Goal: Task Accomplishment & Management: Use online tool/utility

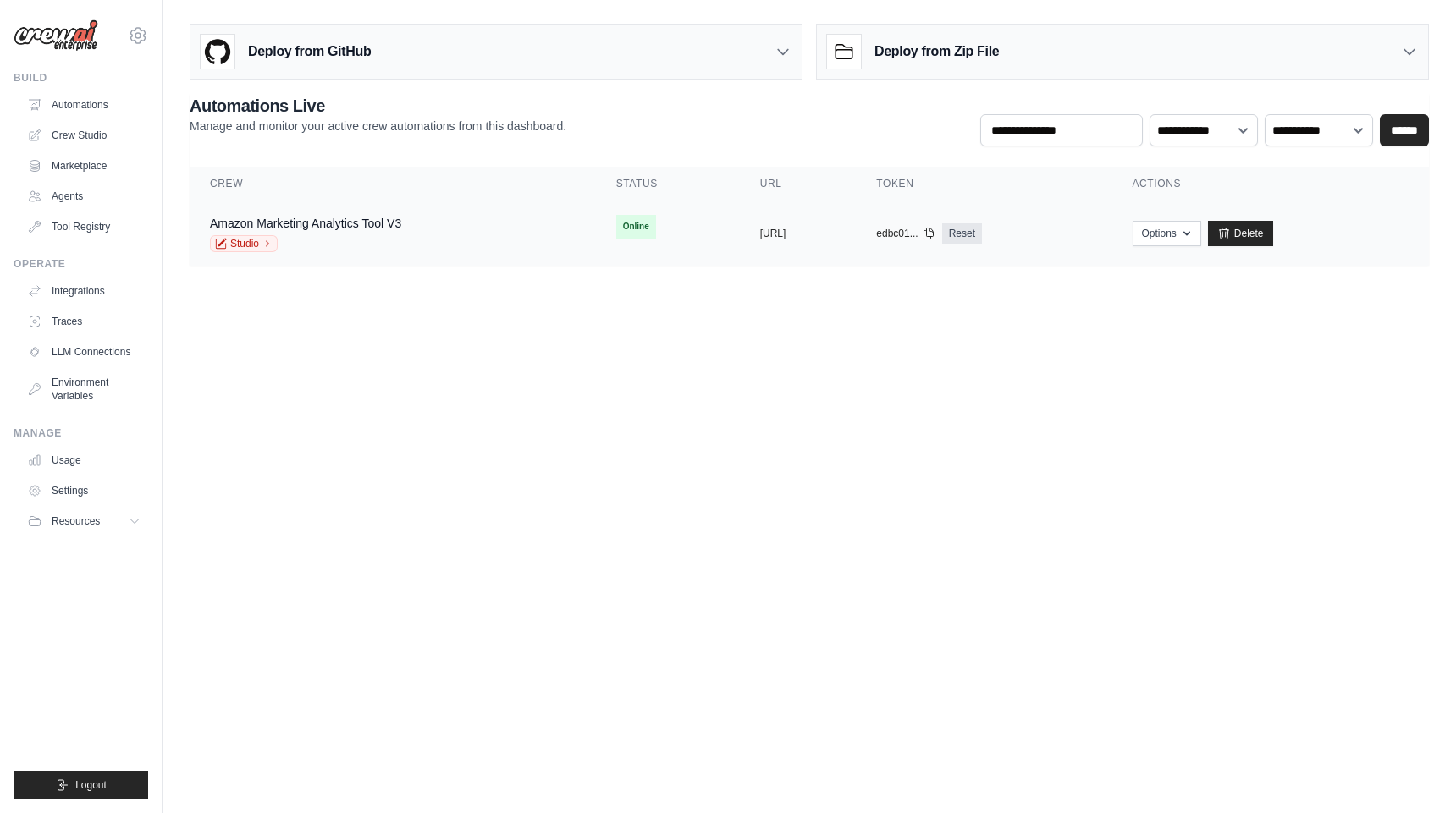
click at [385, 233] on div "Amazon Marketing Analytics Tool V3 Studio" at bounding box center [305, 232] width 192 height 37
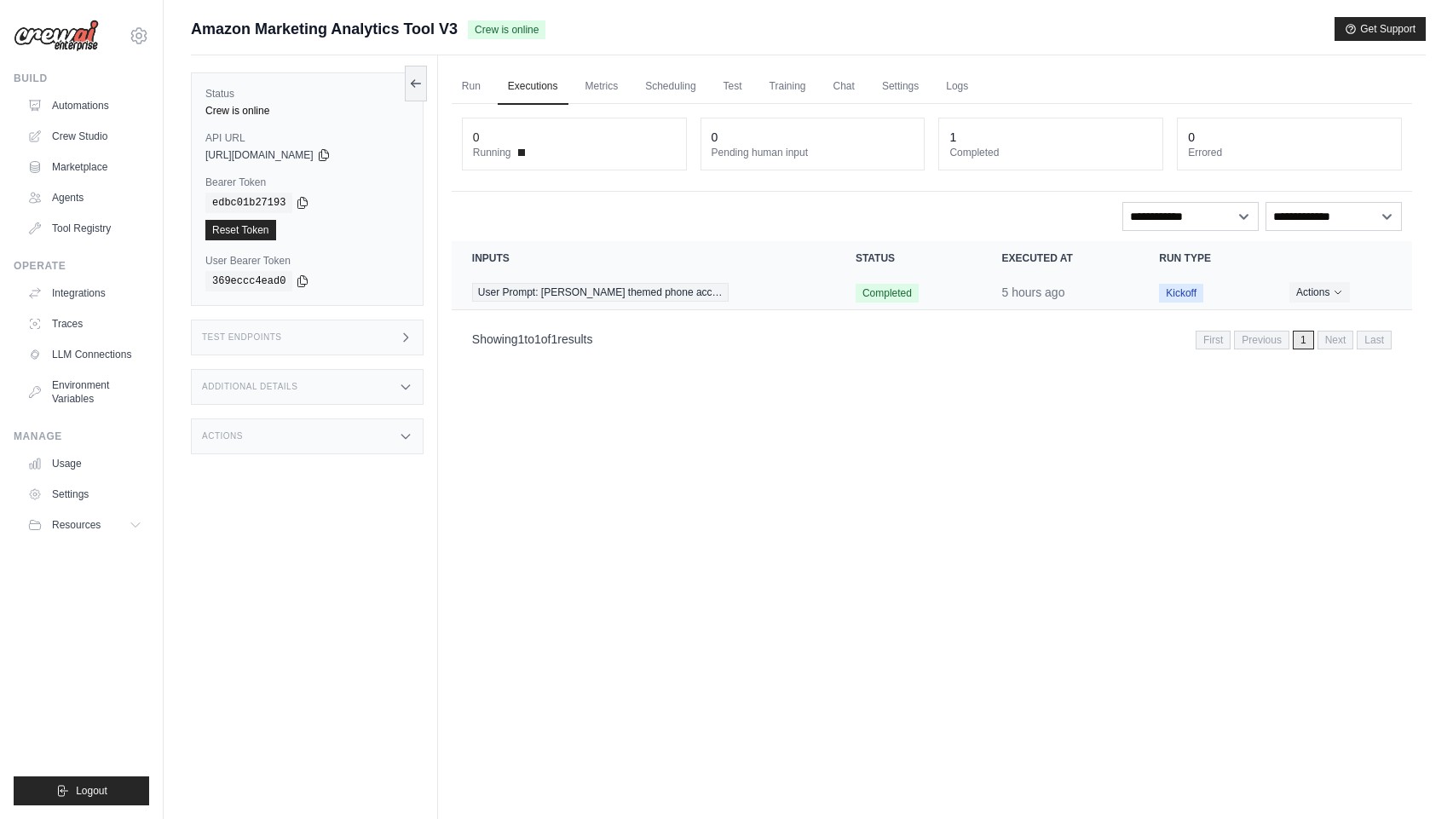
click at [1176, 293] on span "Kickoff" at bounding box center [1181, 293] width 44 height 19
click at [839, 83] on link "Chat" at bounding box center [844, 87] width 42 height 36
click at [845, 93] on link "Chat" at bounding box center [844, 87] width 42 height 36
click at [61, 131] on link "Crew Studio" at bounding box center [86, 136] width 129 height 27
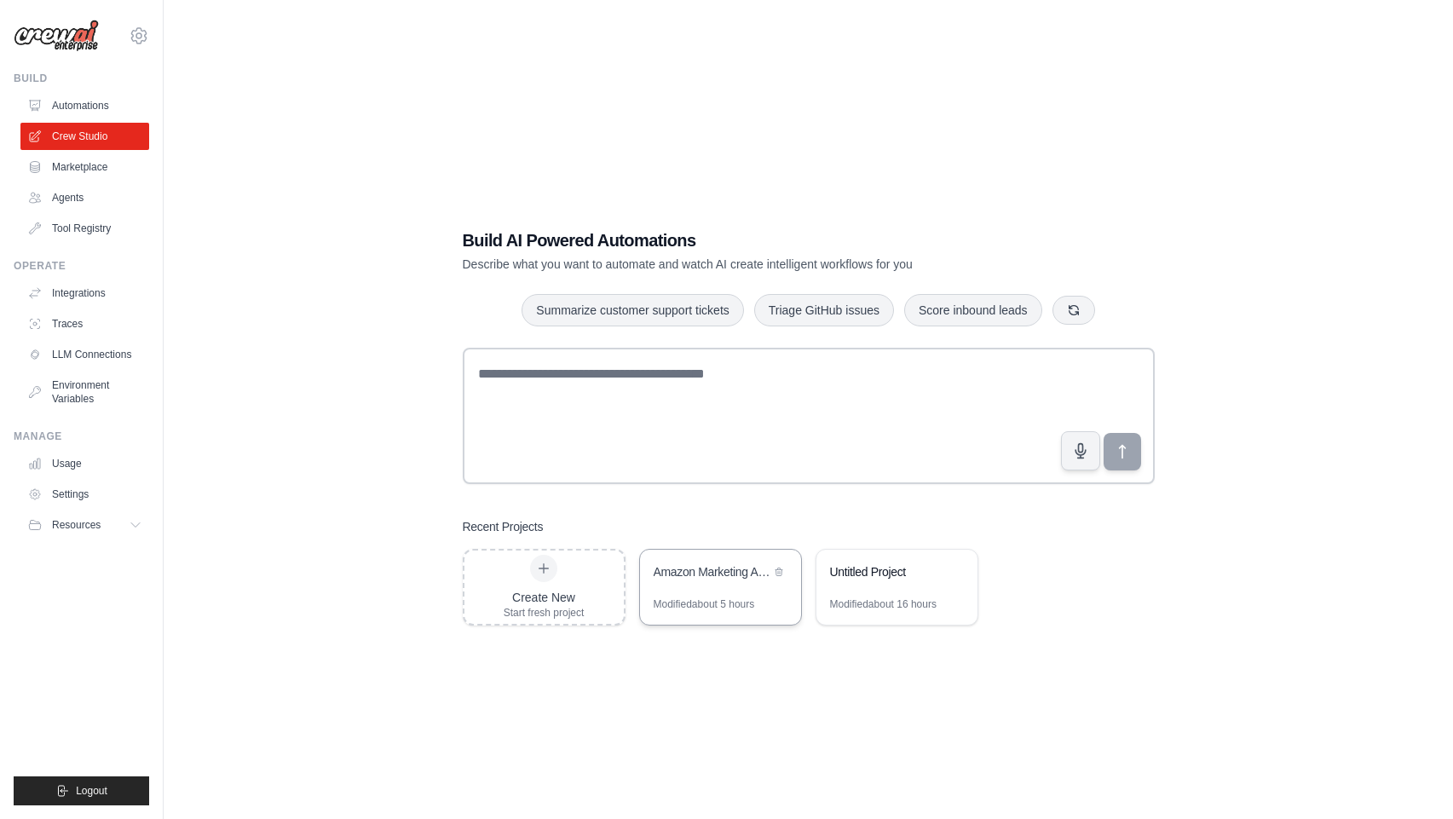
click at [726, 592] on div "Amazon Marketing Analytics Tool" at bounding box center [720, 574] width 161 height 48
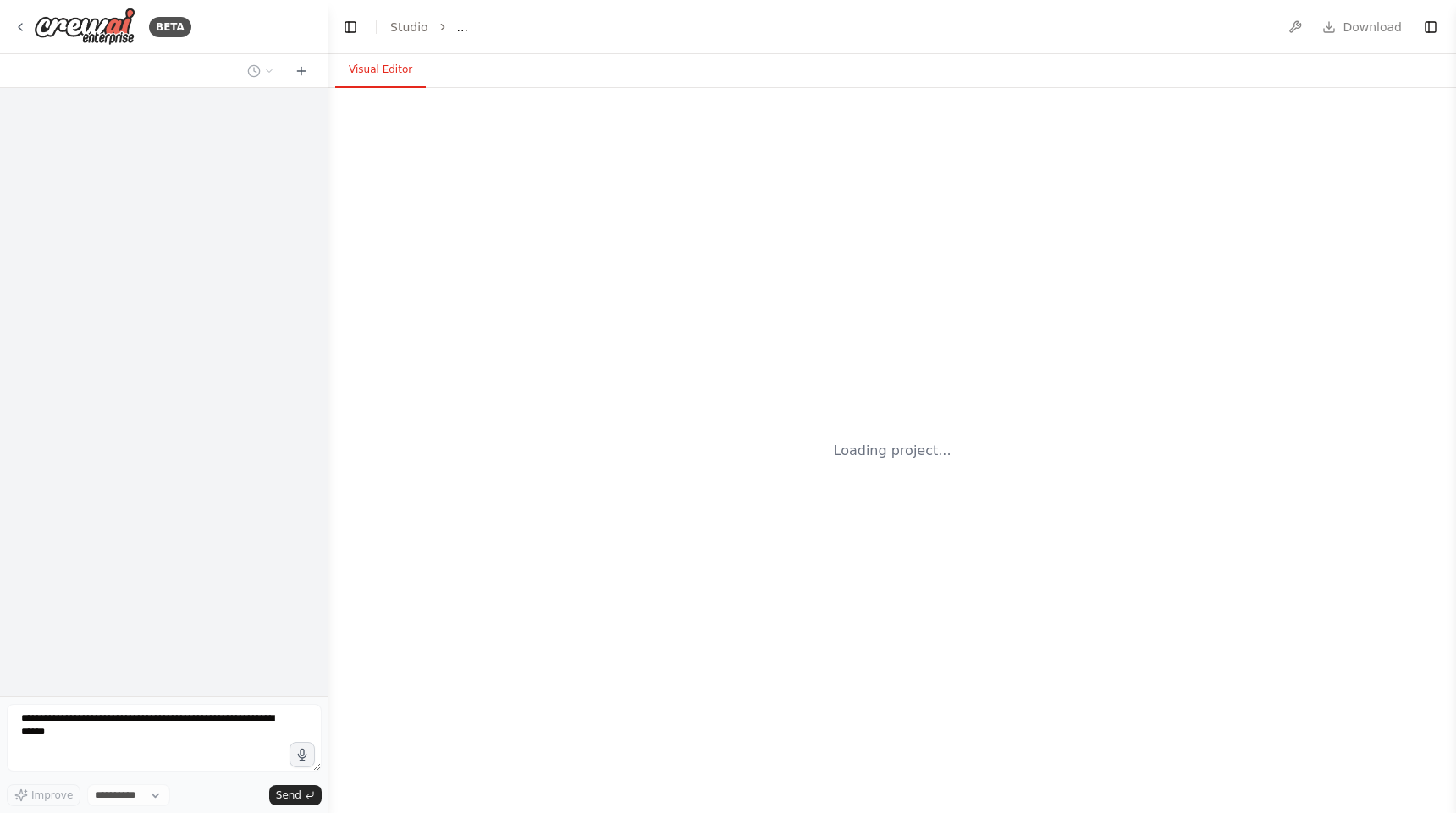
select select "****"
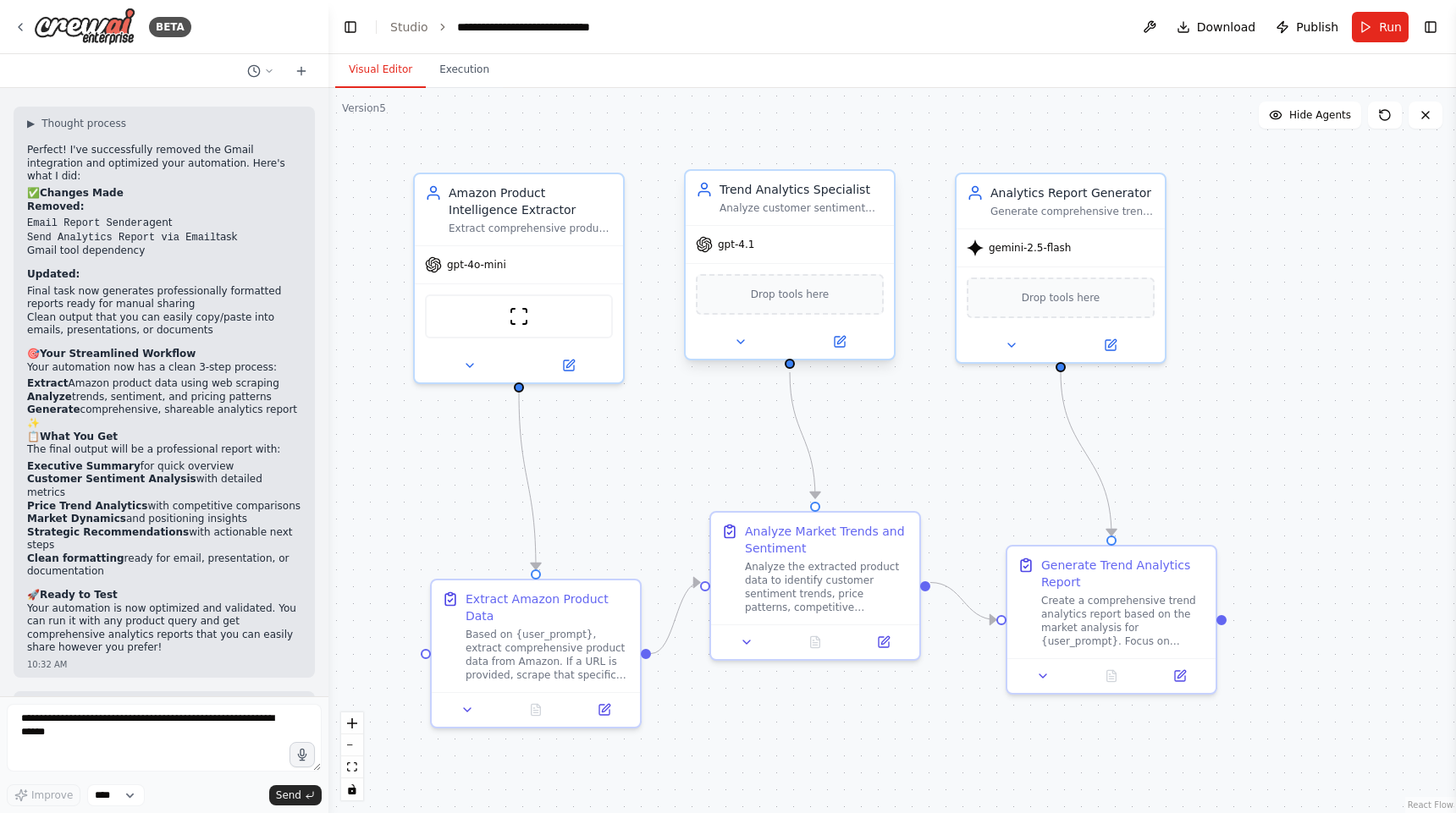
scroll to position [8957, 0]
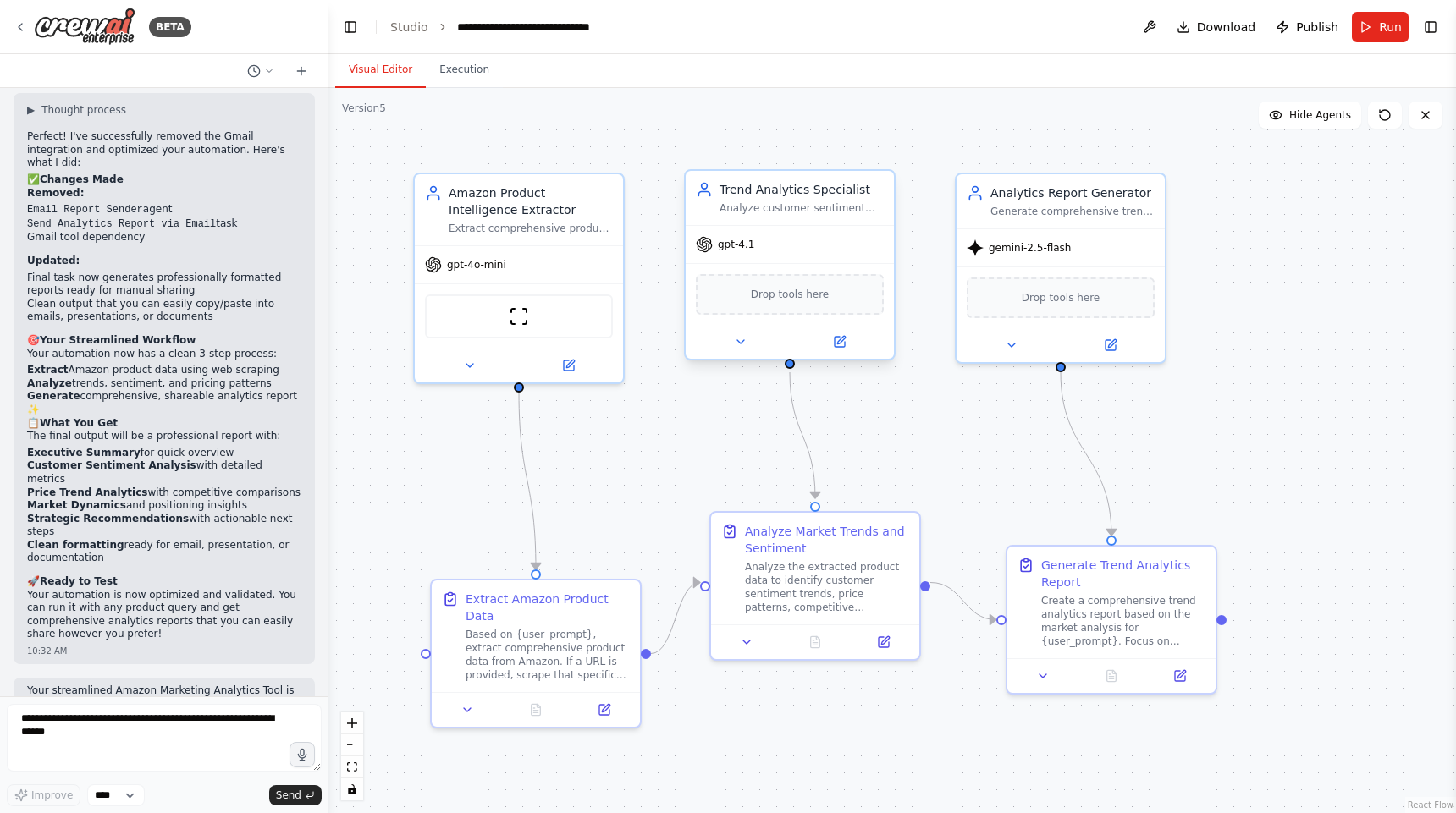
click at [725, 248] on span "gpt-4.1" at bounding box center [736, 244] width 37 height 14
click at [844, 339] on icon at bounding box center [840, 341] width 14 height 14
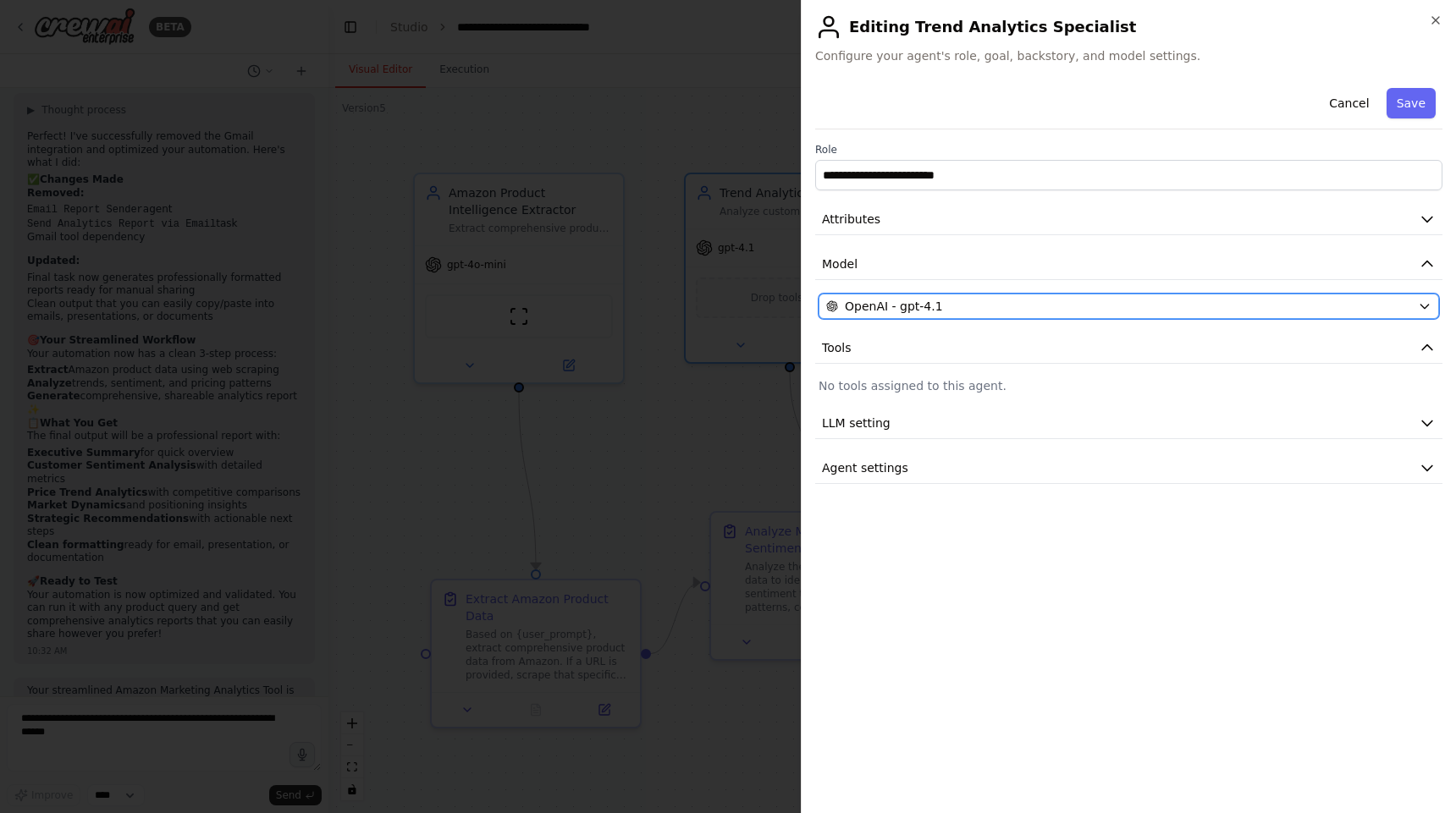
click at [1058, 301] on div "OpenAI - gpt-4.1" at bounding box center [1118, 306] width 585 height 17
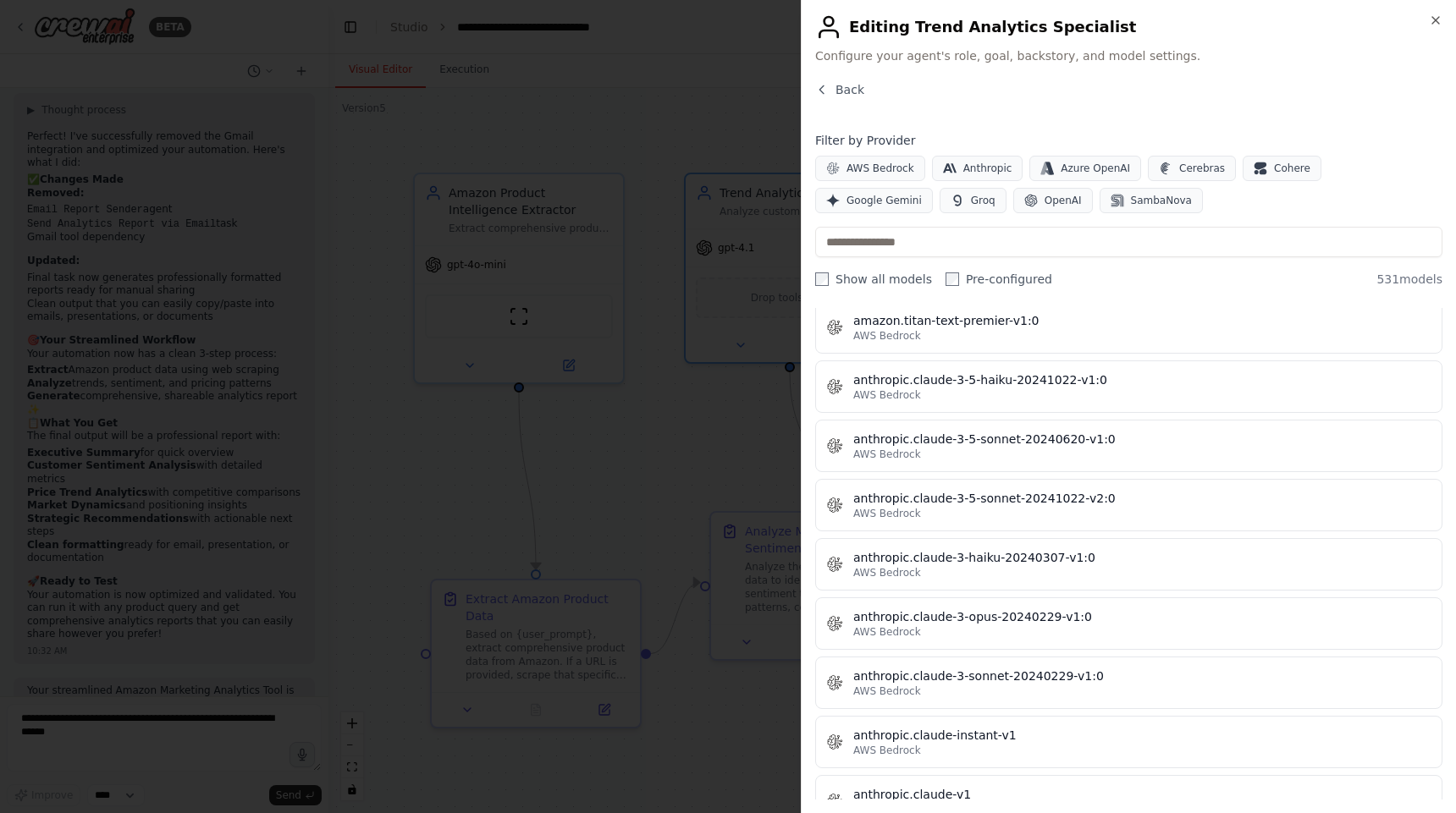
scroll to position [1308, 0]
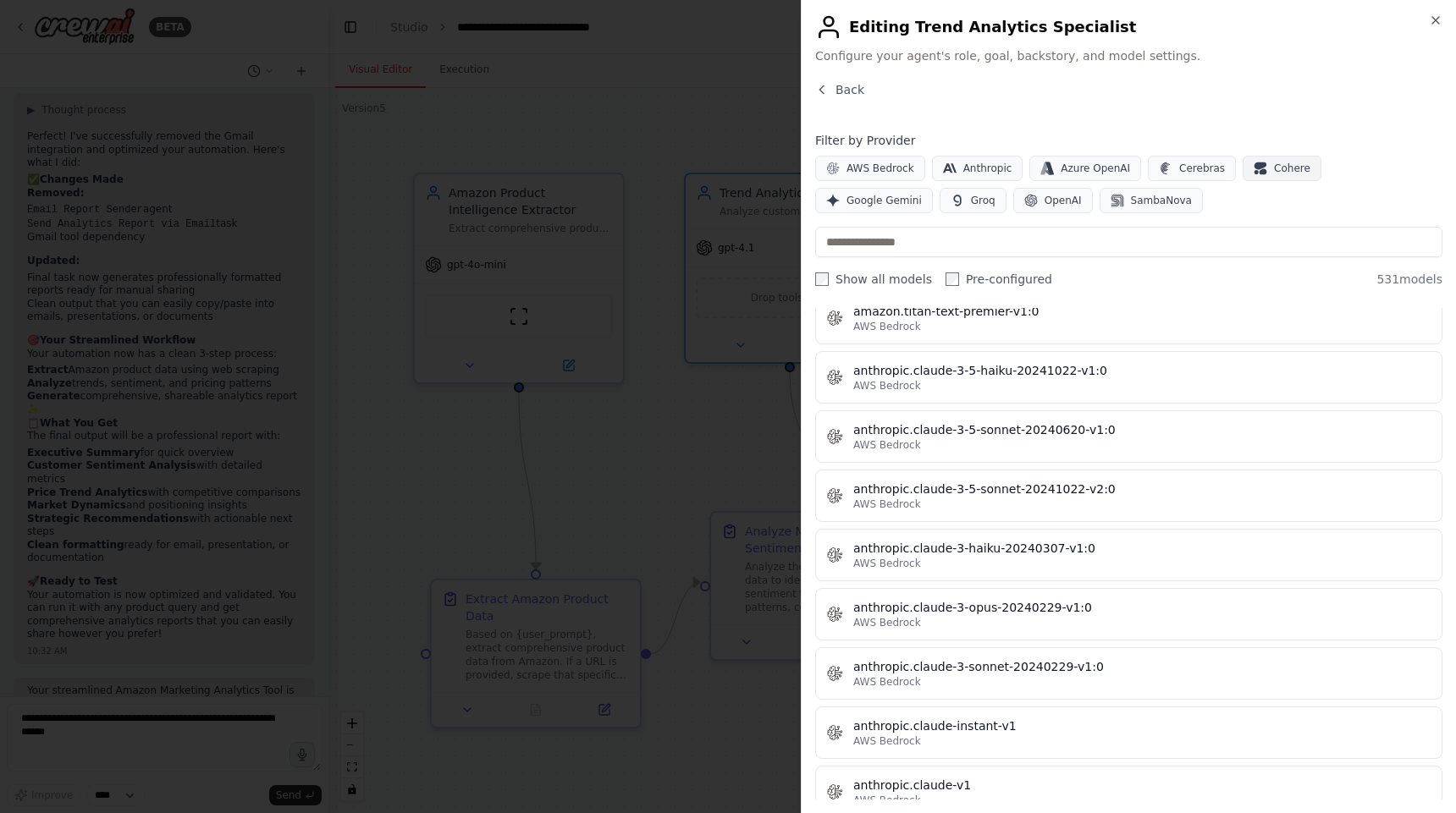
click at [1286, 176] on button "Cohere" at bounding box center [1281, 169] width 78 height 26
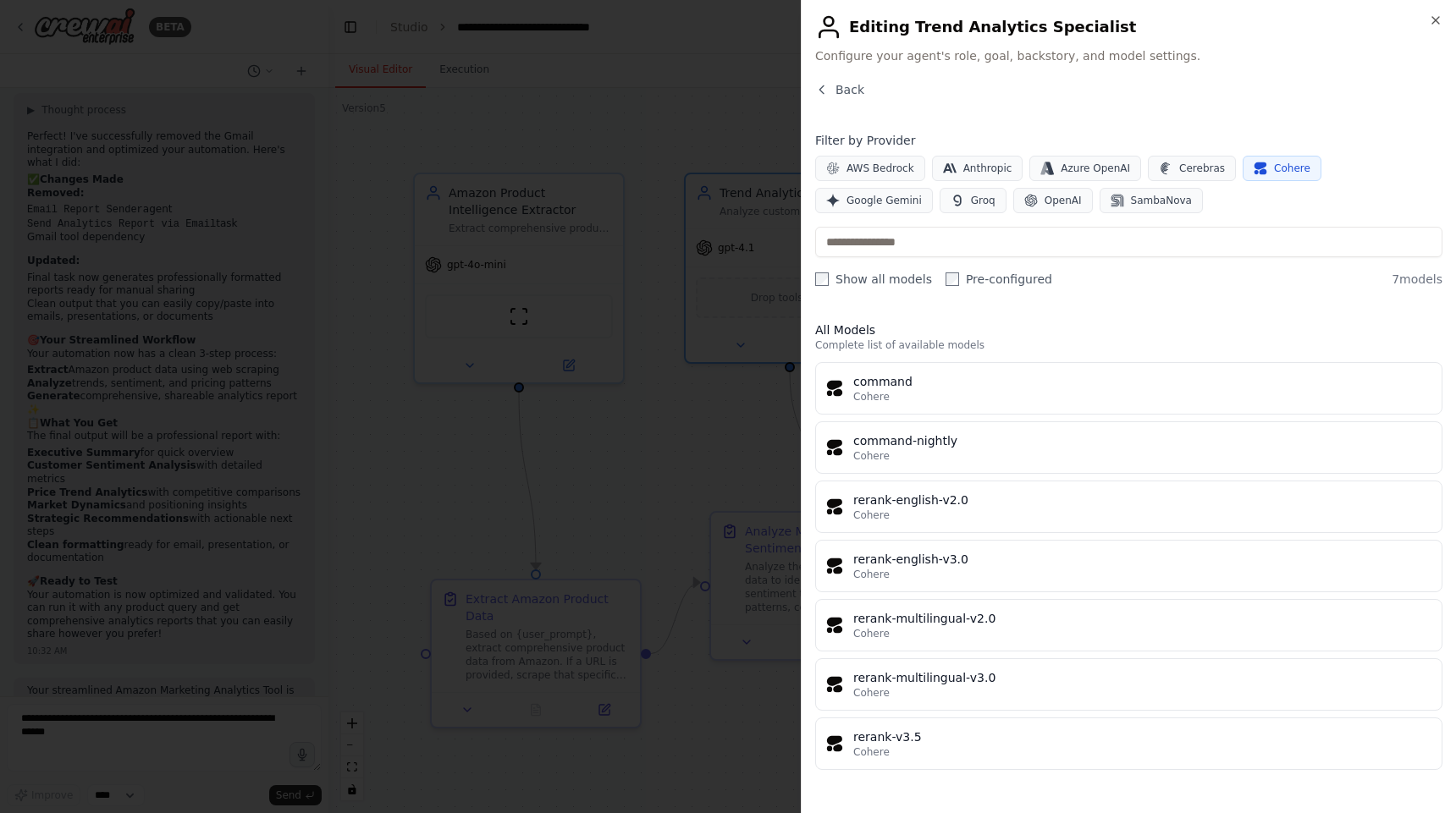
scroll to position [0, 0]
click at [1199, 159] on button "Cerebras" at bounding box center [1192, 169] width 88 height 26
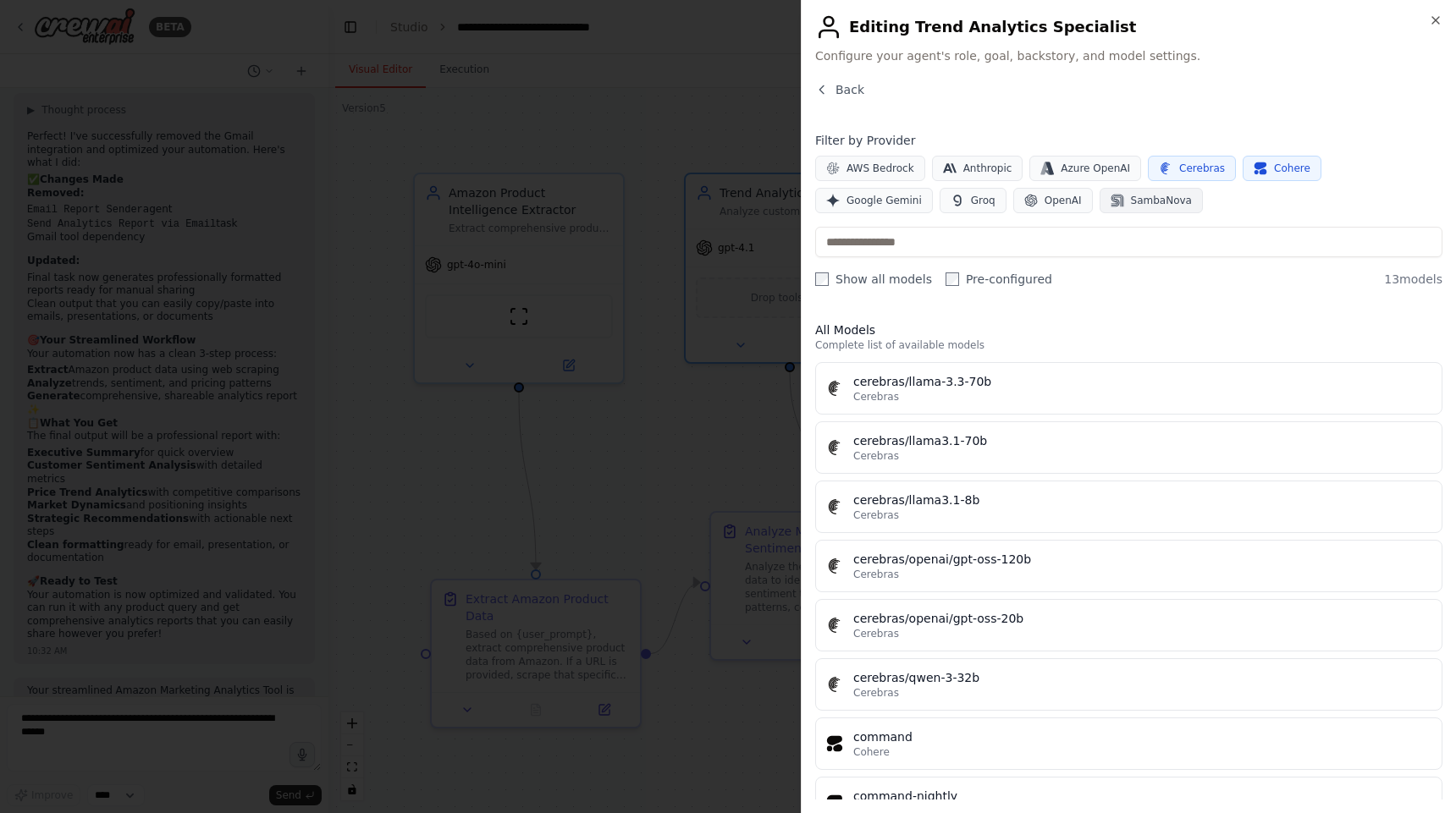
click at [1099, 212] on button "SambaNova" at bounding box center [1151, 201] width 103 height 26
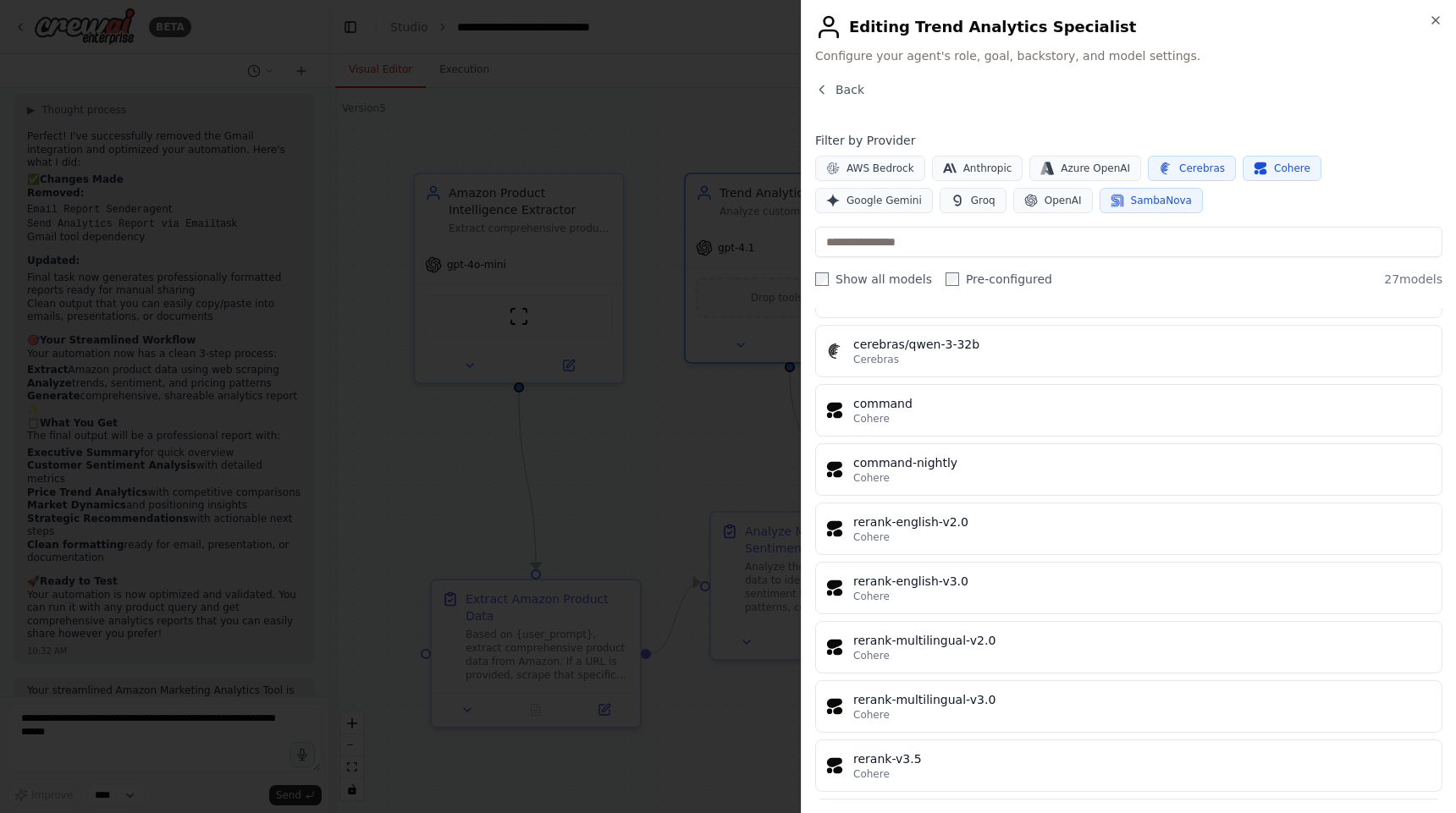
scroll to position [380, 0]
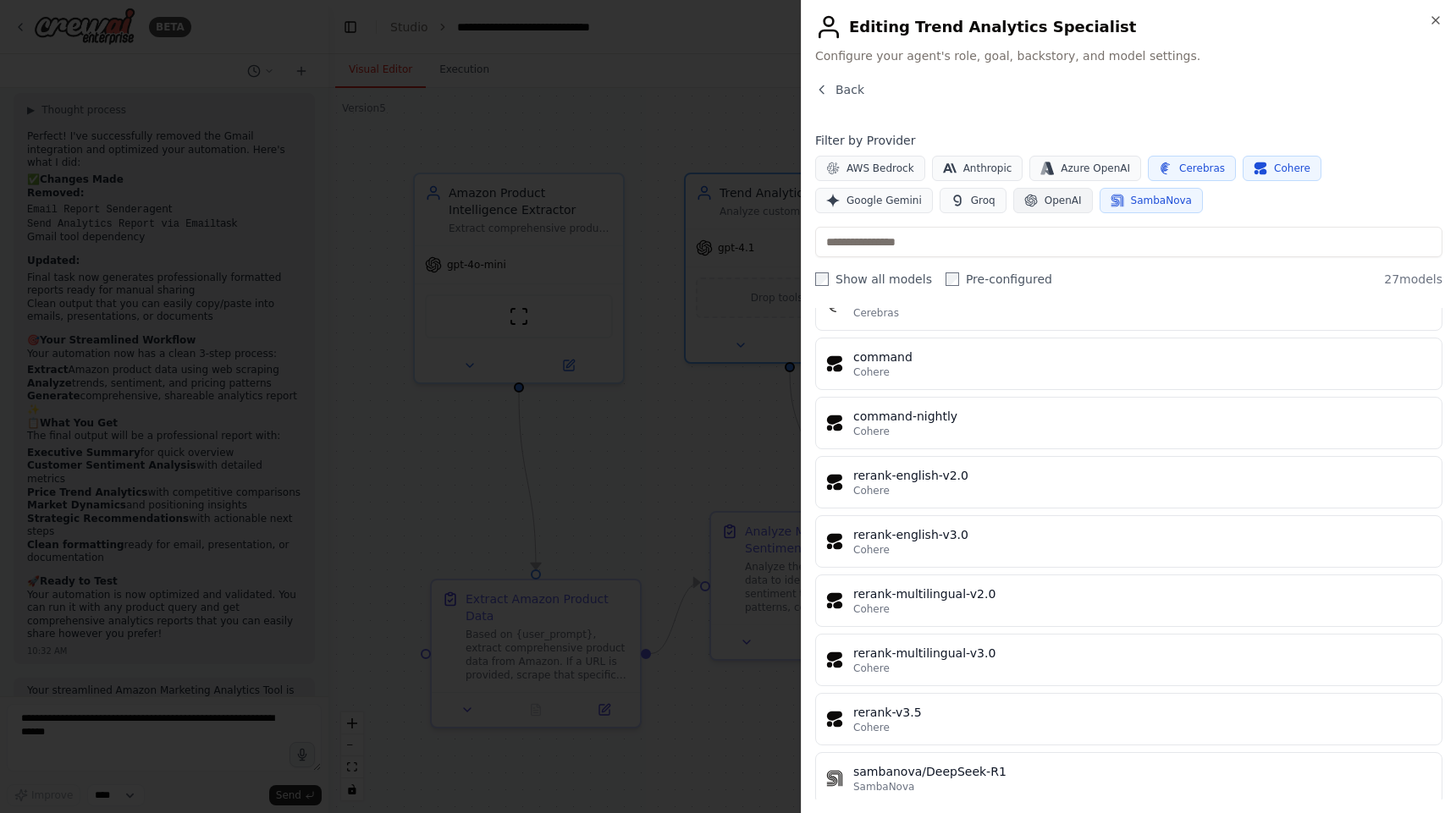
click at [1045, 203] on span "OpenAI" at bounding box center [1063, 201] width 37 height 14
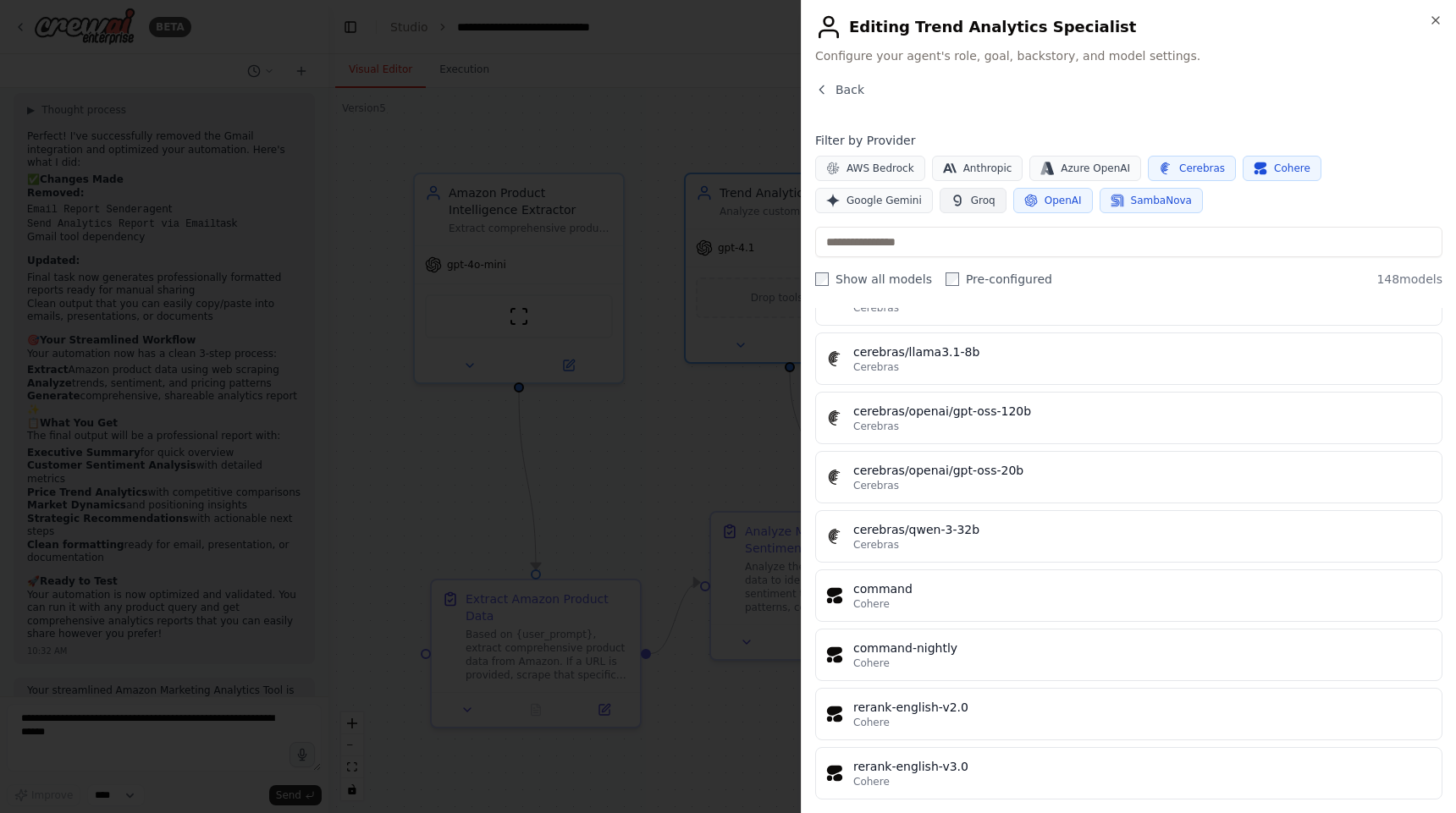
click at [970, 196] on span "Groq" at bounding box center [982, 201] width 25 height 14
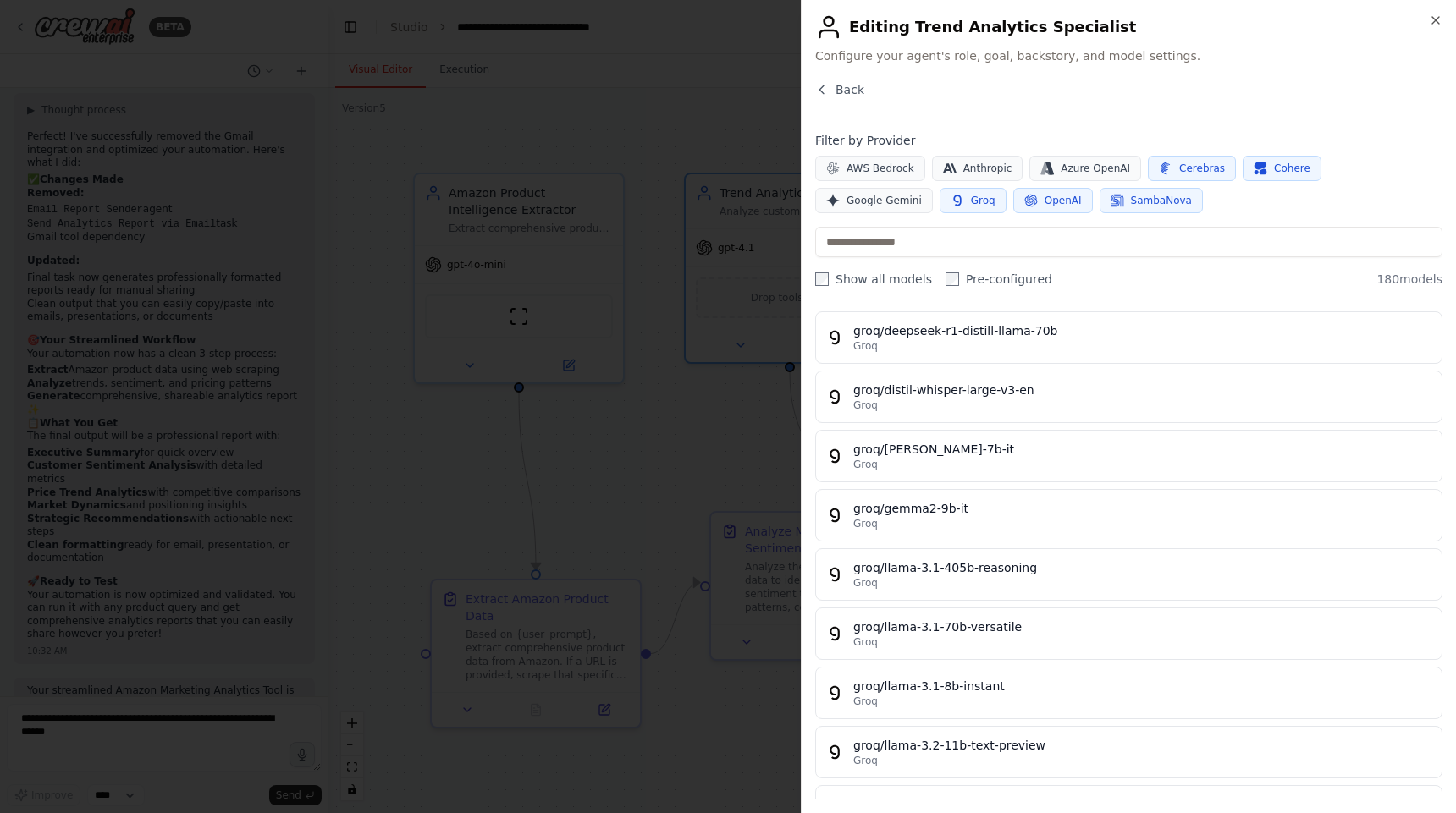
scroll to position [1098, 0]
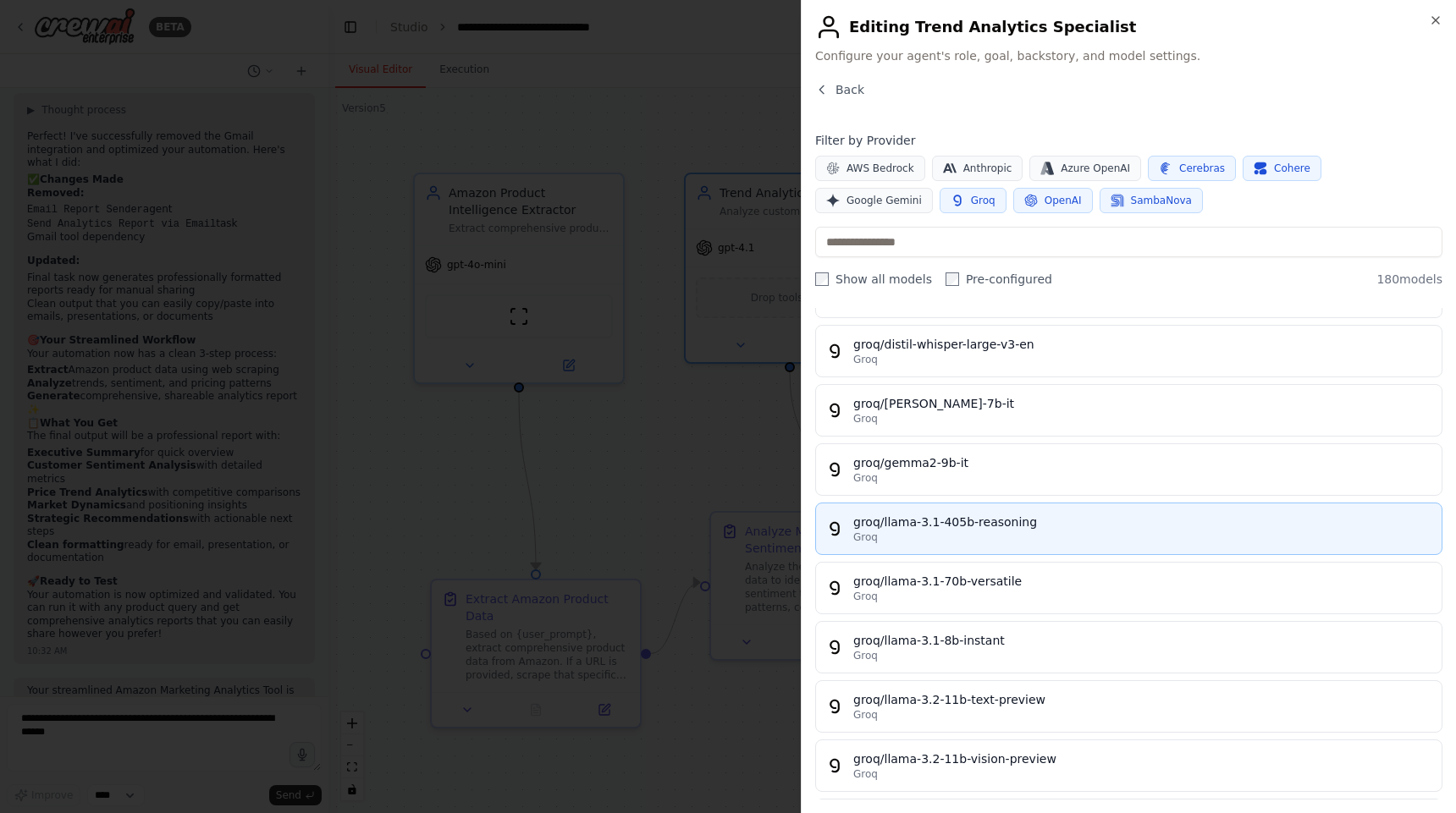
click at [1026, 541] on div "Groq" at bounding box center [1142, 537] width 578 height 14
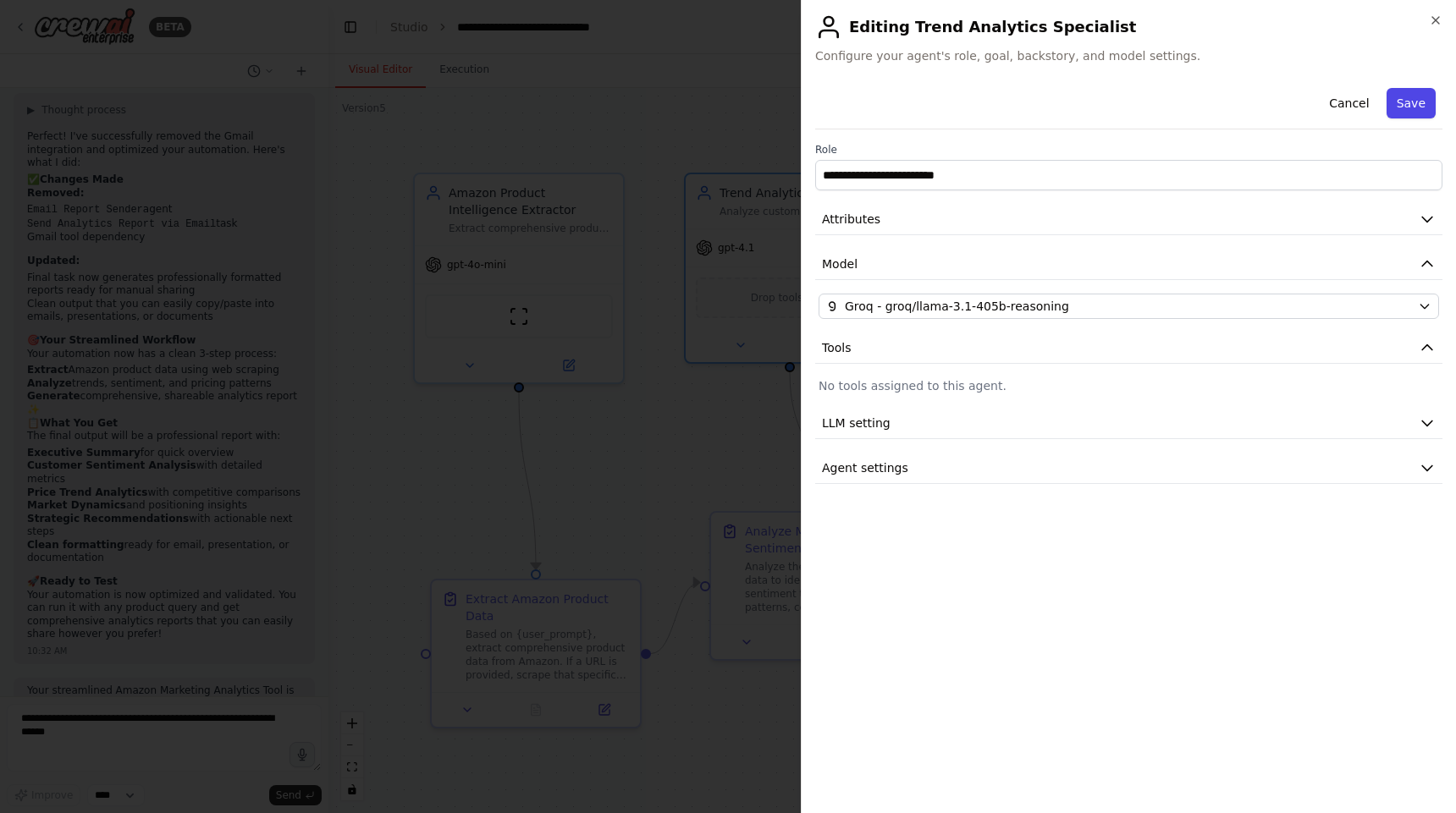
click at [1415, 109] on button "Save" at bounding box center [1410, 103] width 49 height 31
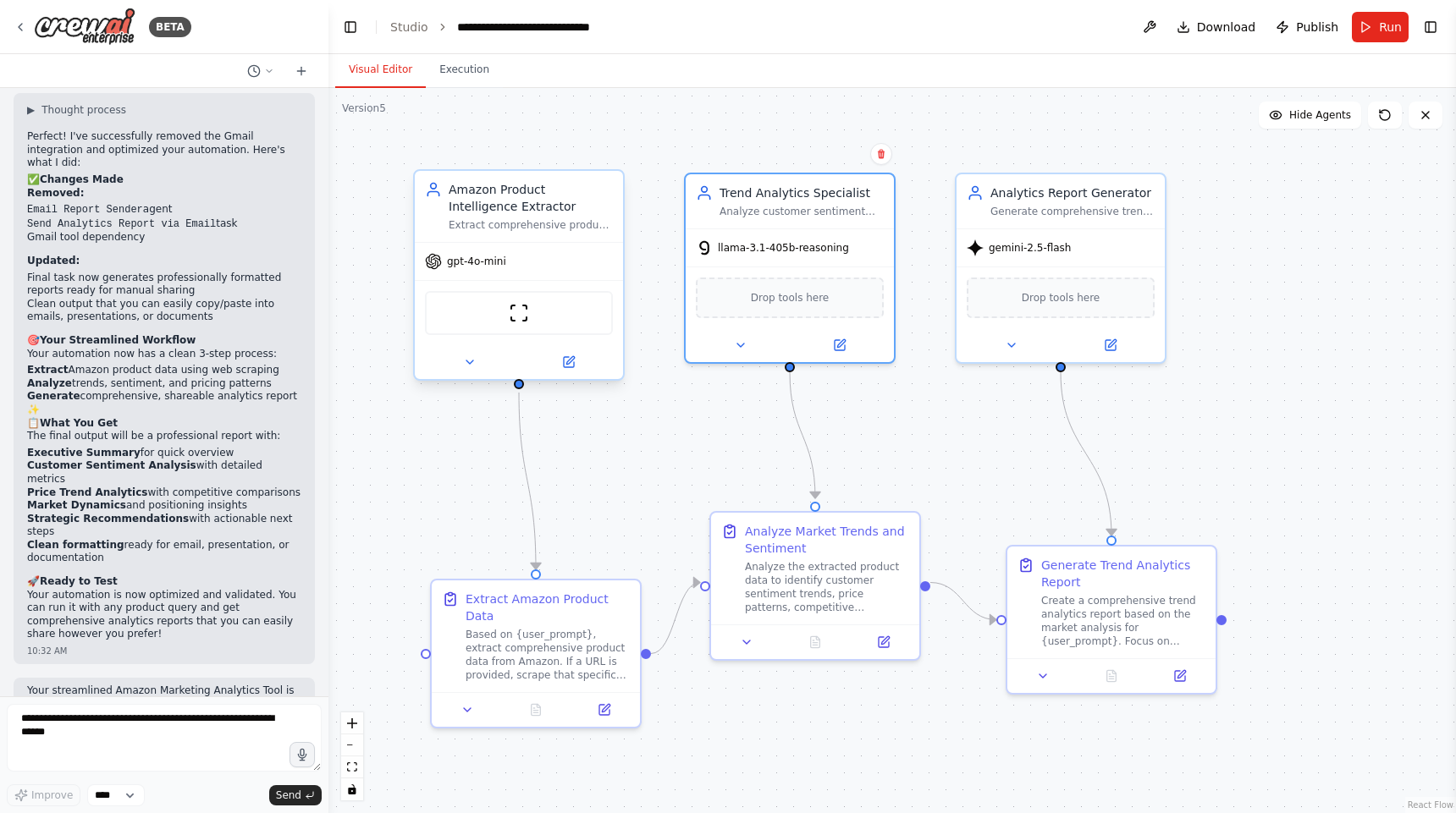
click at [499, 264] on span "gpt-4o-mini" at bounding box center [477, 262] width 60 height 14
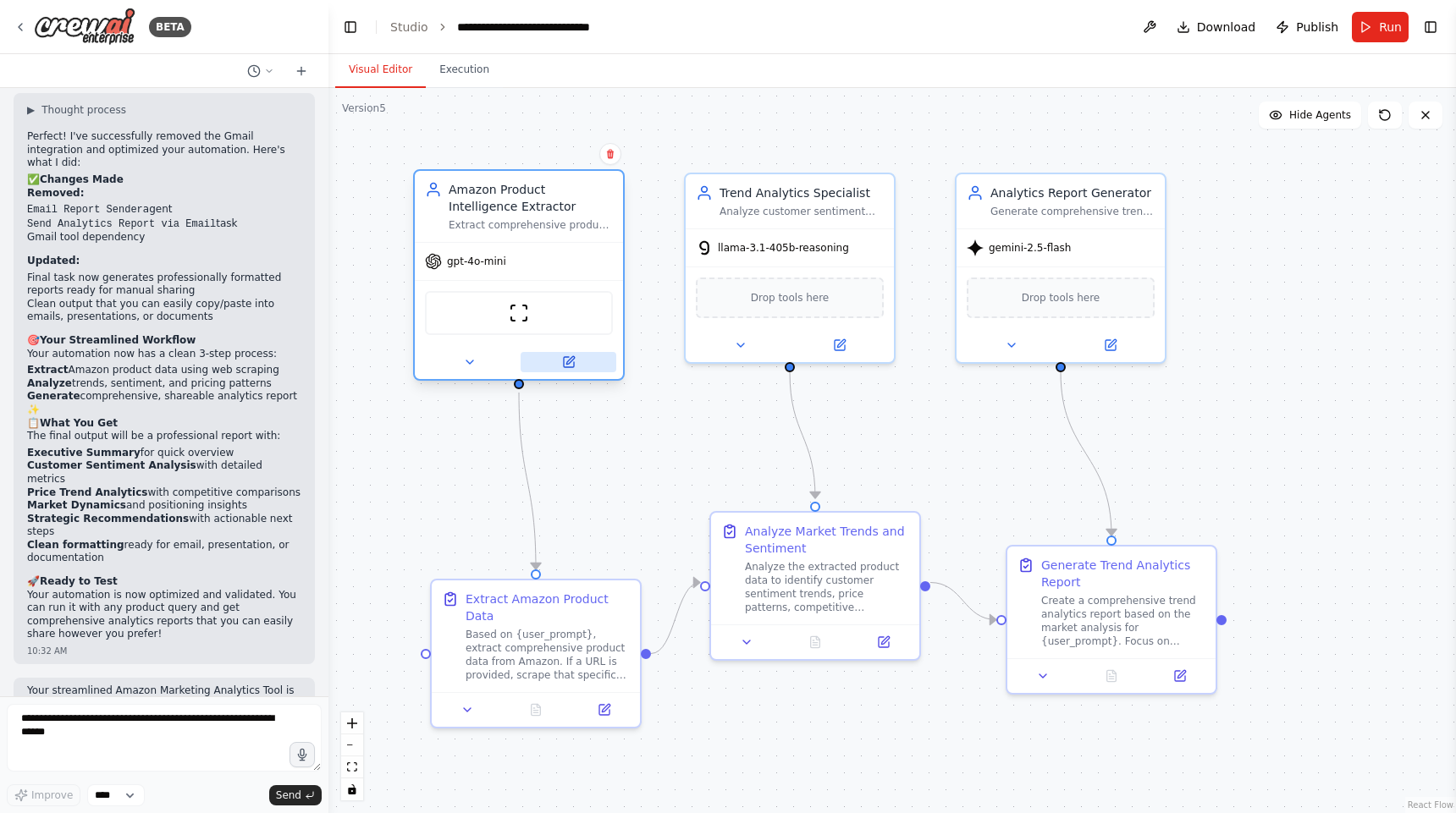
click at [577, 363] on button at bounding box center [568, 362] width 95 height 20
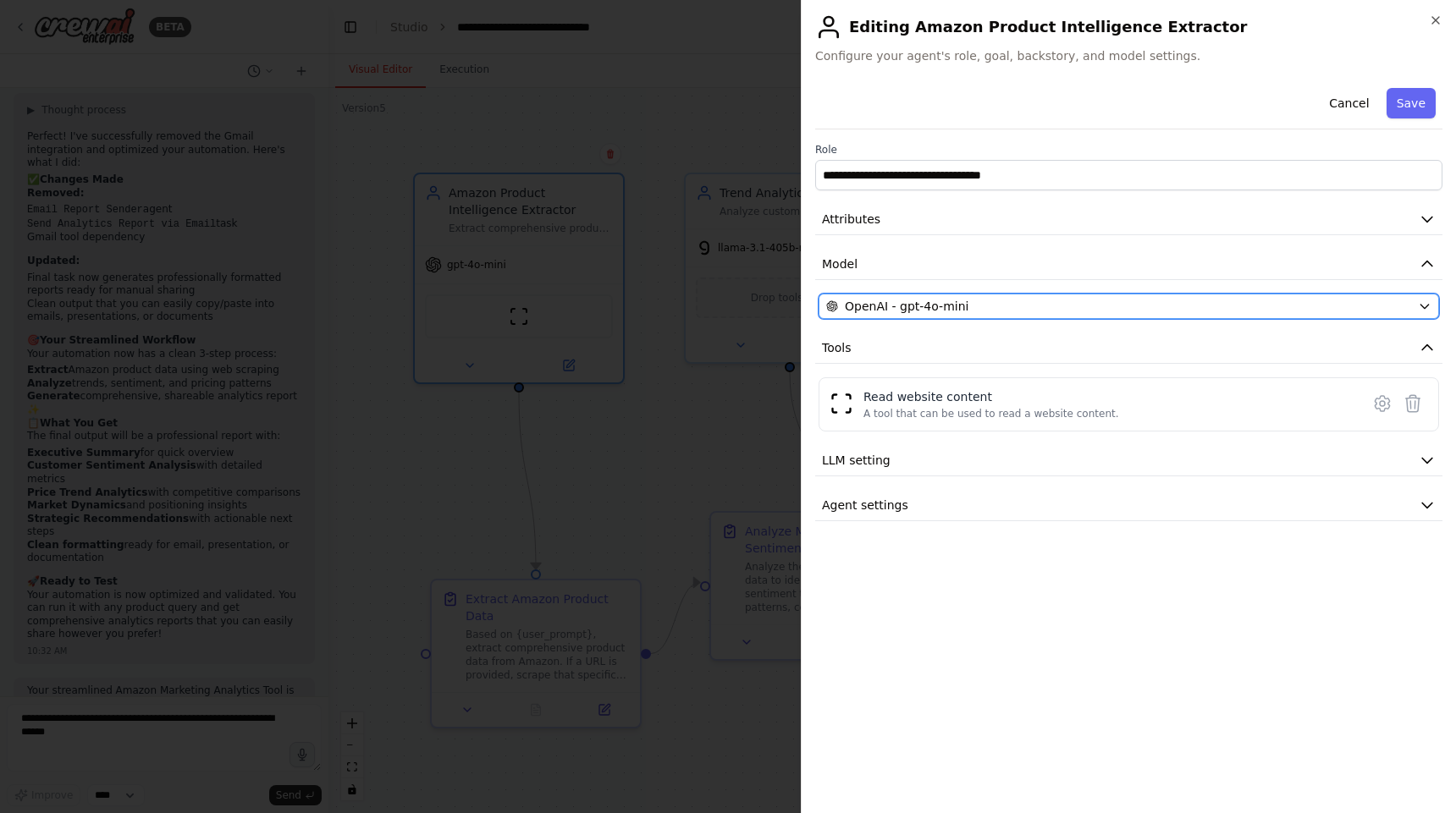
click at [1148, 302] on div "OpenAI - gpt-4o-mini" at bounding box center [1118, 306] width 585 height 17
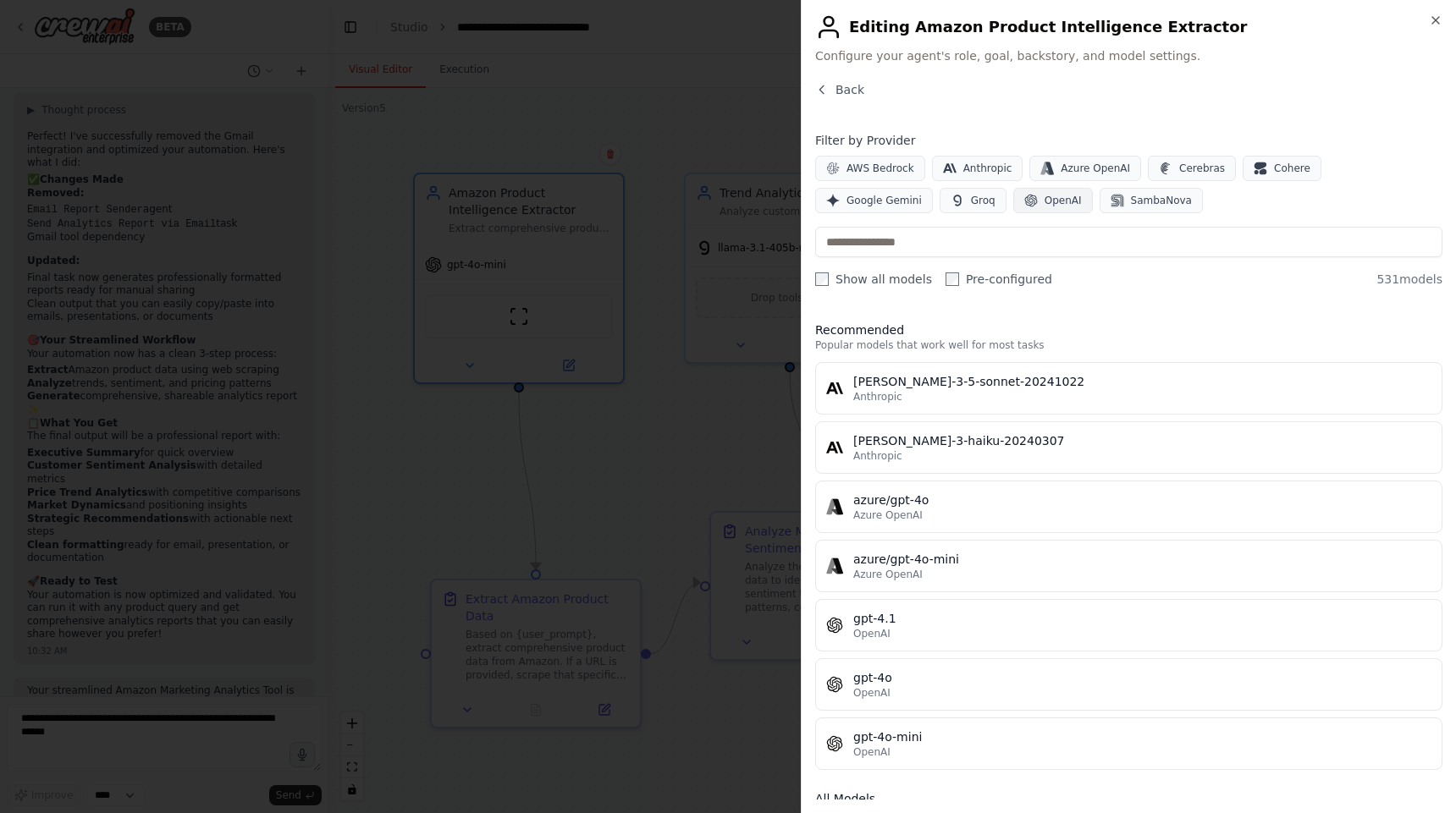
click at [1045, 201] on span "OpenAI" at bounding box center [1063, 201] width 37 height 14
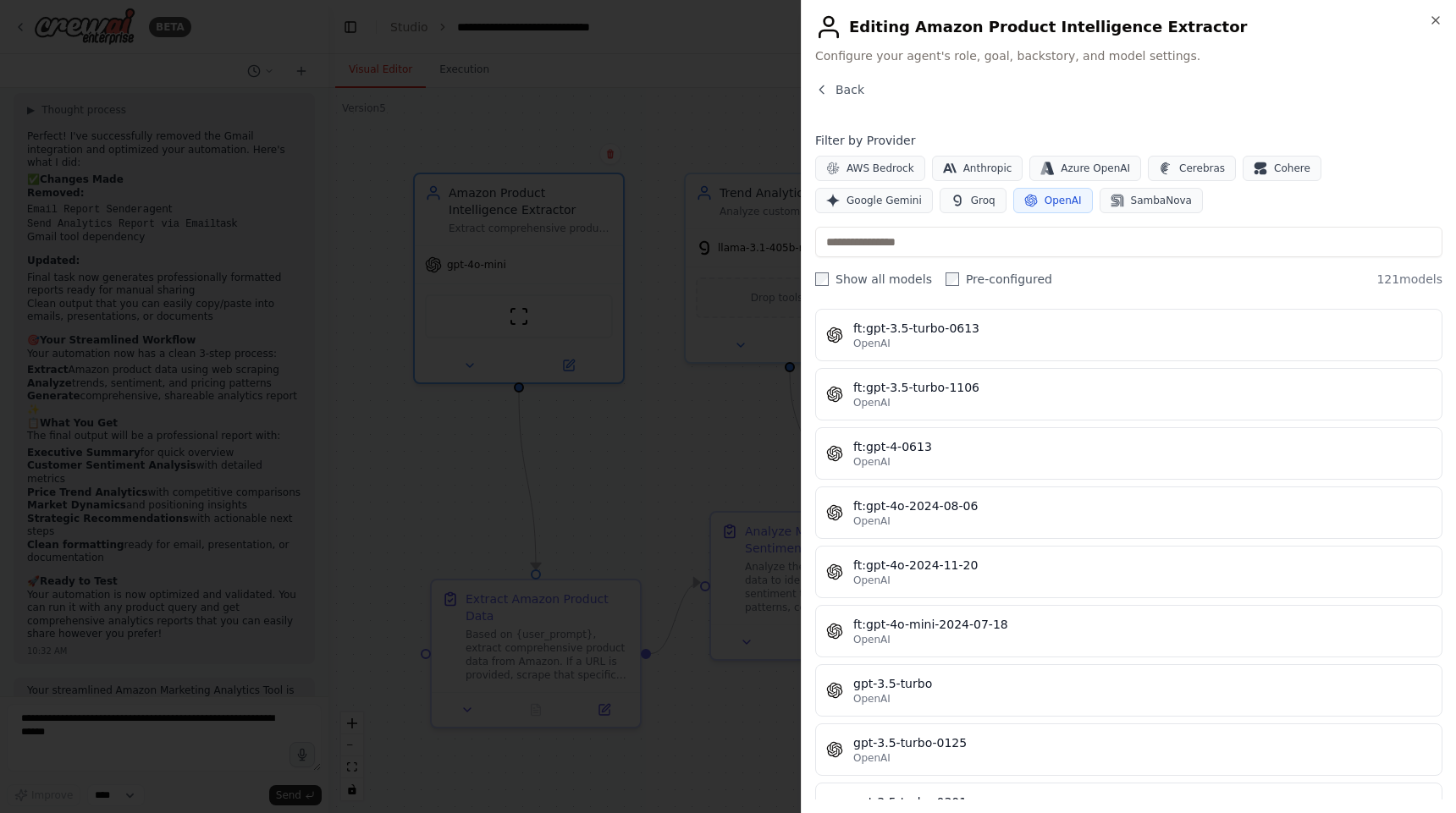
scroll to position [691, 0]
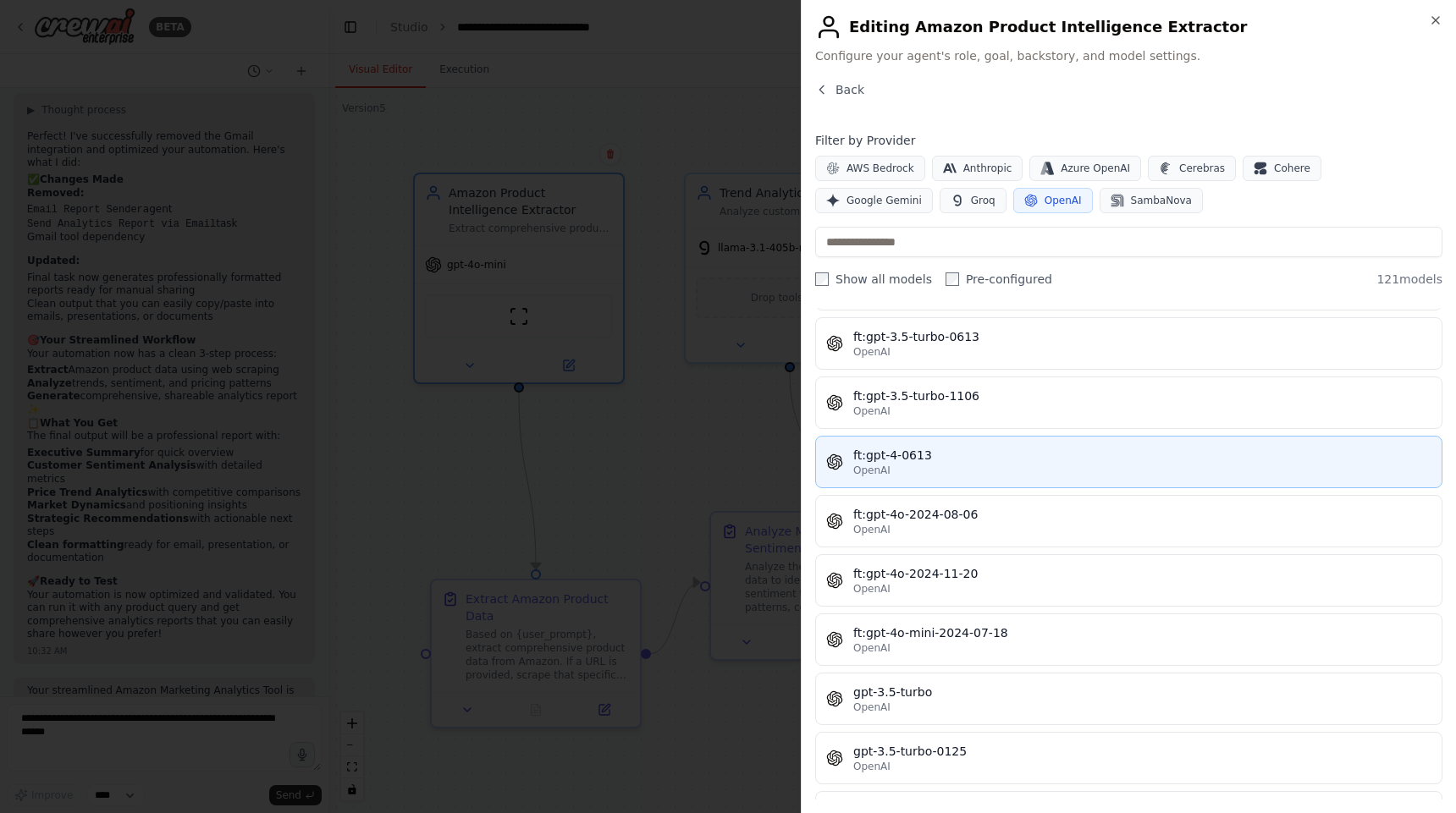
click at [973, 464] on div "OpenAI" at bounding box center [1142, 471] width 578 height 14
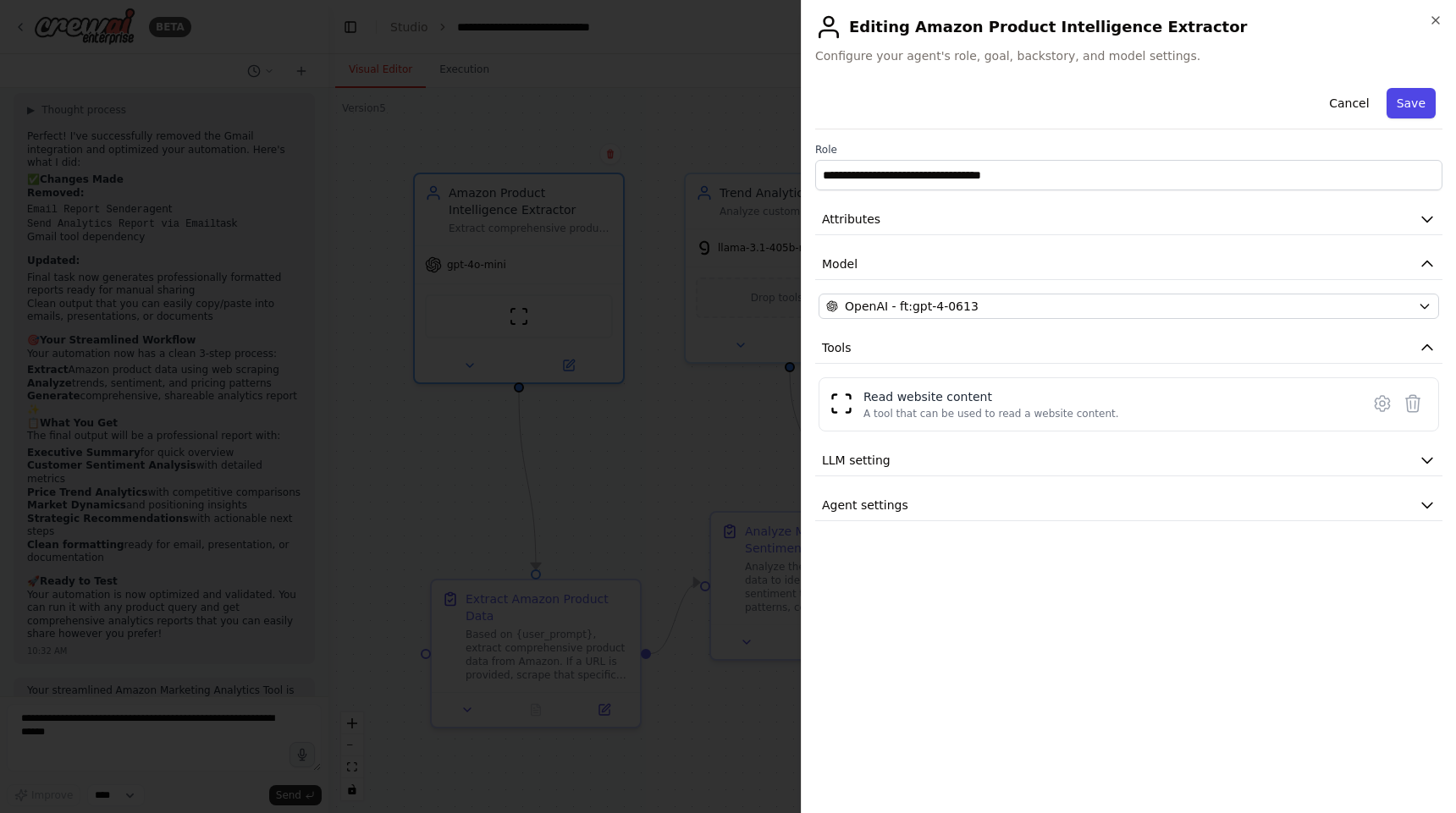
click at [1415, 111] on button "Save" at bounding box center [1410, 103] width 49 height 31
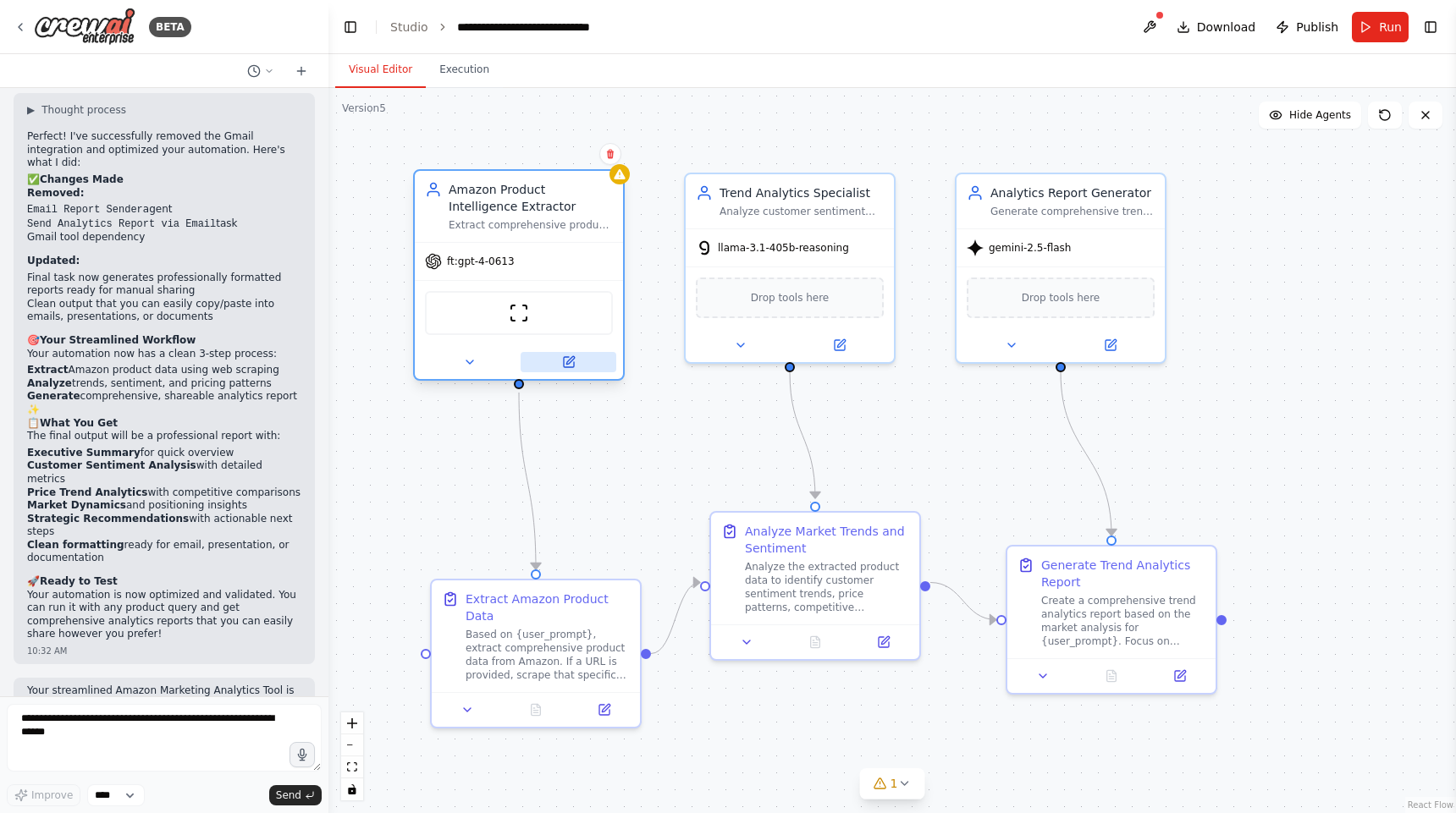
click at [587, 363] on button at bounding box center [568, 362] width 95 height 20
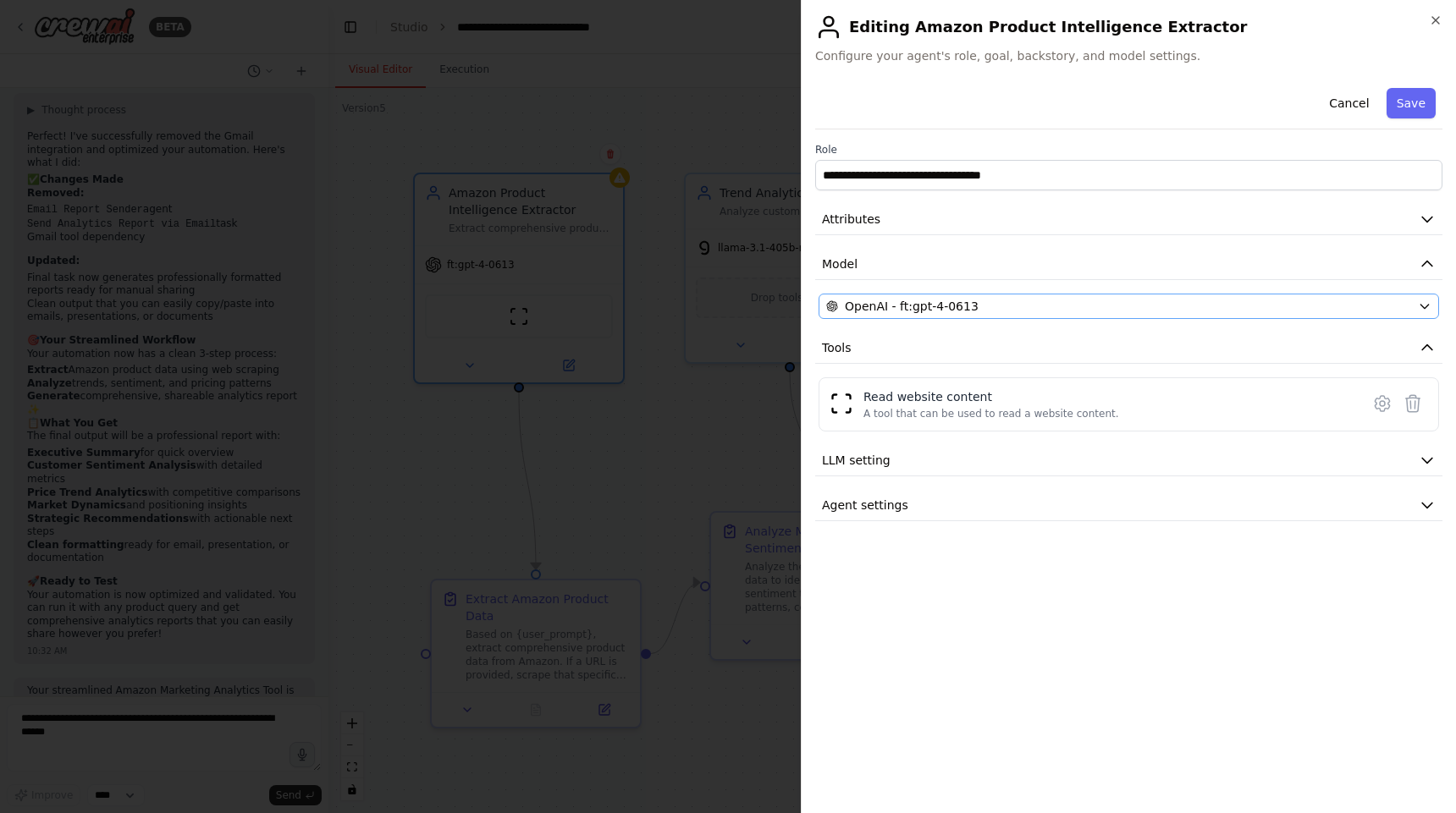
click at [1054, 304] on div "OpenAI - ft:gpt-4-0613" at bounding box center [1118, 306] width 585 height 17
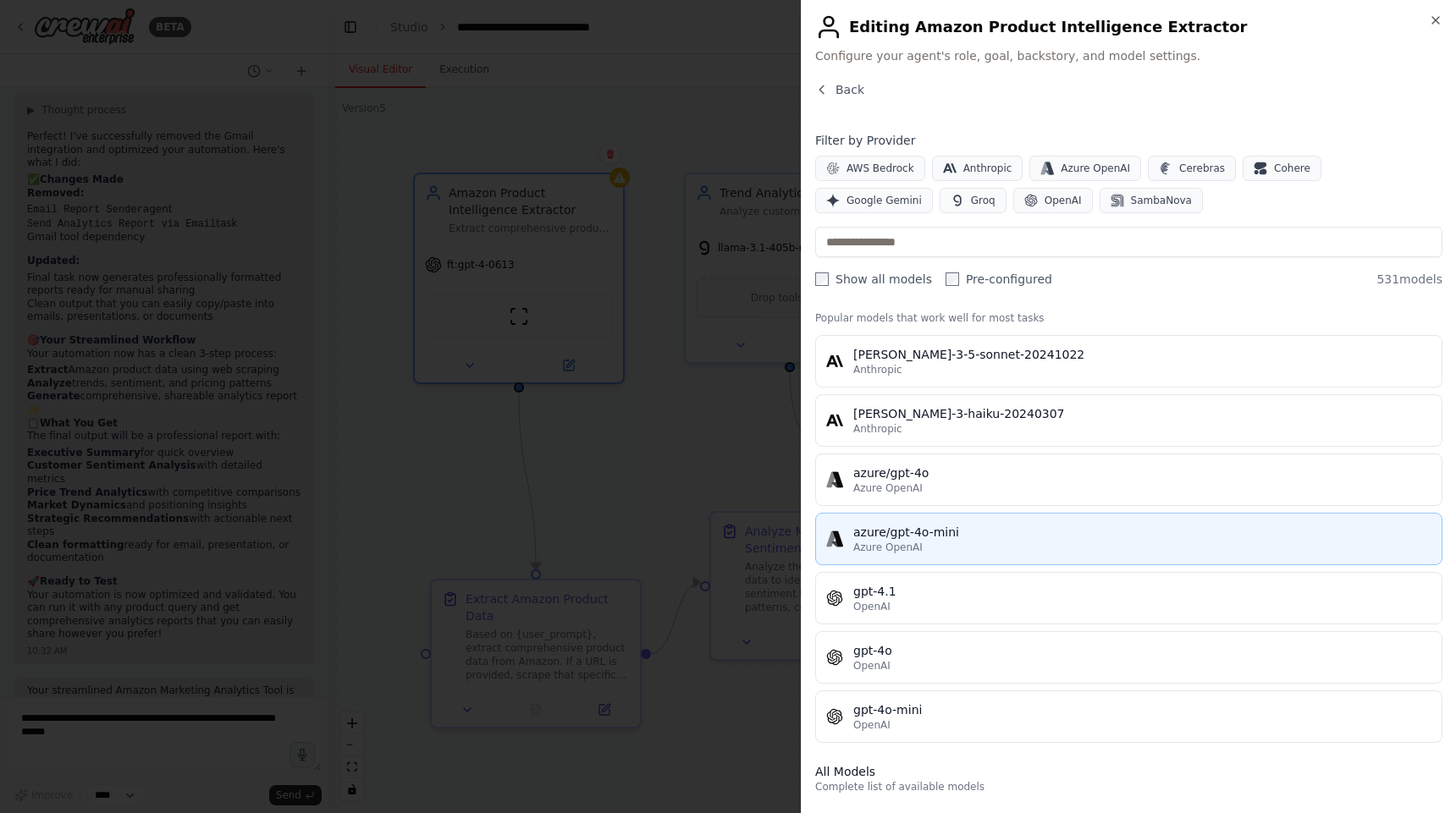
scroll to position [39, 0]
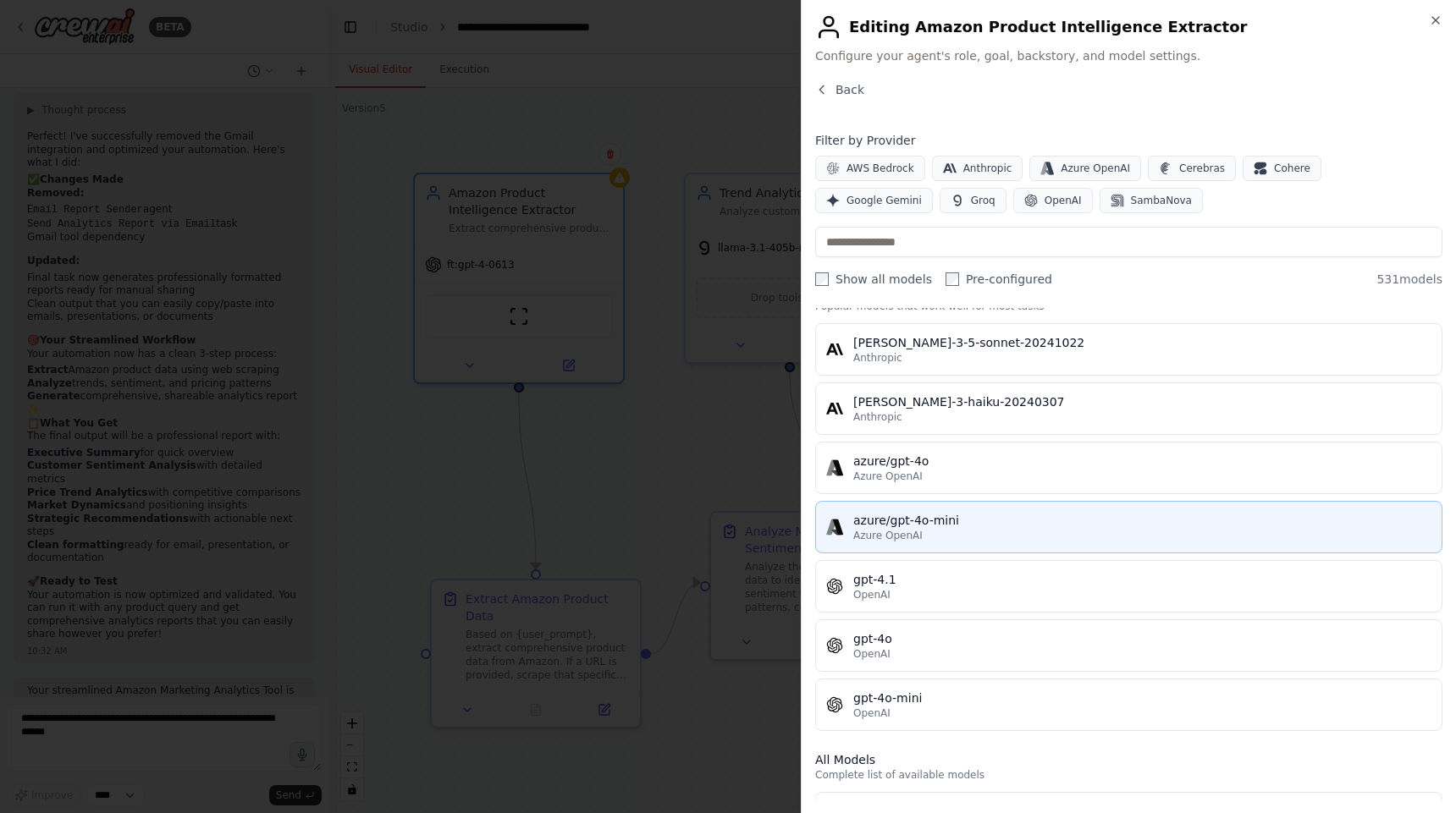
click at [981, 539] on div "Azure OpenAI" at bounding box center [1142, 536] width 578 height 14
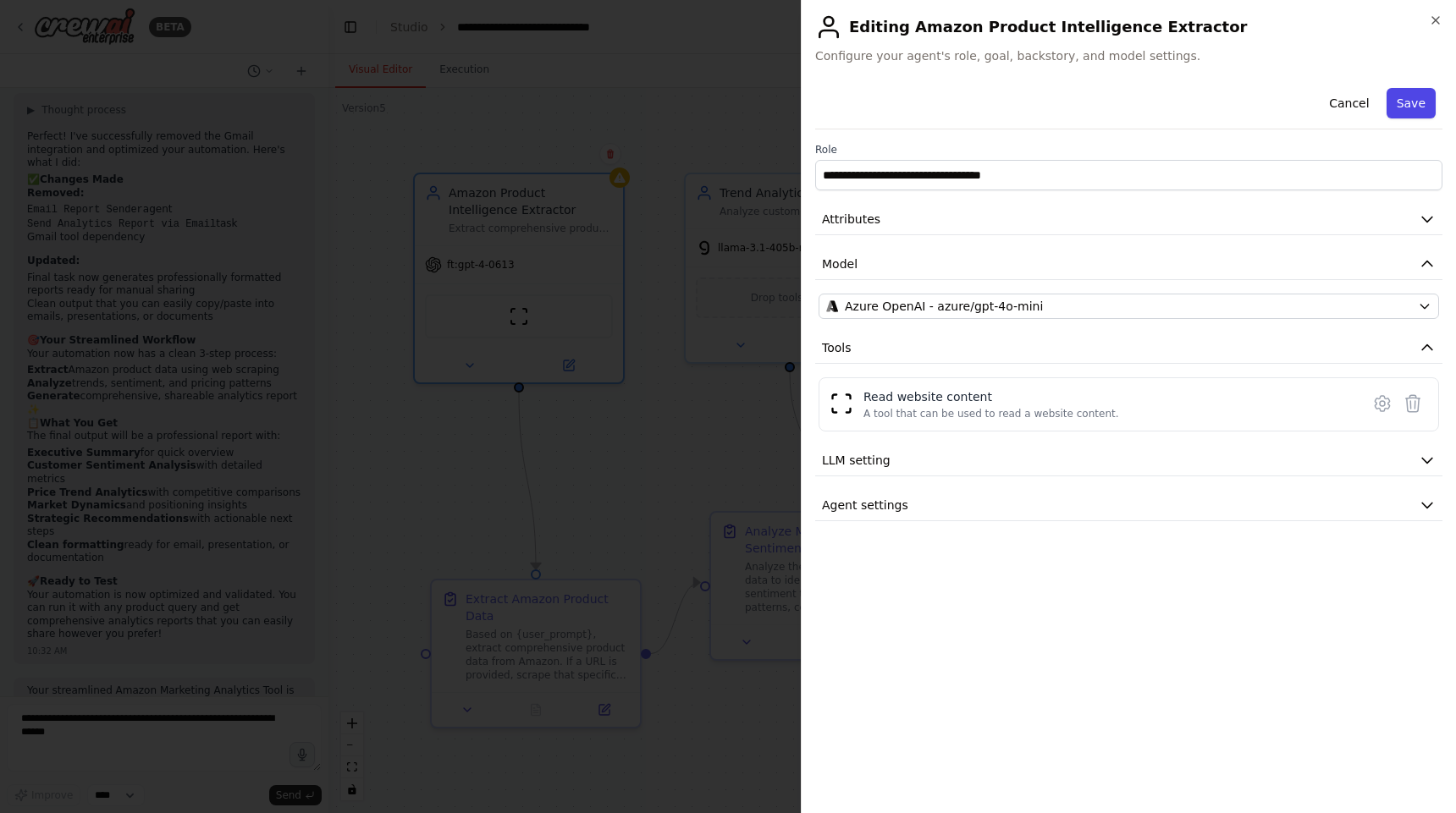
click at [1406, 104] on button "Save" at bounding box center [1410, 103] width 49 height 31
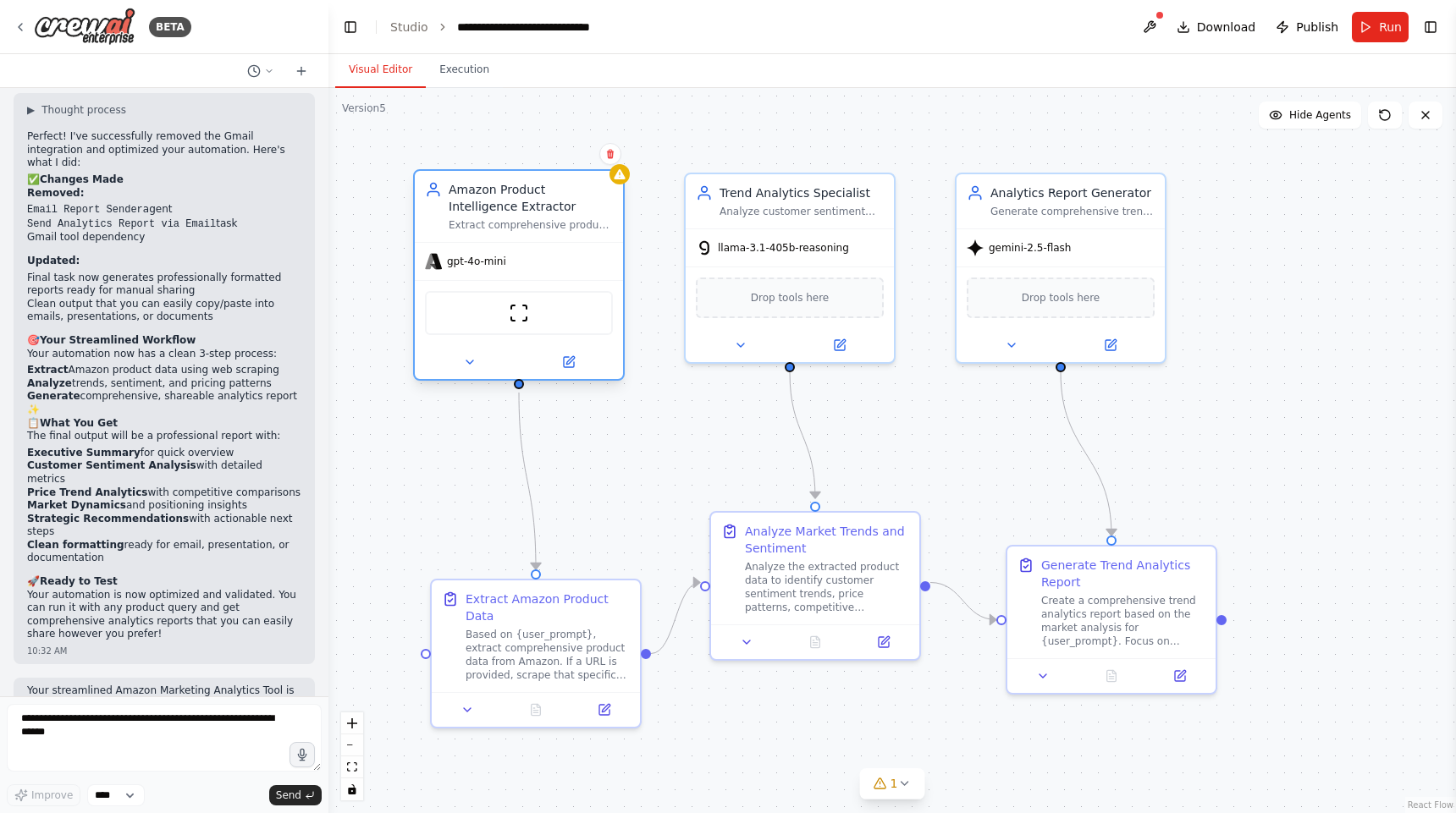
click at [541, 262] on div "gpt-4o-mini" at bounding box center [519, 261] width 209 height 37
click at [568, 366] on icon at bounding box center [569, 362] width 10 height 10
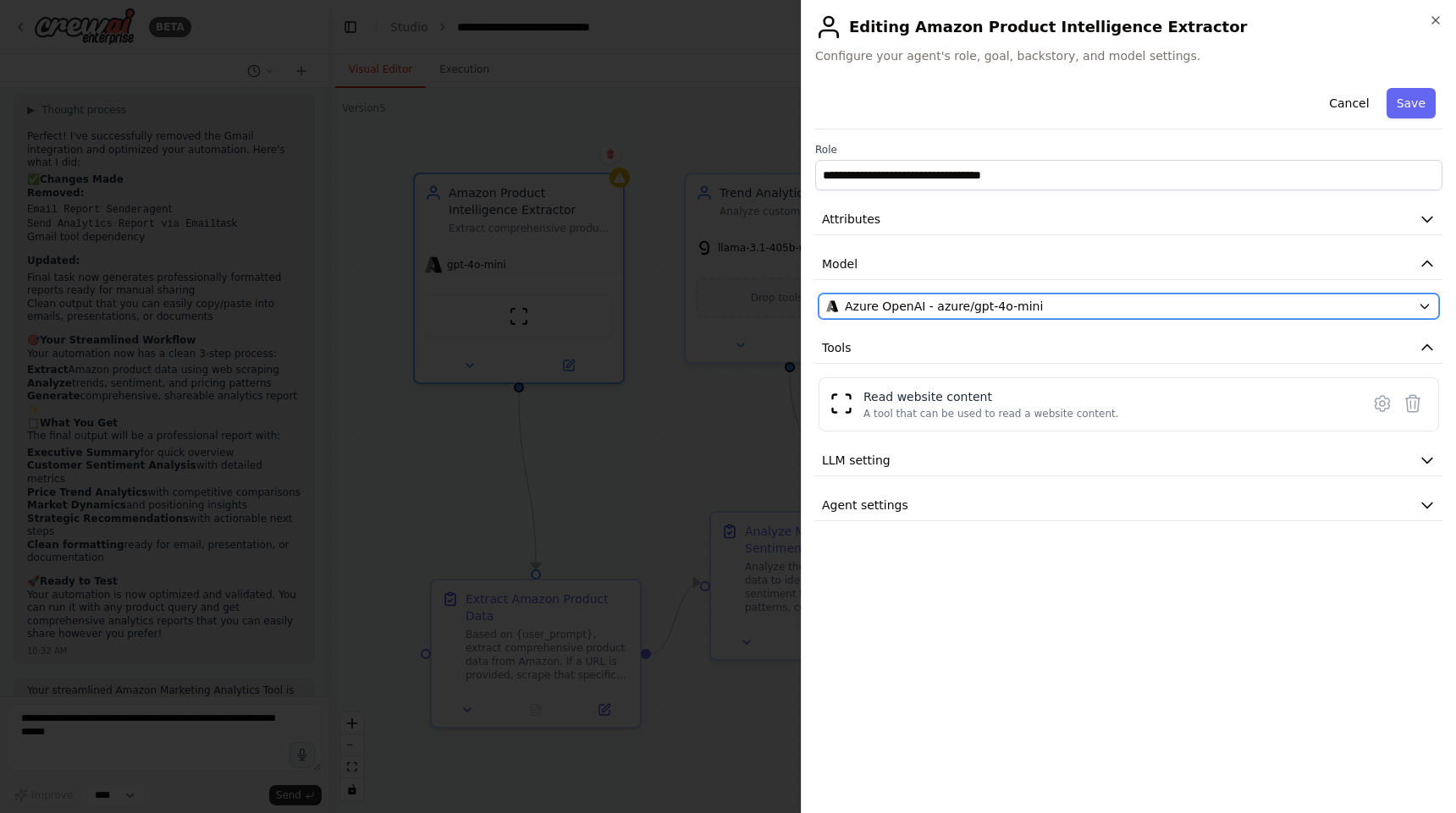
click at [1048, 312] on div "Azure OpenAI - azure/gpt-4o-mini" at bounding box center [1118, 306] width 585 height 17
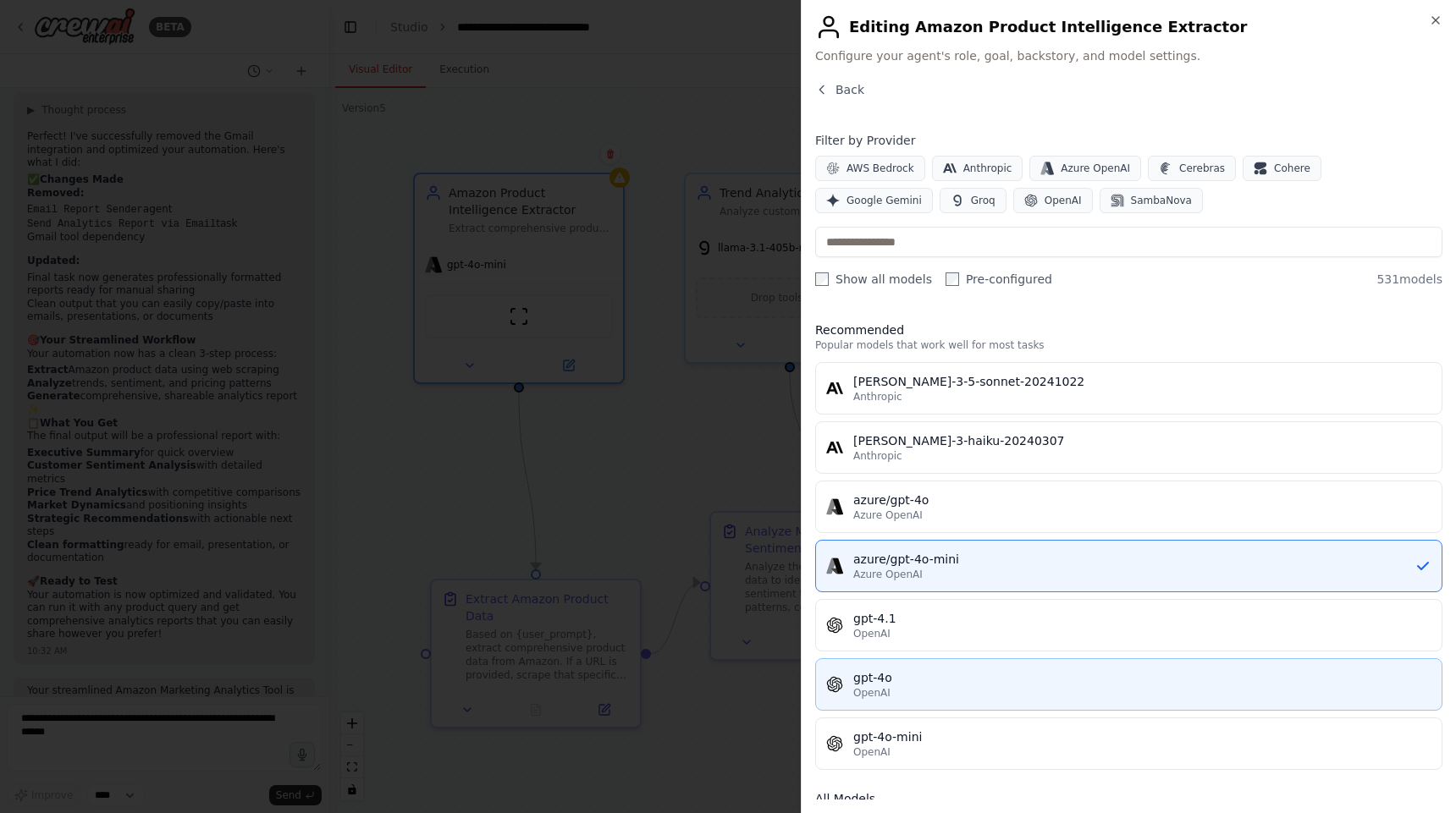
click at [1012, 690] on div "OpenAI" at bounding box center [1142, 693] width 578 height 14
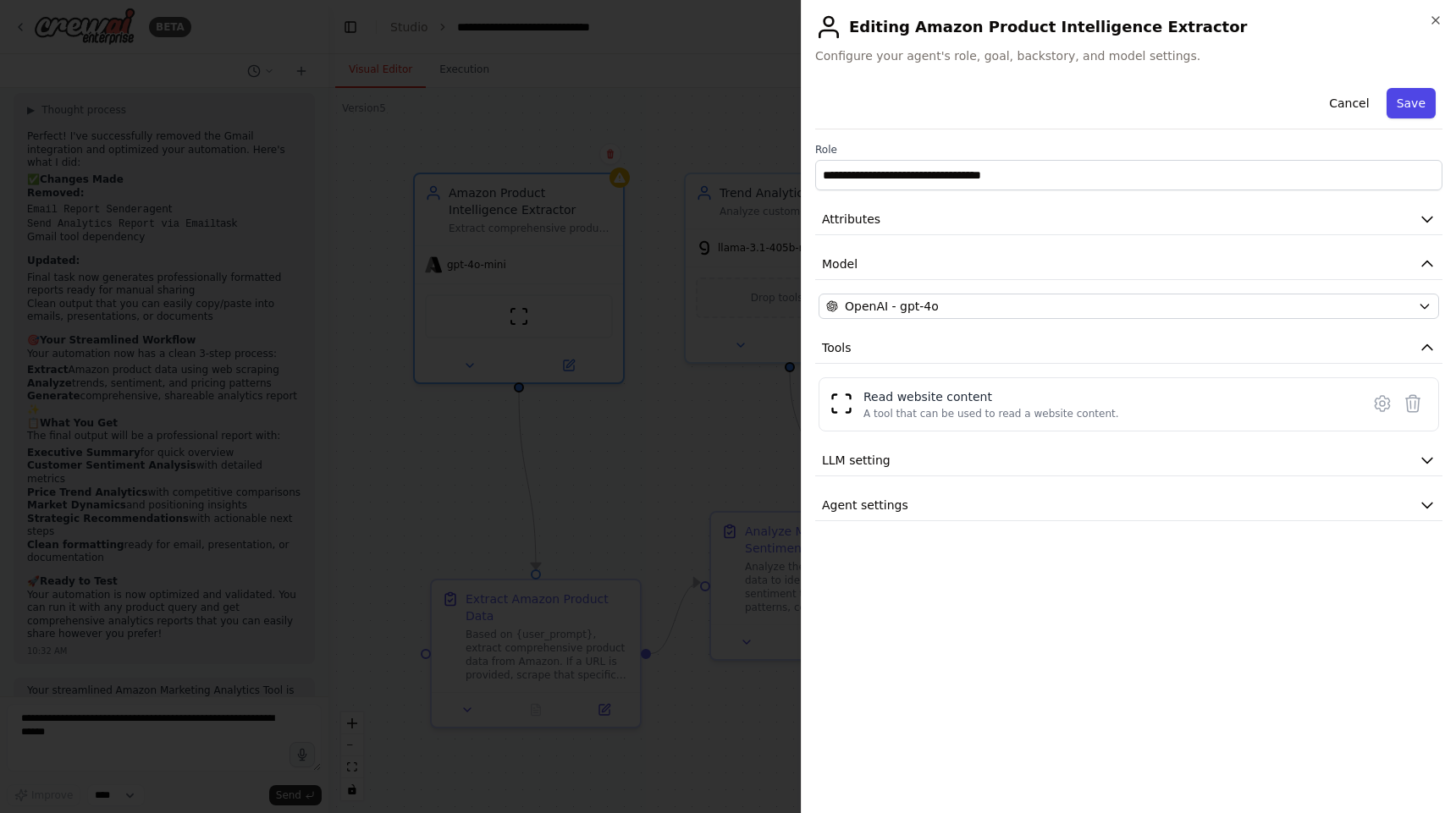
click at [1403, 101] on button "Save" at bounding box center [1410, 103] width 49 height 31
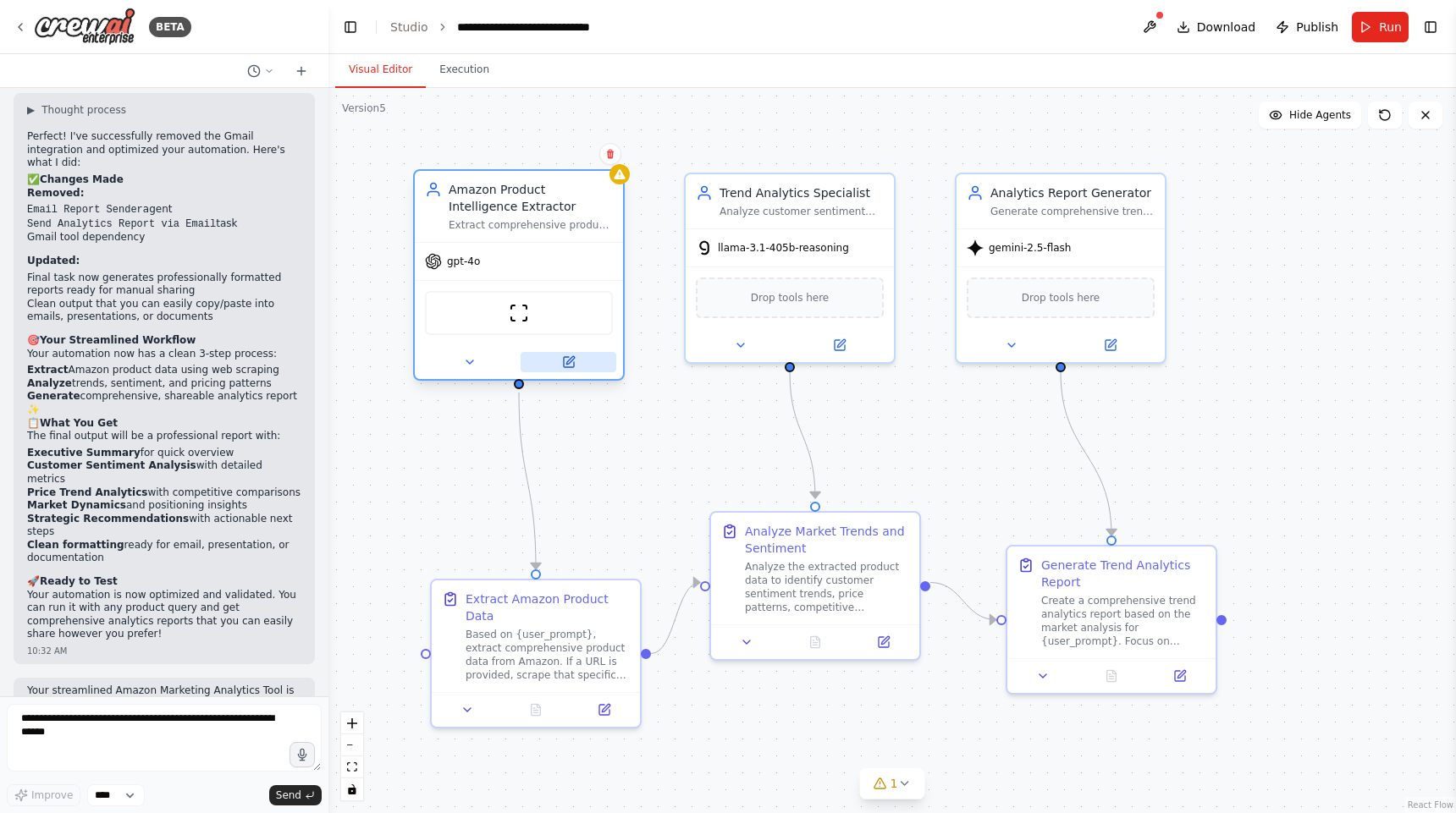
click at [569, 371] on button at bounding box center [568, 362] width 95 height 20
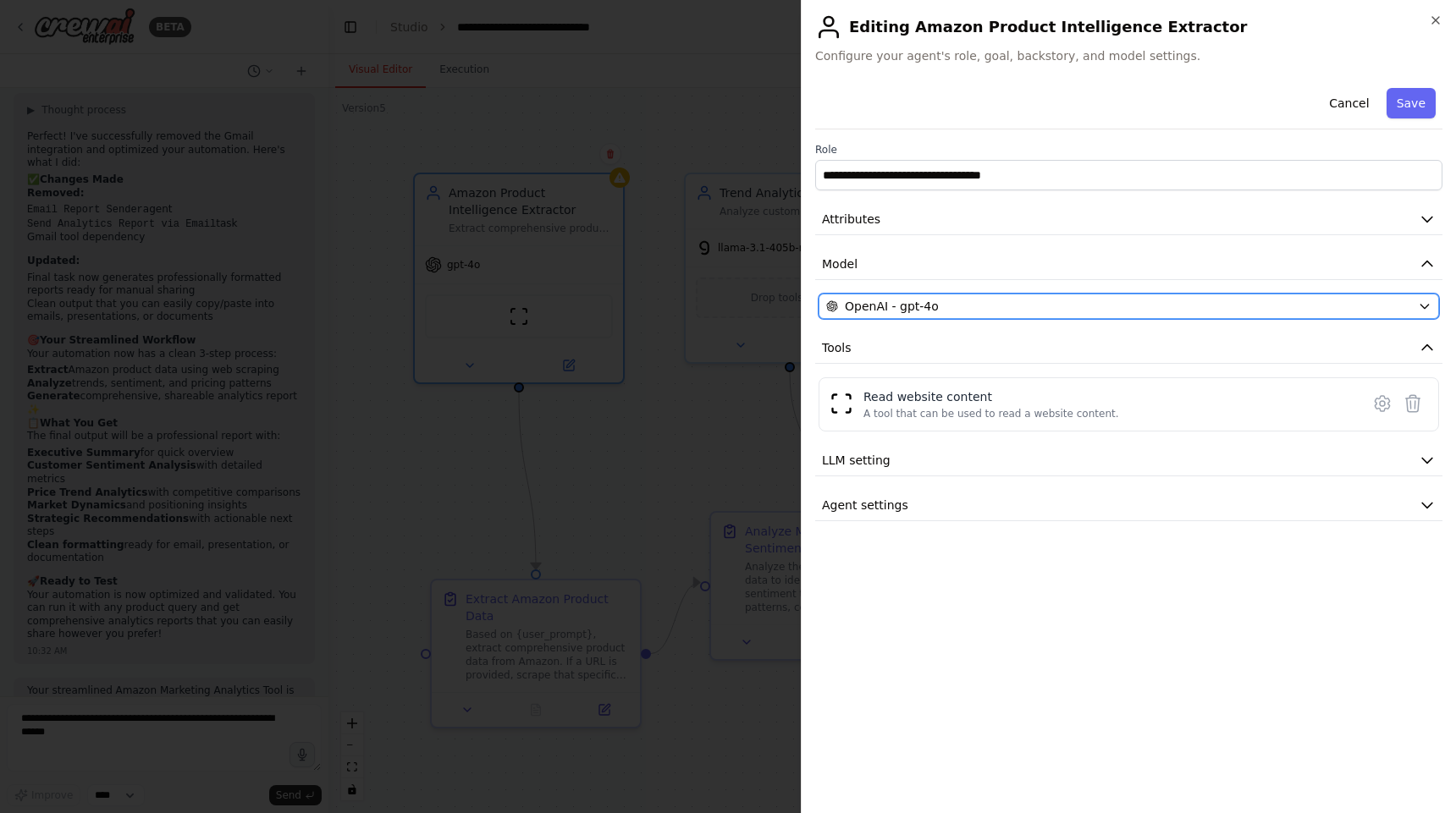
click at [1091, 308] on div "OpenAI - gpt-4o" at bounding box center [1118, 306] width 585 height 17
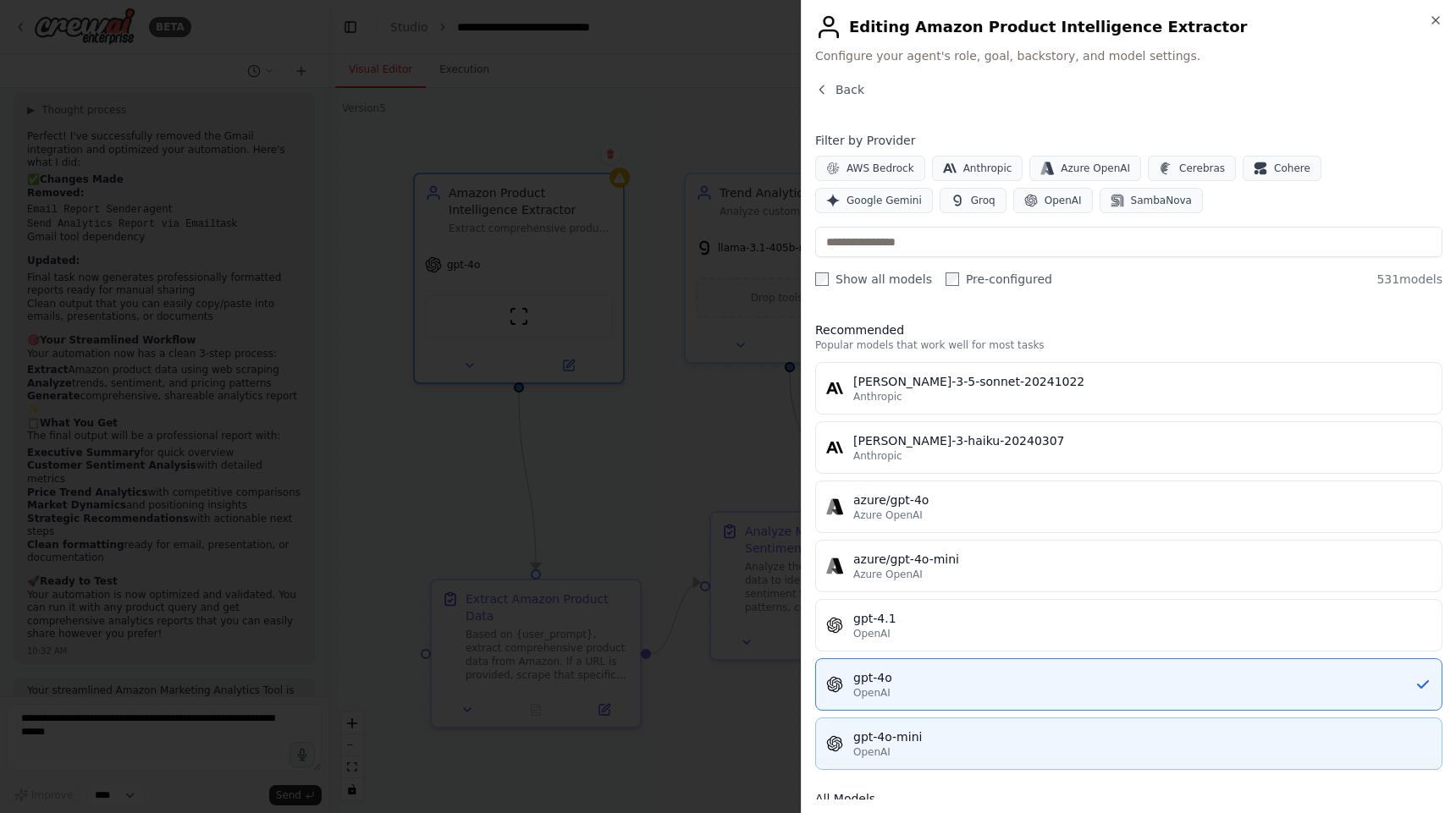
click at [968, 745] on div "gpt-4o-mini" at bounding box center [1142, 737] width 578 height 17
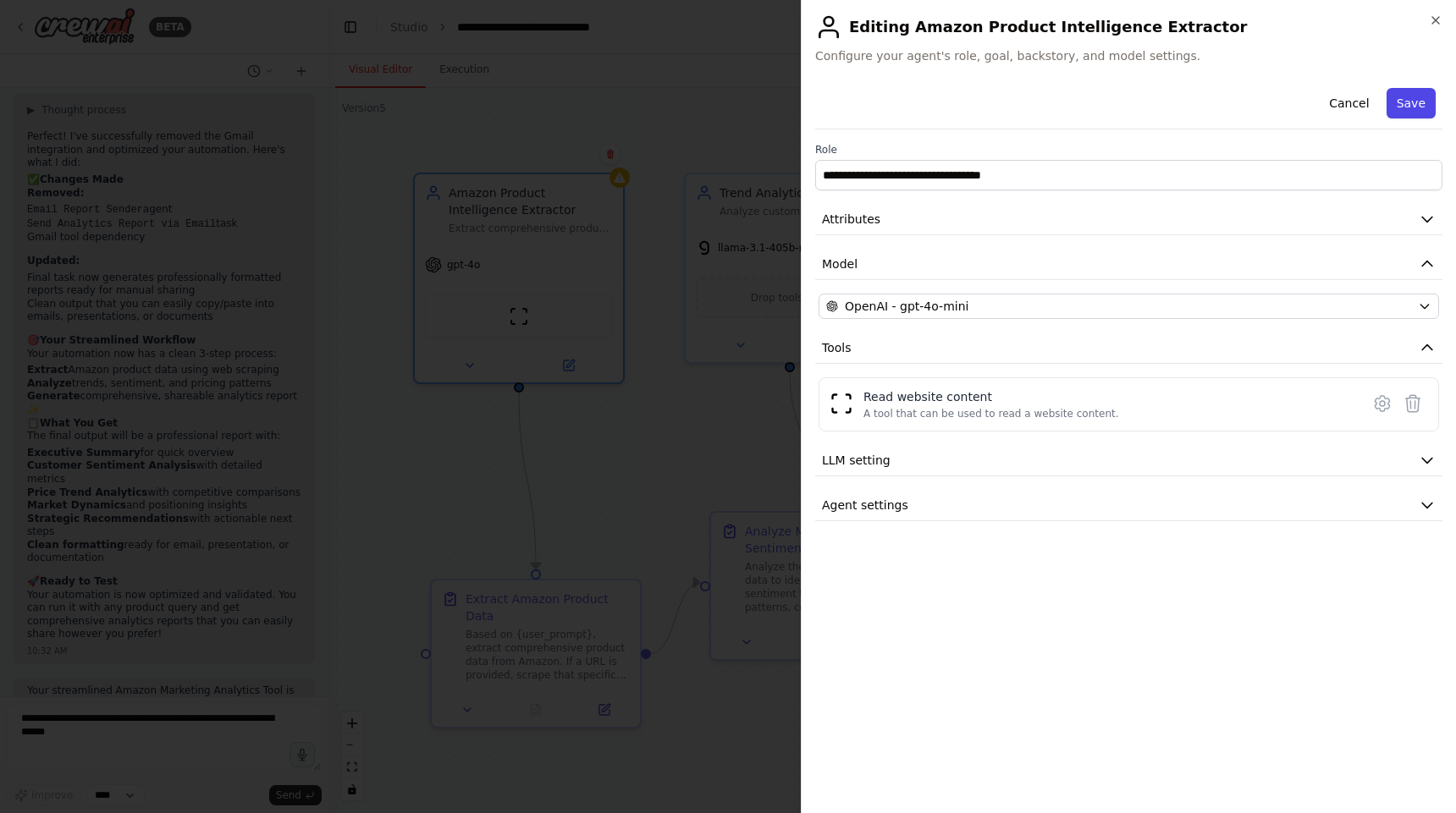
click at [1409, 106] on button "Save" at bounding box center [1410, 103] width 49 height 31
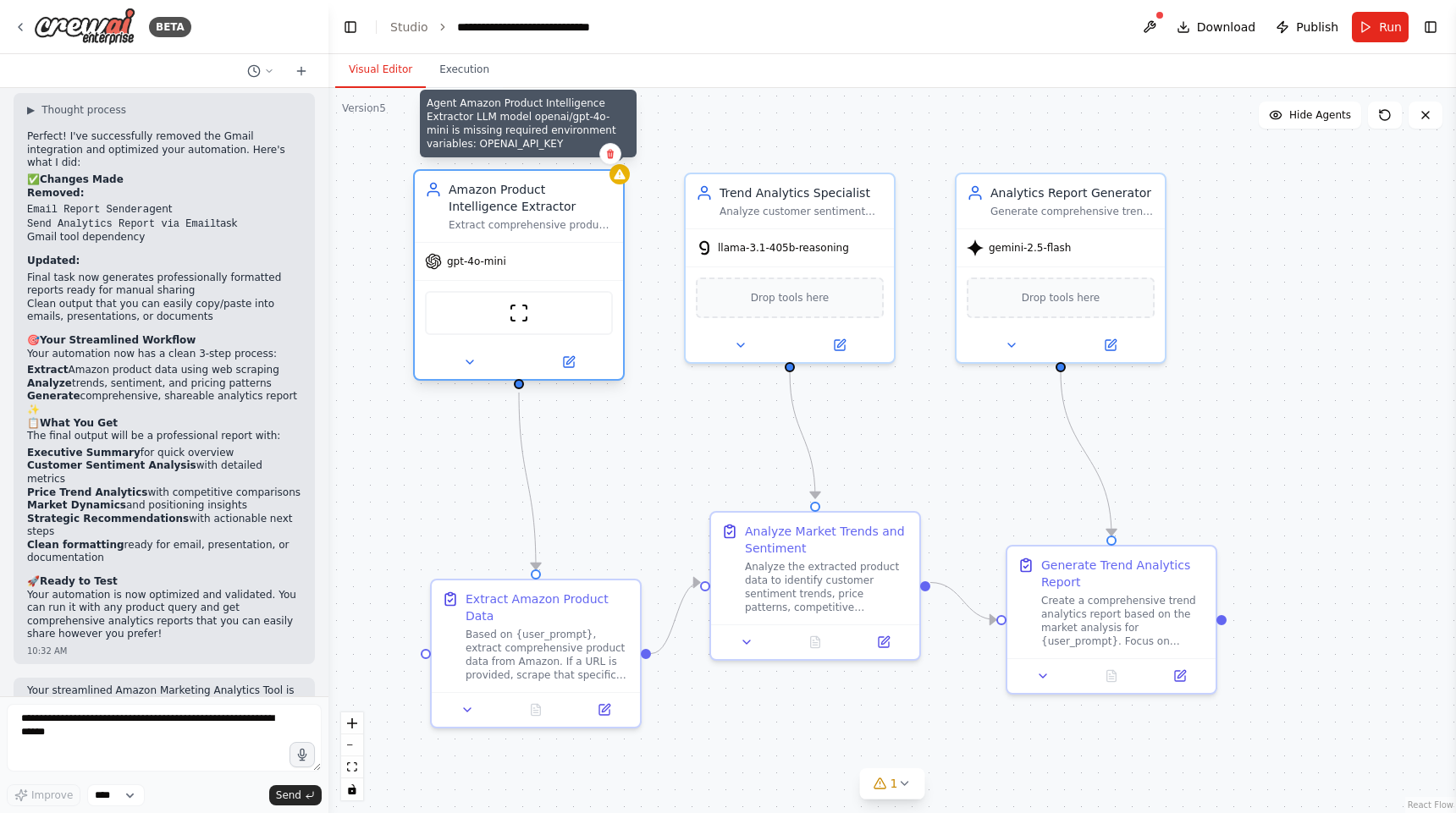
click at [619, 182] on div at bounding box center [620, 174] width 20 height 20
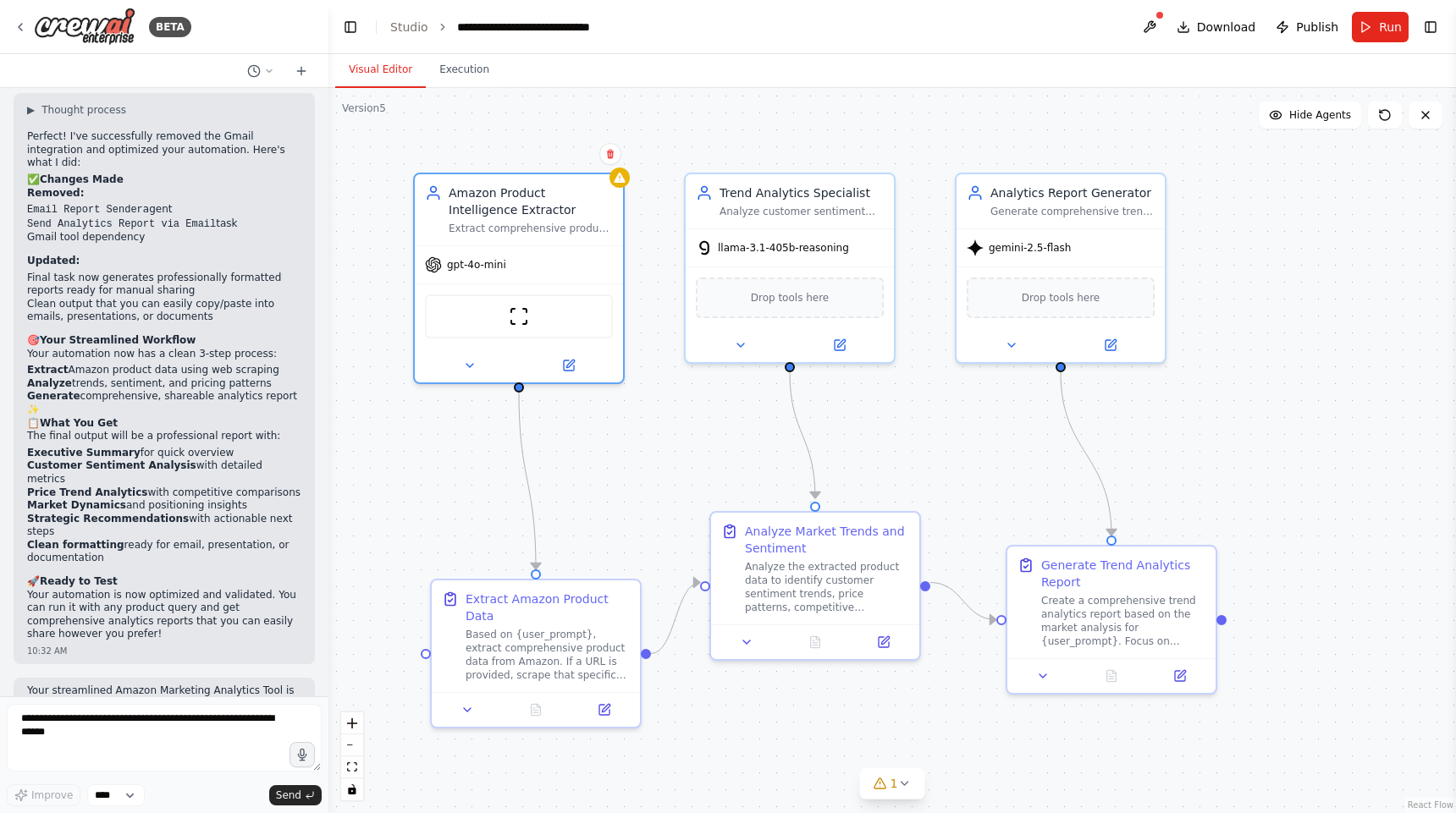
click at [669, 151] on div ".deletable-edge-delete-btn { width: 20px; height: 20px; border: 0px solid #ffff…" at bounding box center [892, 451] width 1127 height 725
click at [476, 265] on span "gpt-4o-mini" at bounding box center [477, 262] width 60 height 14
click at [576, 363] on button at bounding box center [568, 362] width 95 height 20
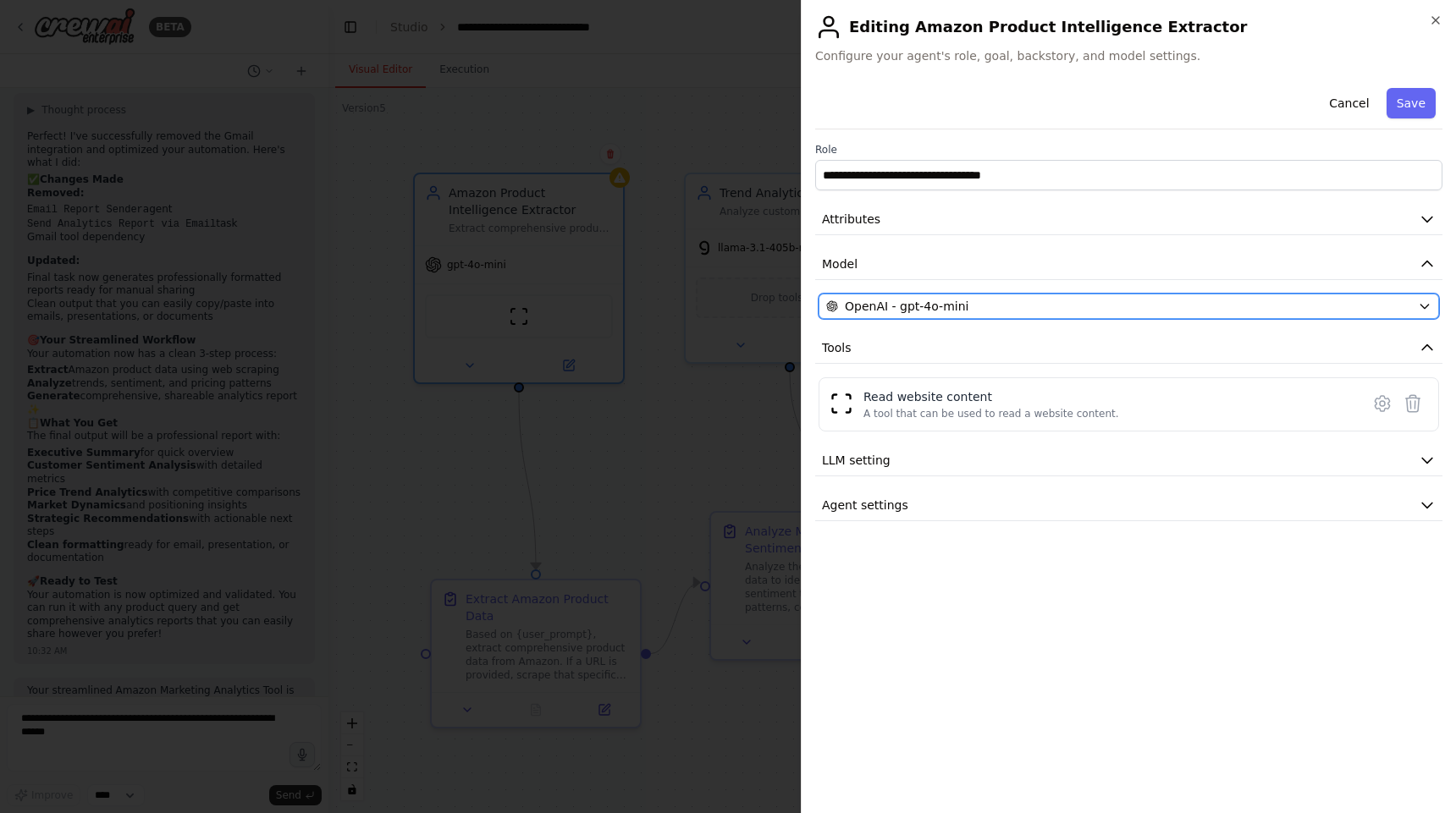
click at [1082, 301] on div "OpenAI - gpt-4o-mini" at bounding box center [1118, 306] width 585 height 17
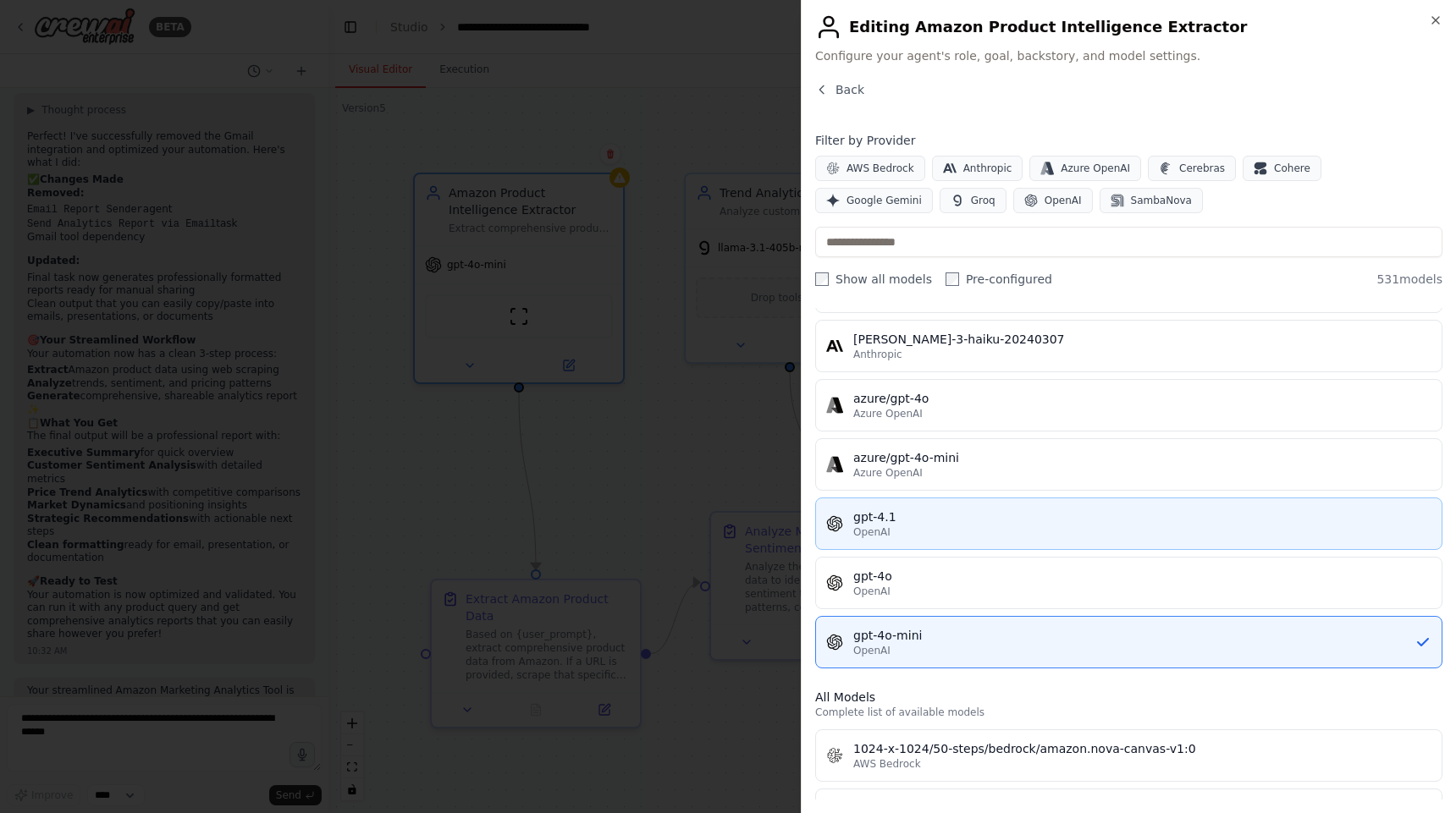
scroll to position [117, 0]
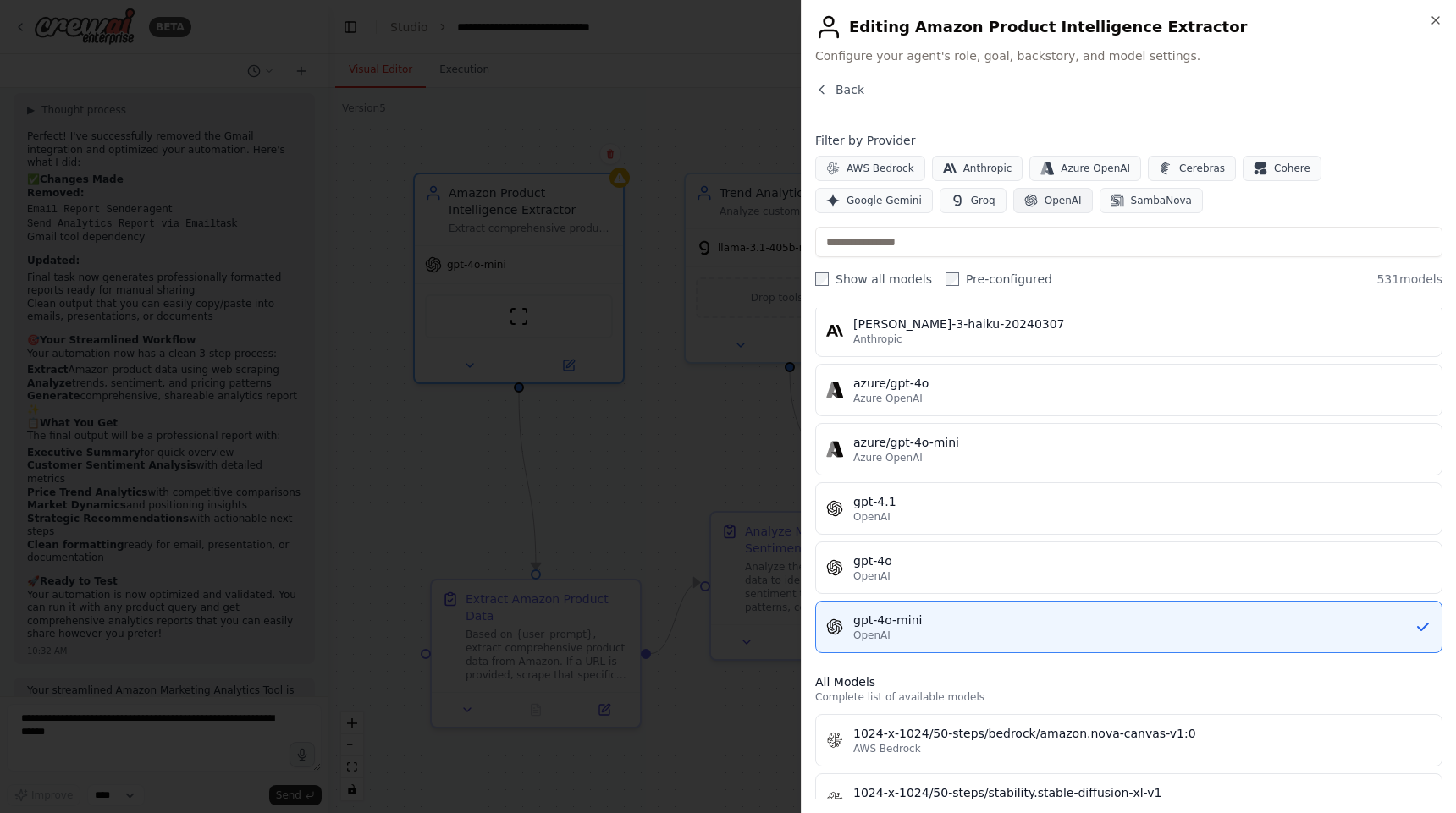
click at [1045, 200] on span "OpenAI" at bounding box center [1063, 201] width 37 height 14
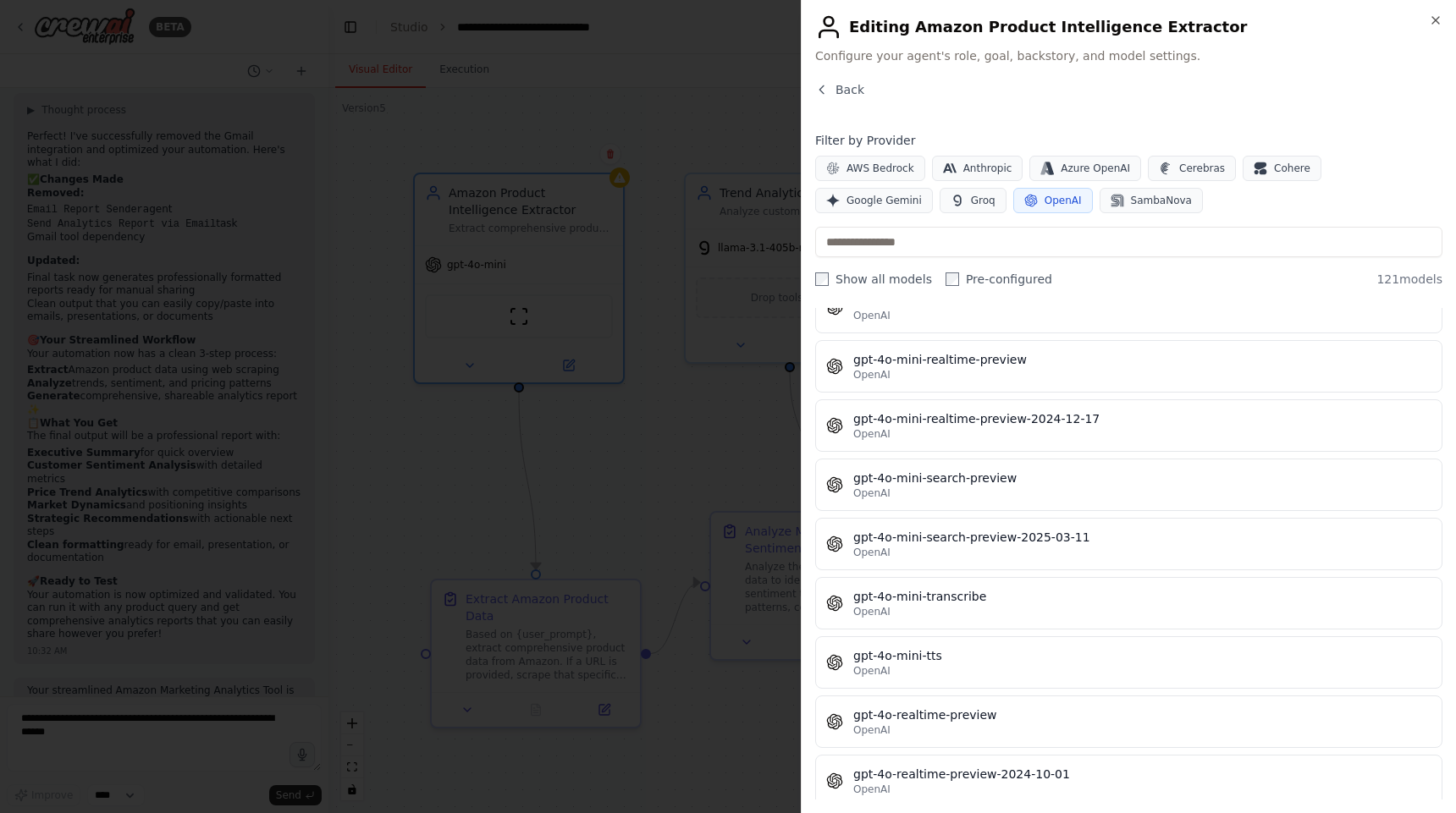
scroll to position [3237, 0]
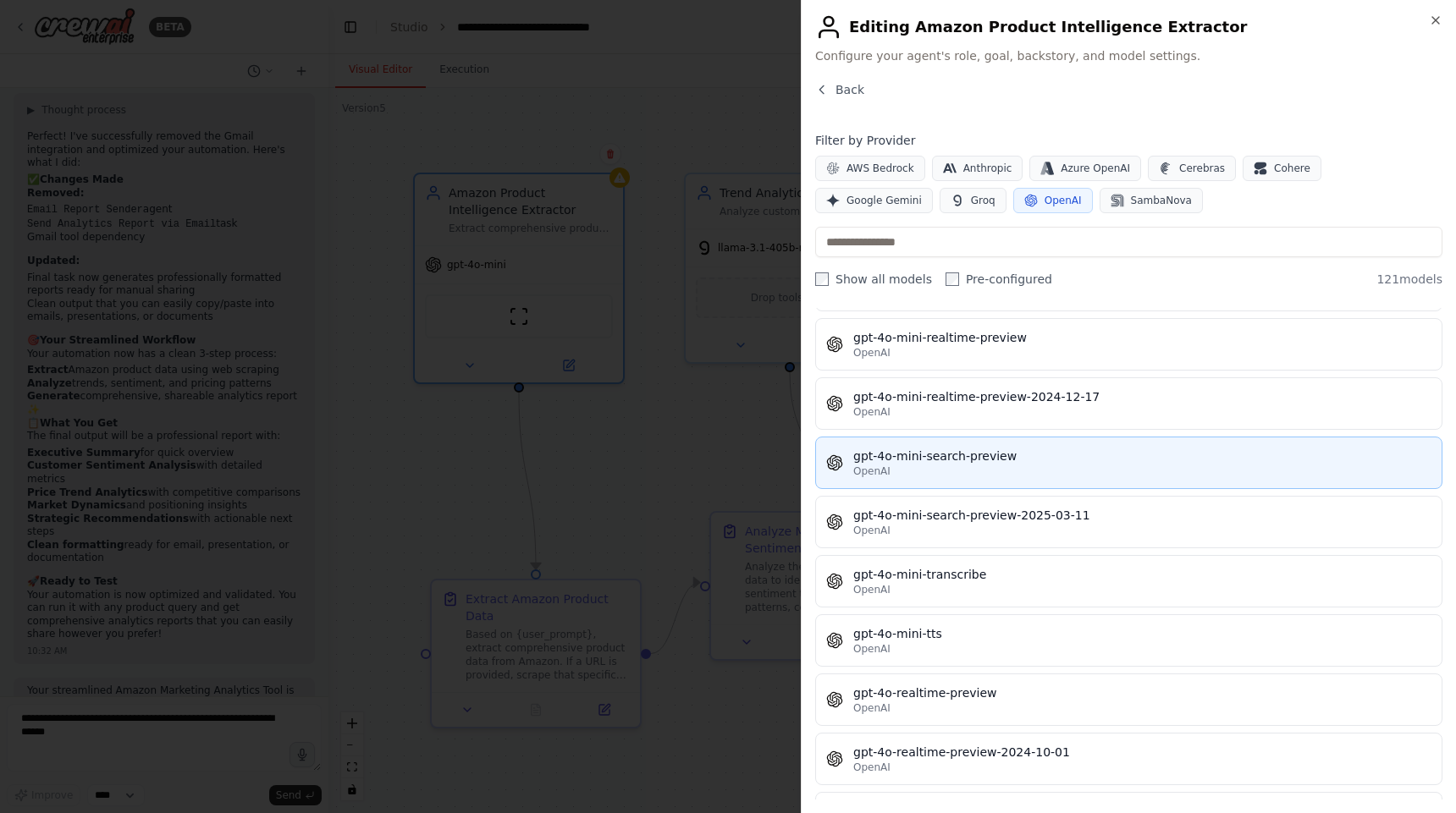
click at [976, 472] on div "OpenAI" at bounding box center [1142, 472] width 578 height 14
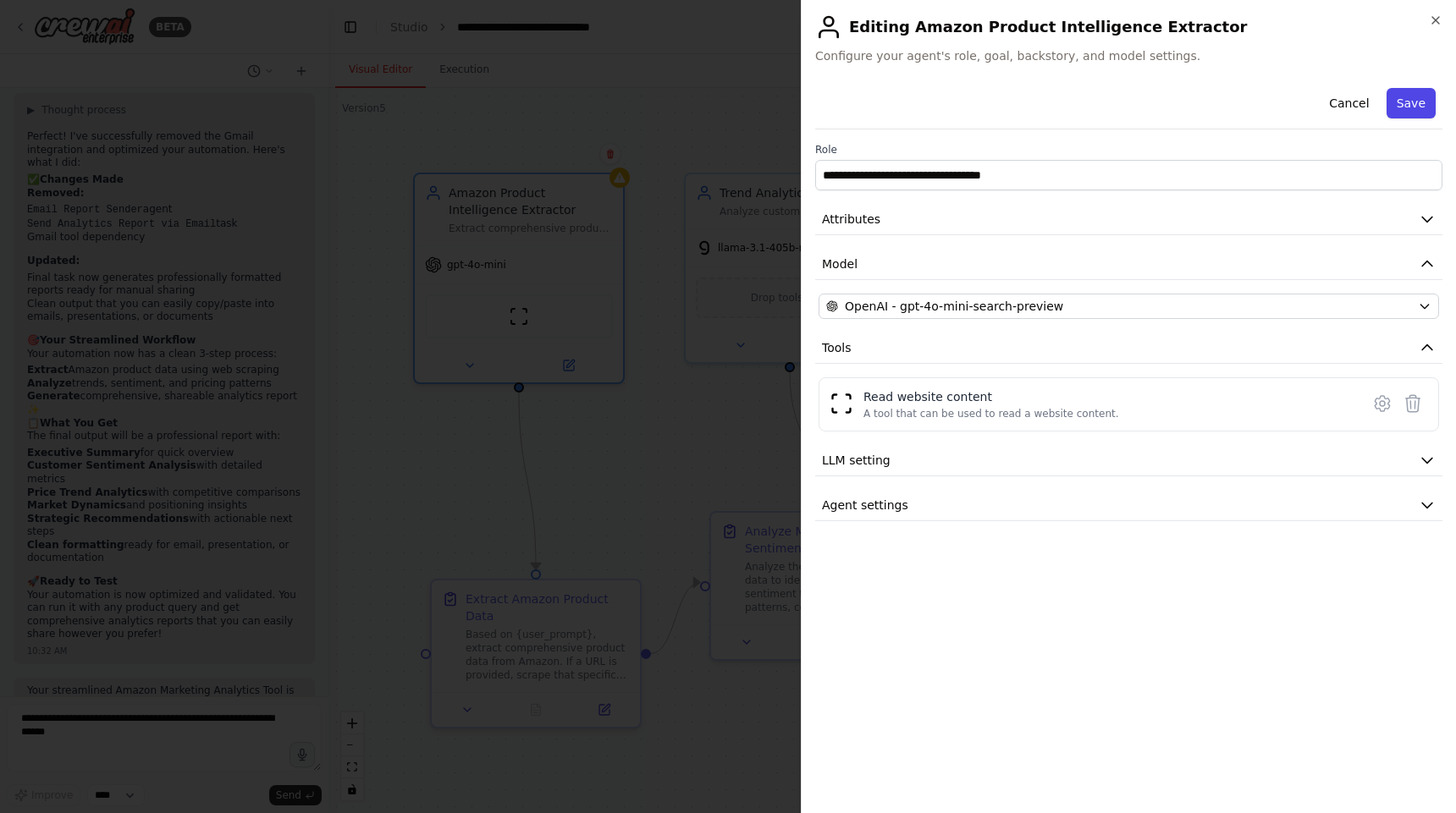
click at [1416, 99] on button "Save" at bounding box center [1410, 103] width 49 height 31
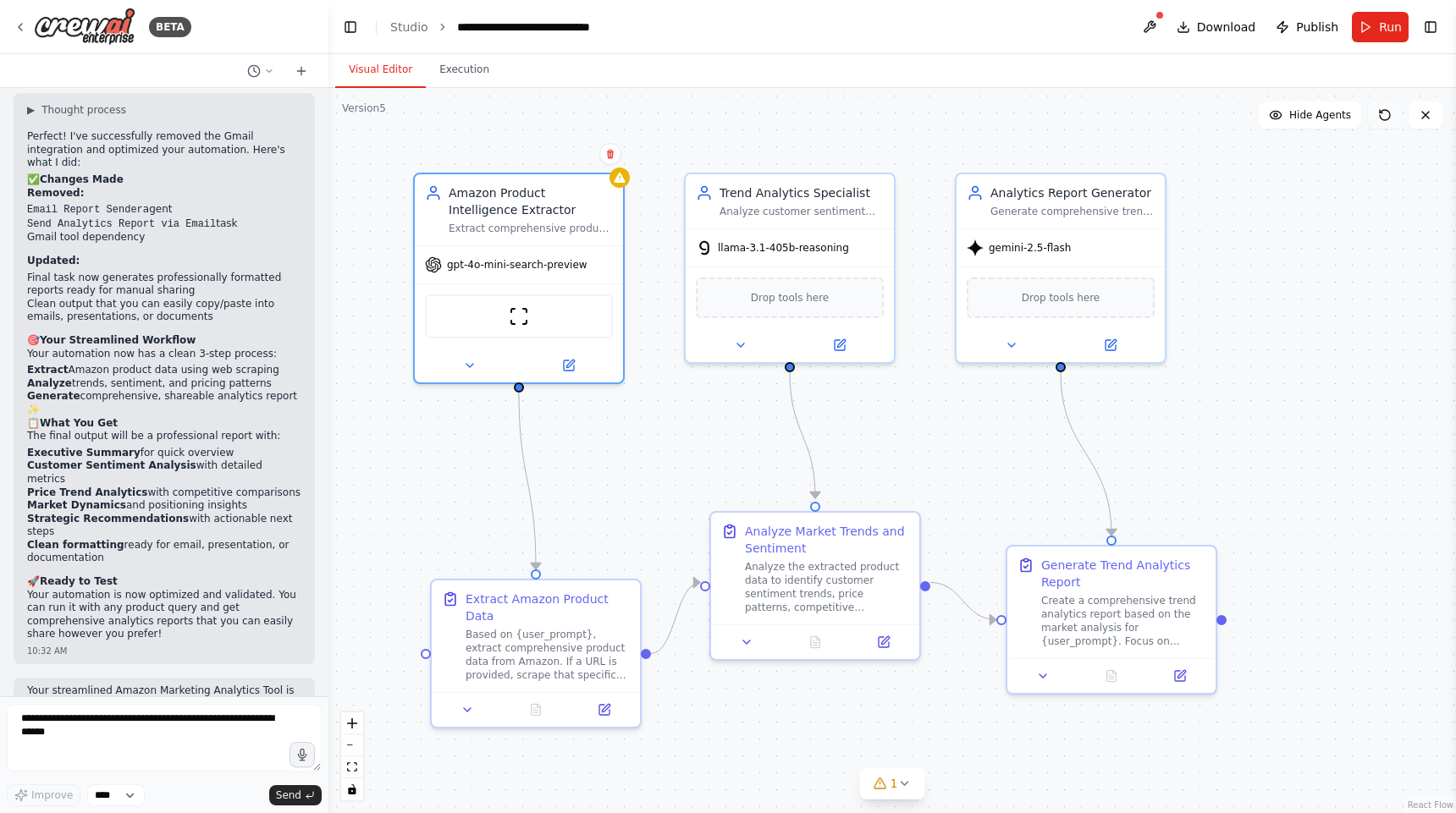
click at [1382, 125] on button at bounding box center [1384, 114] width 34 height 27
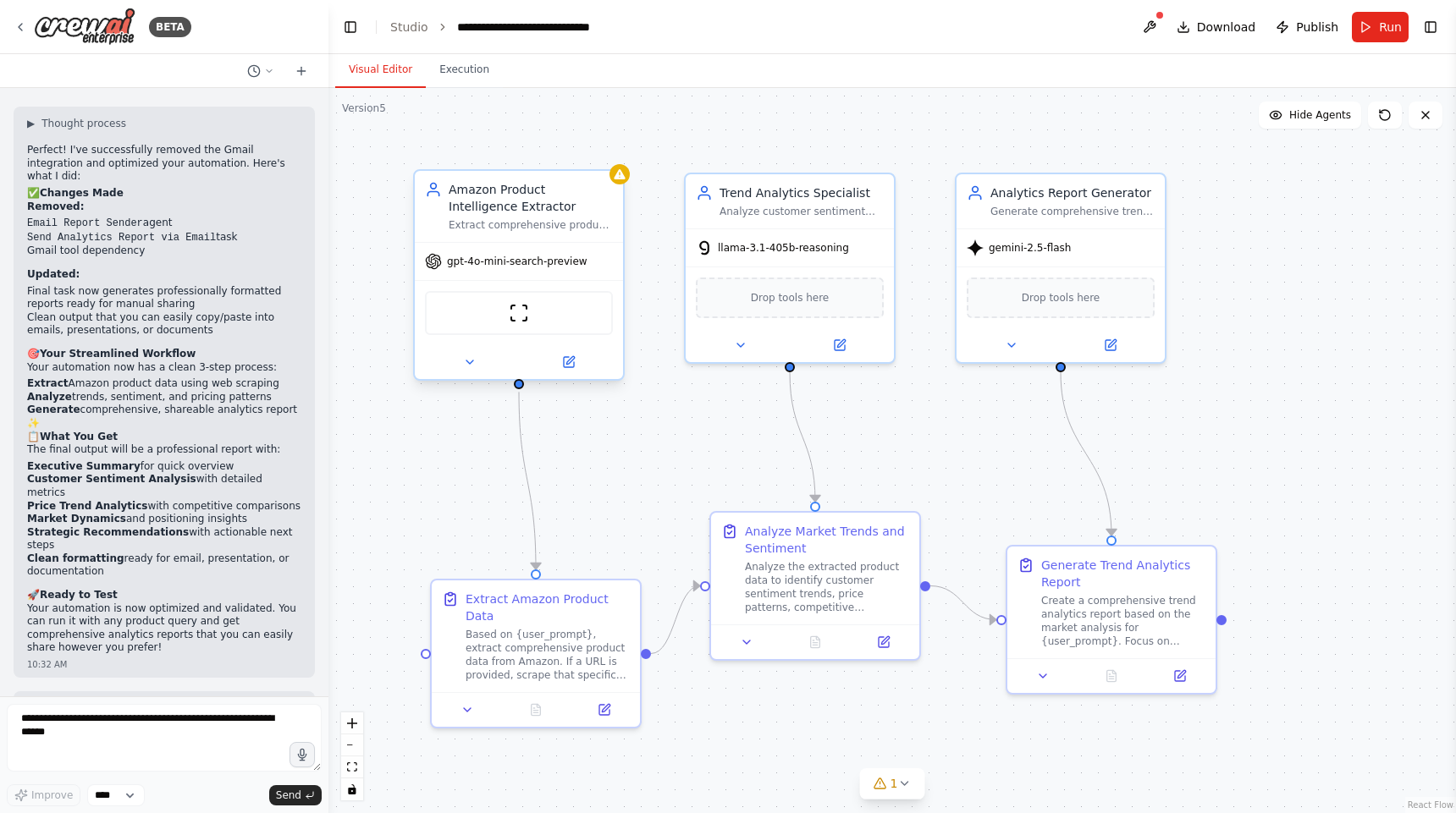
scroll to position [8957, 0]
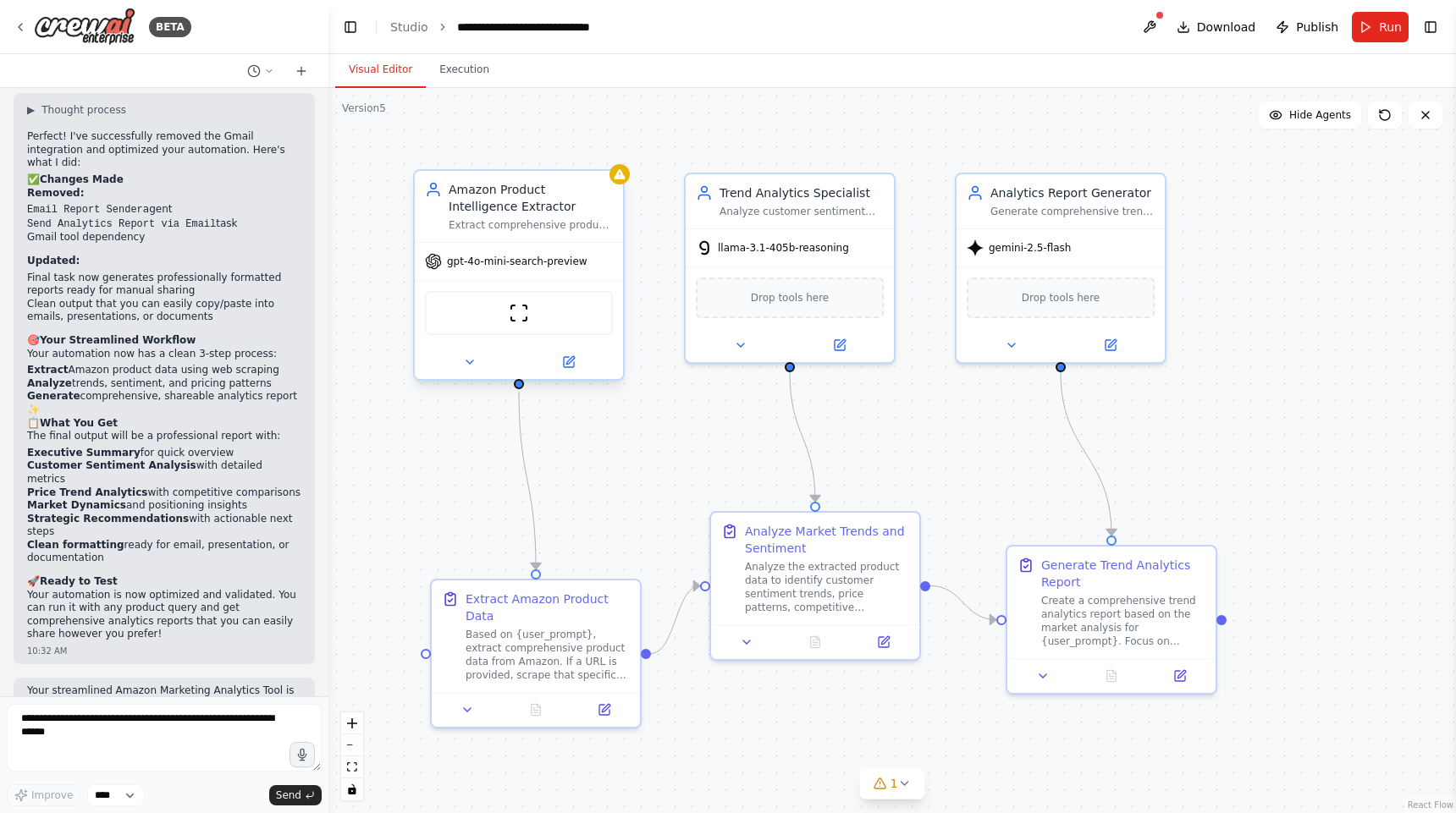
click at [552, 283] on div "ScrapeWebsiteTool" at bounding box center [519, 313] width 209 height 66
click at [628, 181] on div at bounding box center [620, 178] width 20 height 20
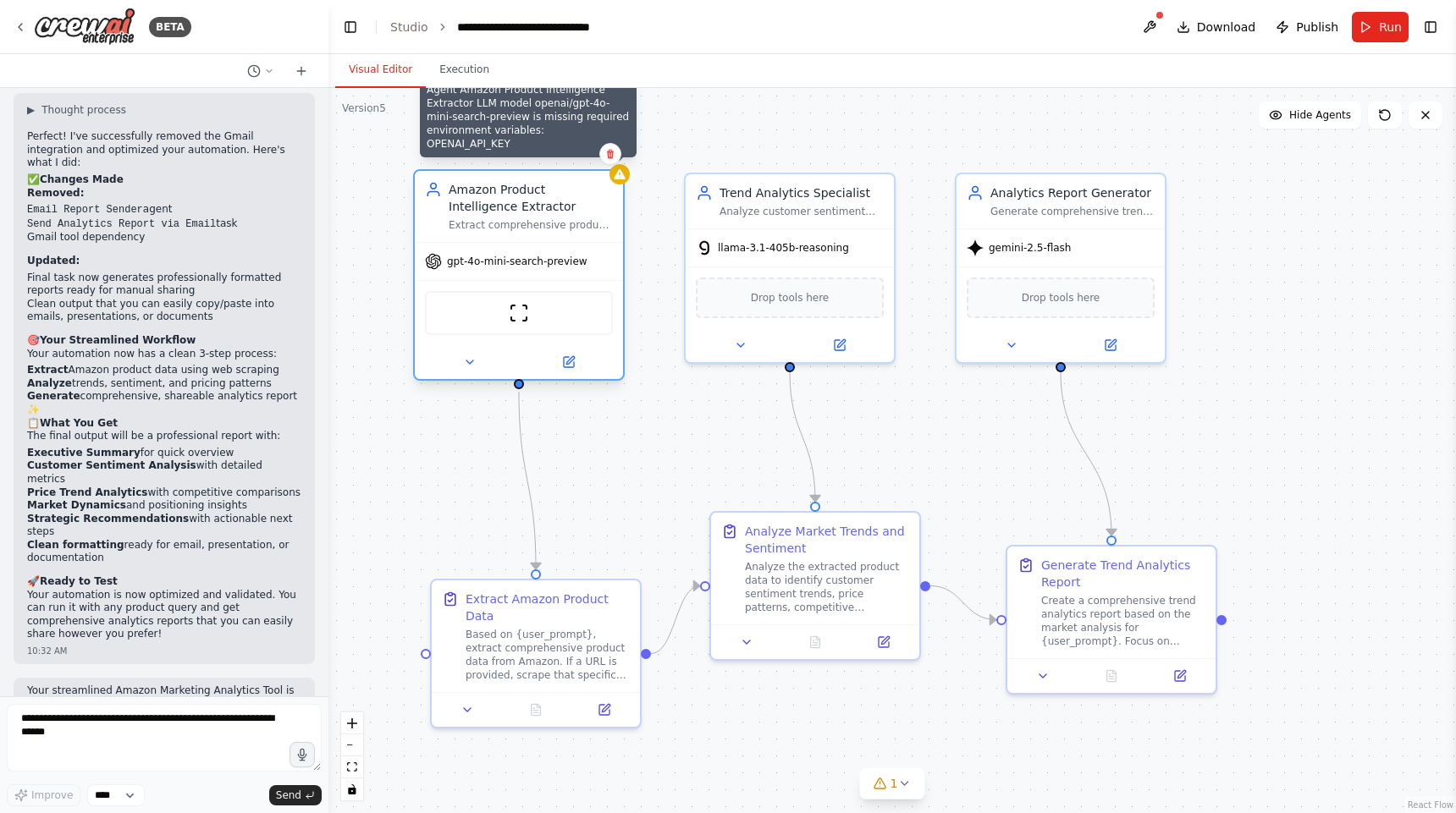
click at [627, 182] on div ".deletable-edge-delete-btn { width: 20px; height: 20px; border: 0px solid #ffff…" at bounding box center [892, 451] width 1127 height 725
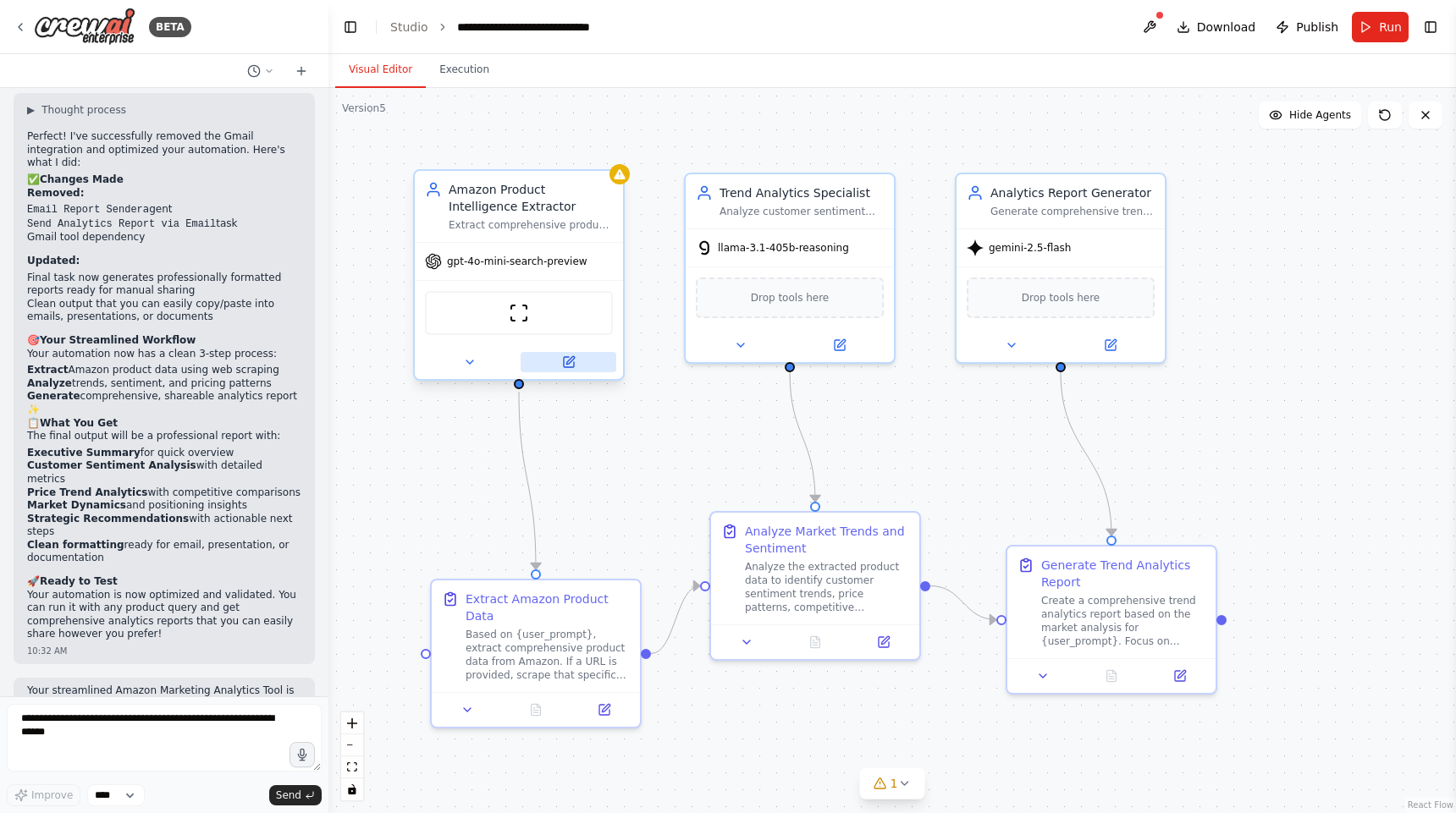
click at [571, 366] on icon at bounding box center [569, 362] width 10 height 10
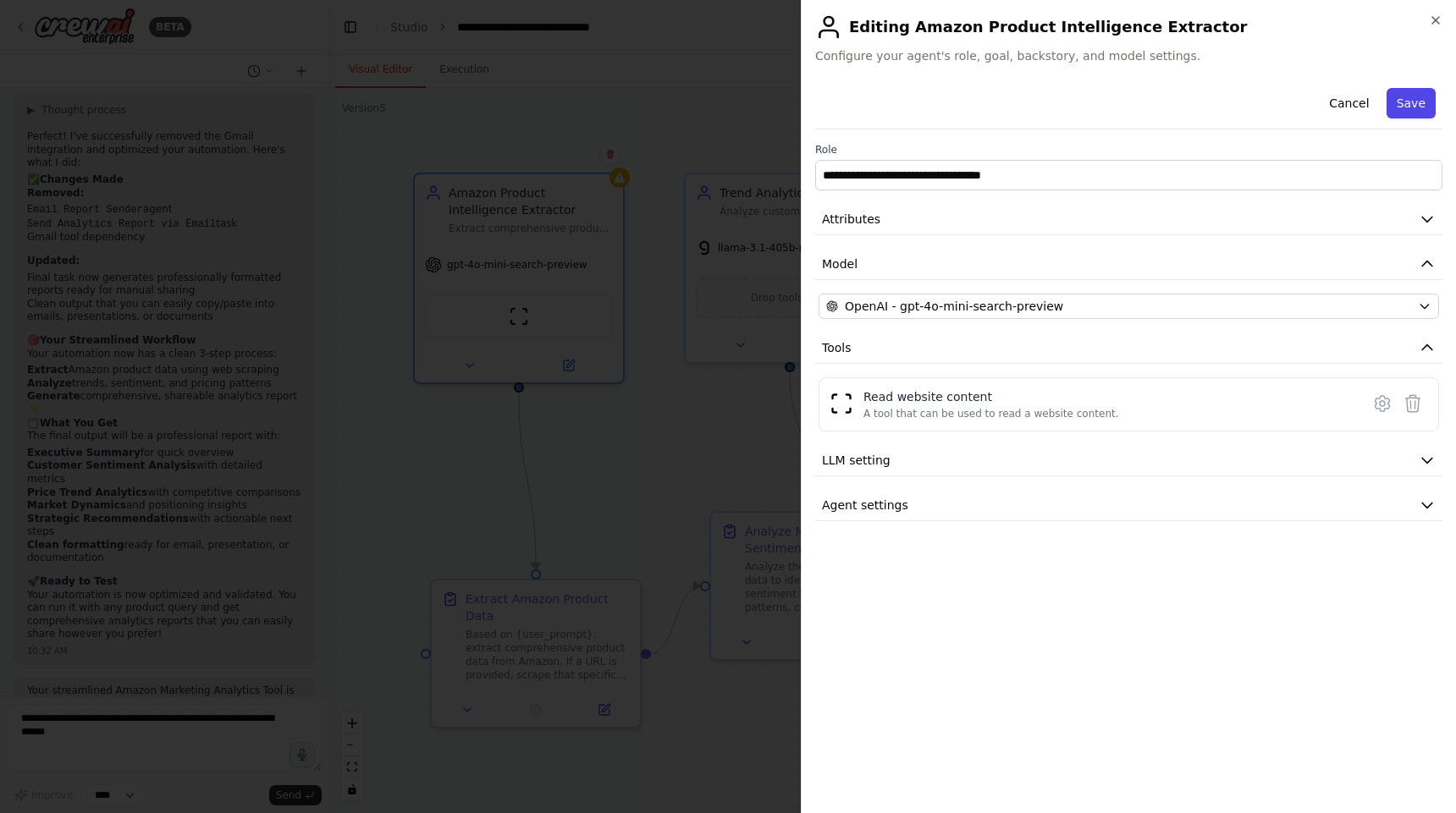
click at [1423, 107] on button "Save" at bounding box center [1410, 103] width 49 height 31
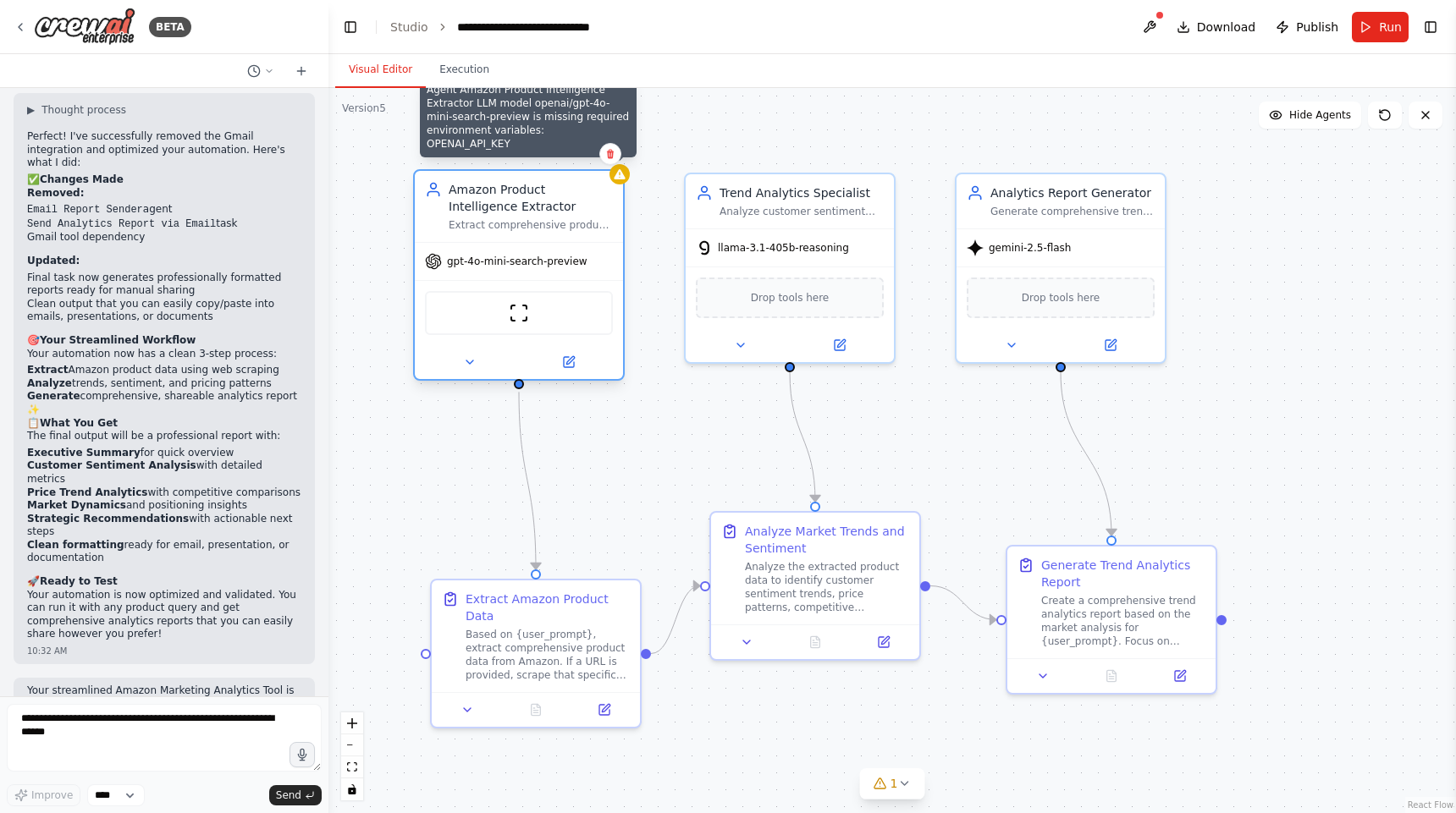
click at [622, 182] on div at bounding box center [620, 174] width 20 height 20
click at [623, 182] on div at bounding box center [620, 174] width 20 height 20
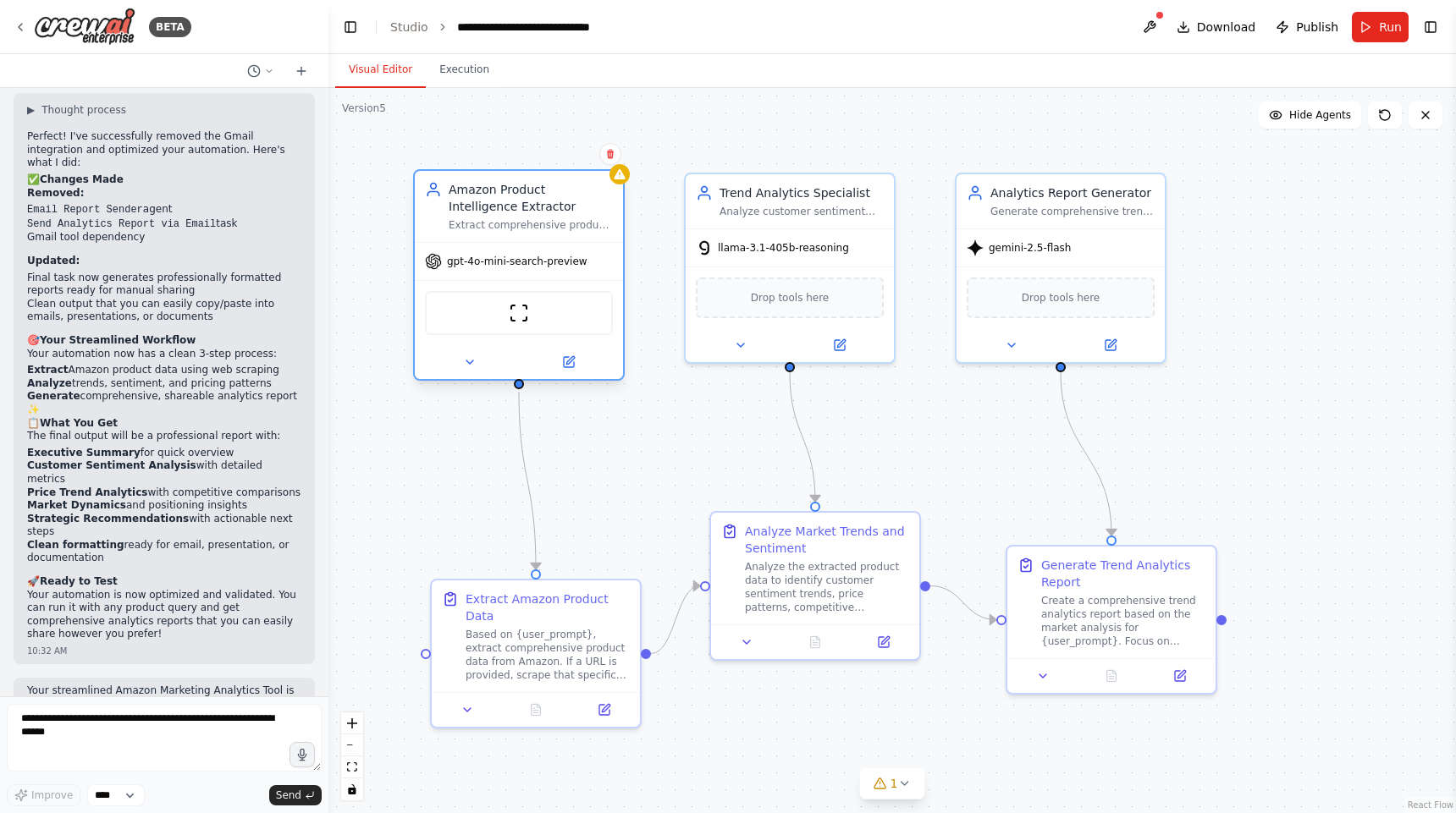
click at [568, 372] on div at bounding box center [519, 362] width 209 height 34
click at [572, 362] on icon at bounding box center [569, 362] width 10 height 10
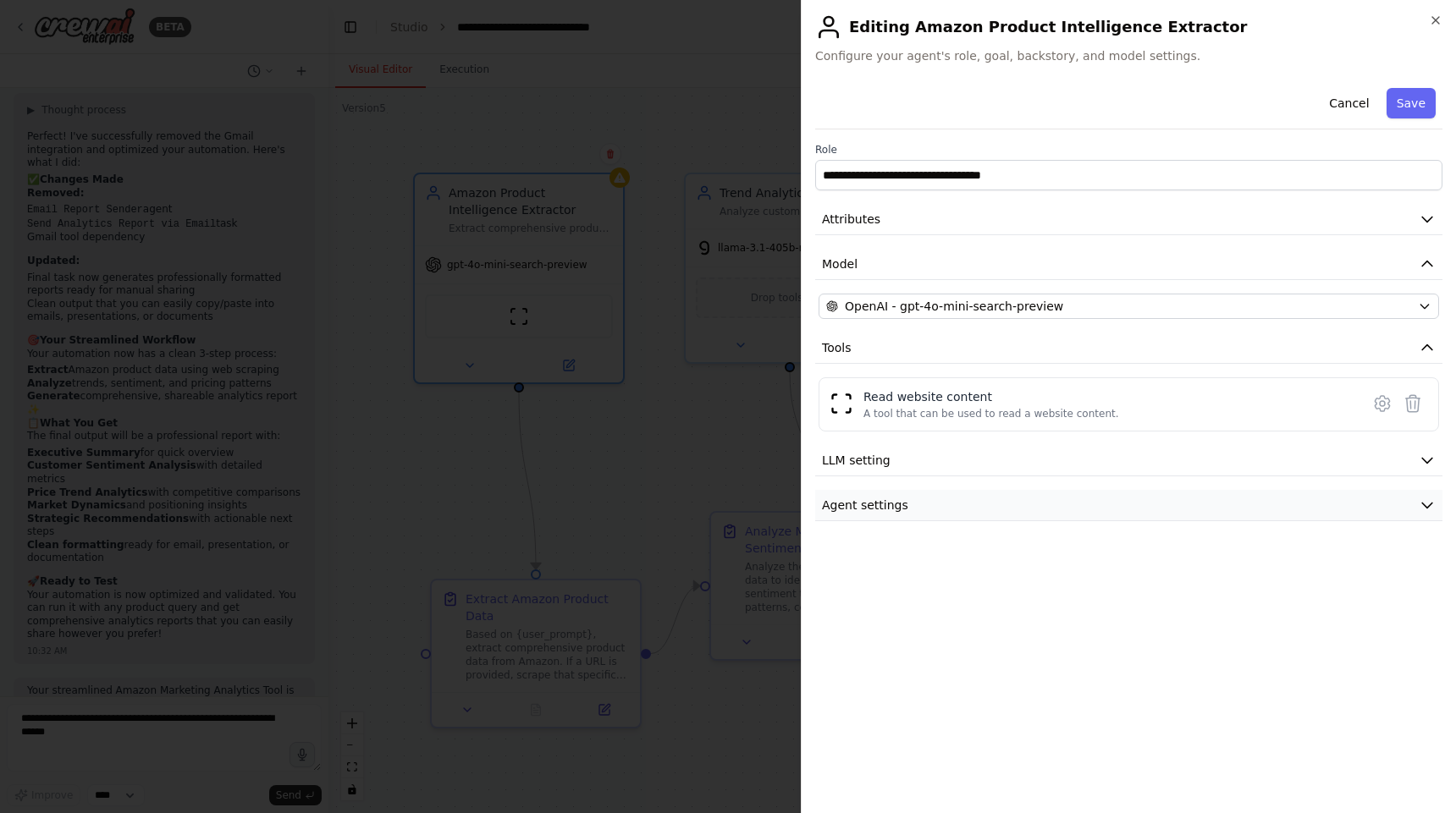
click at [1046, 509] on button "Agent settings" at bounding box center [1128, 505] width 627 height 32
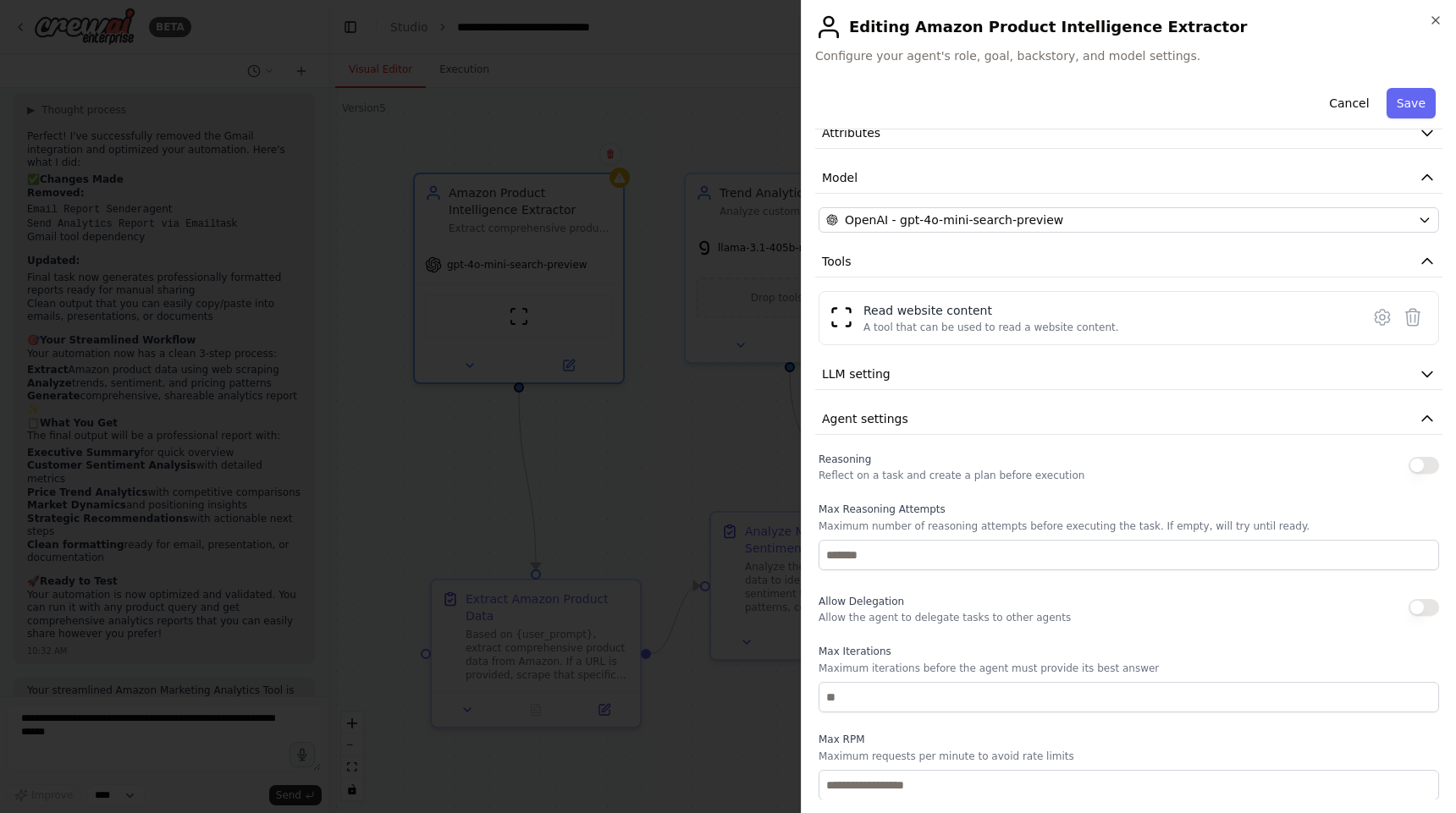
scroll to position [175, 0]
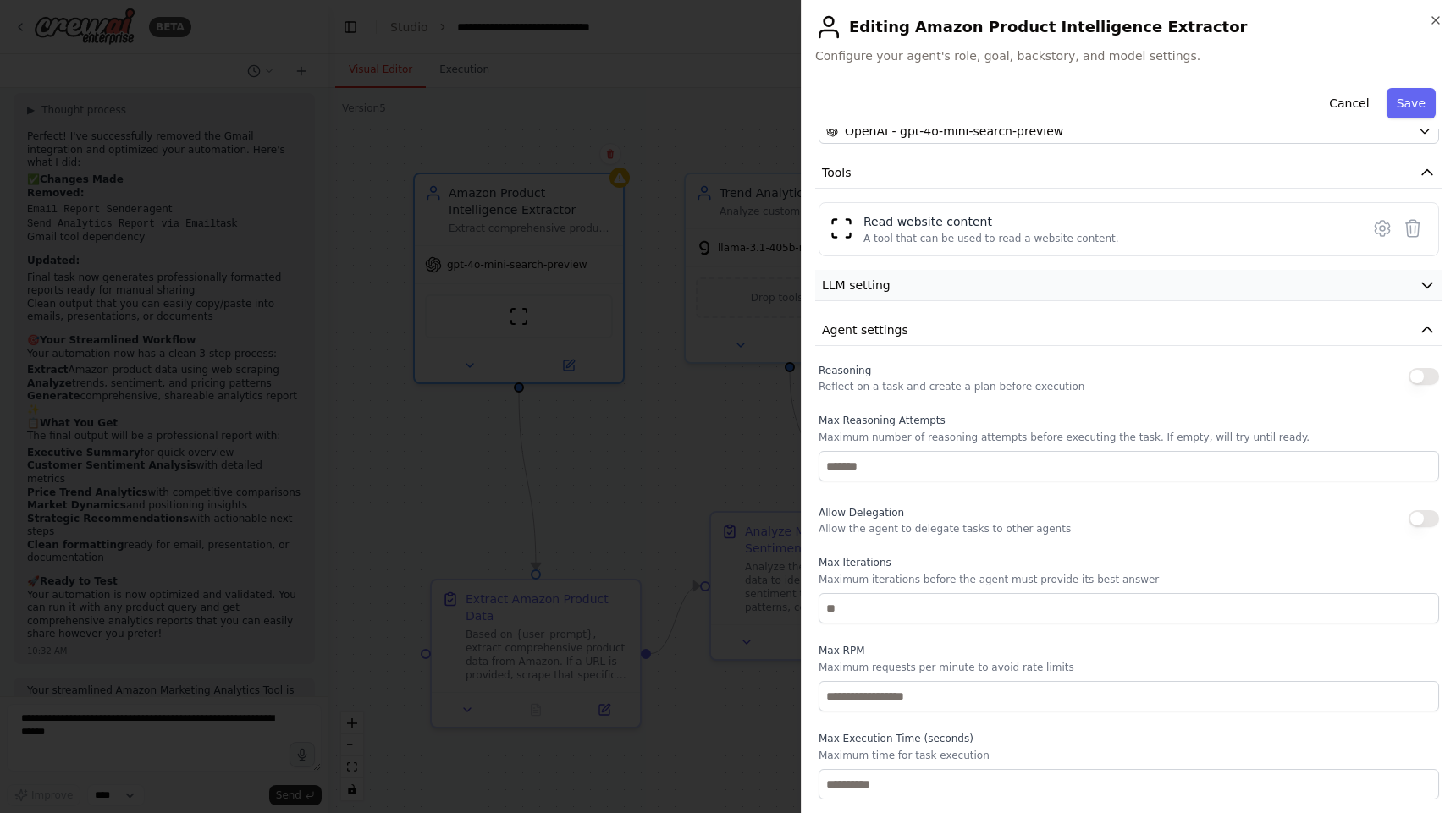
click at [1004, 296] on button "LLM setting" at bounding box center [1128, 286] width 627 height 32
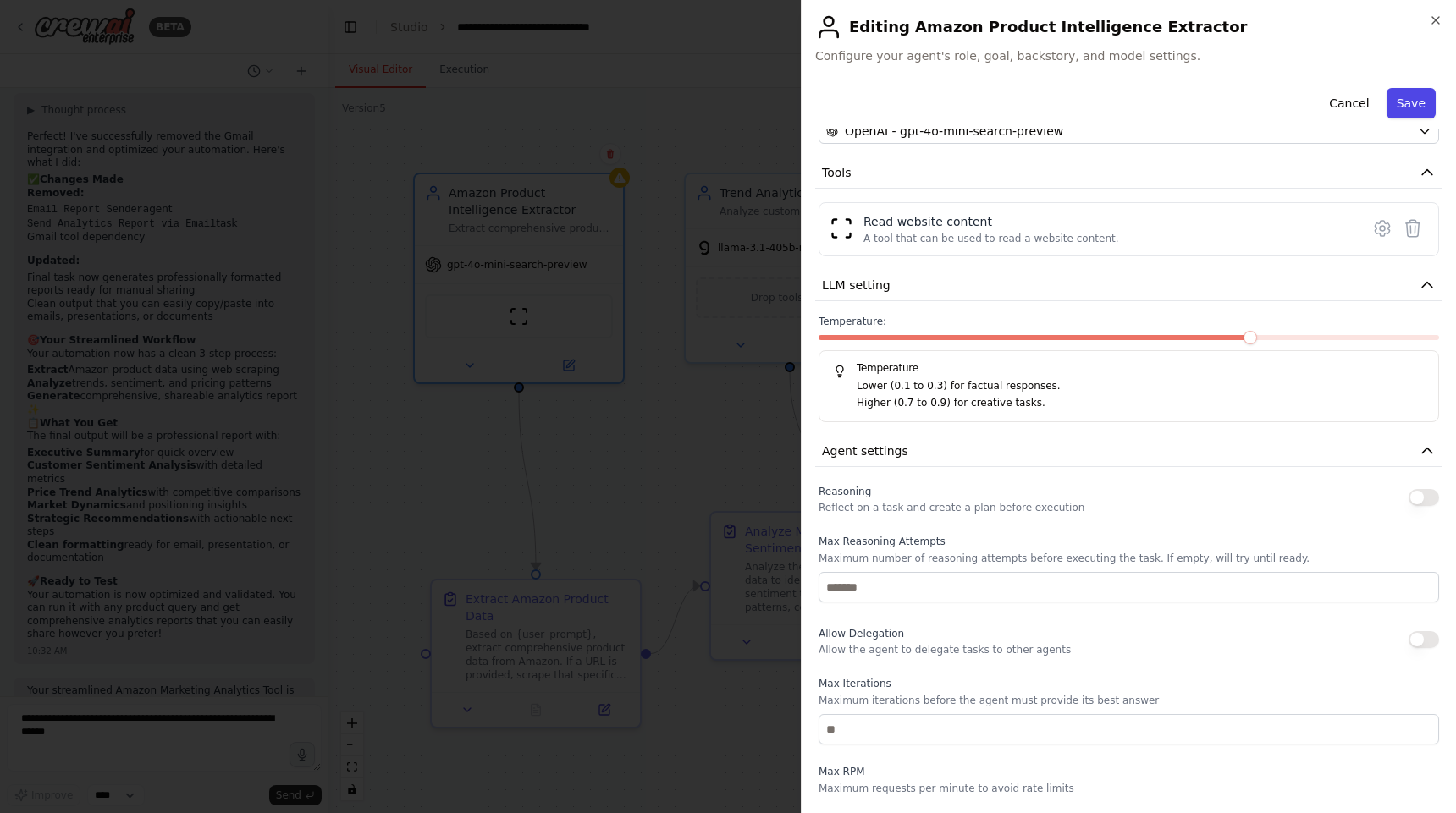
click at [1395, 105] on button "Save" at bounding box center [1410, 103] width 49 height 31
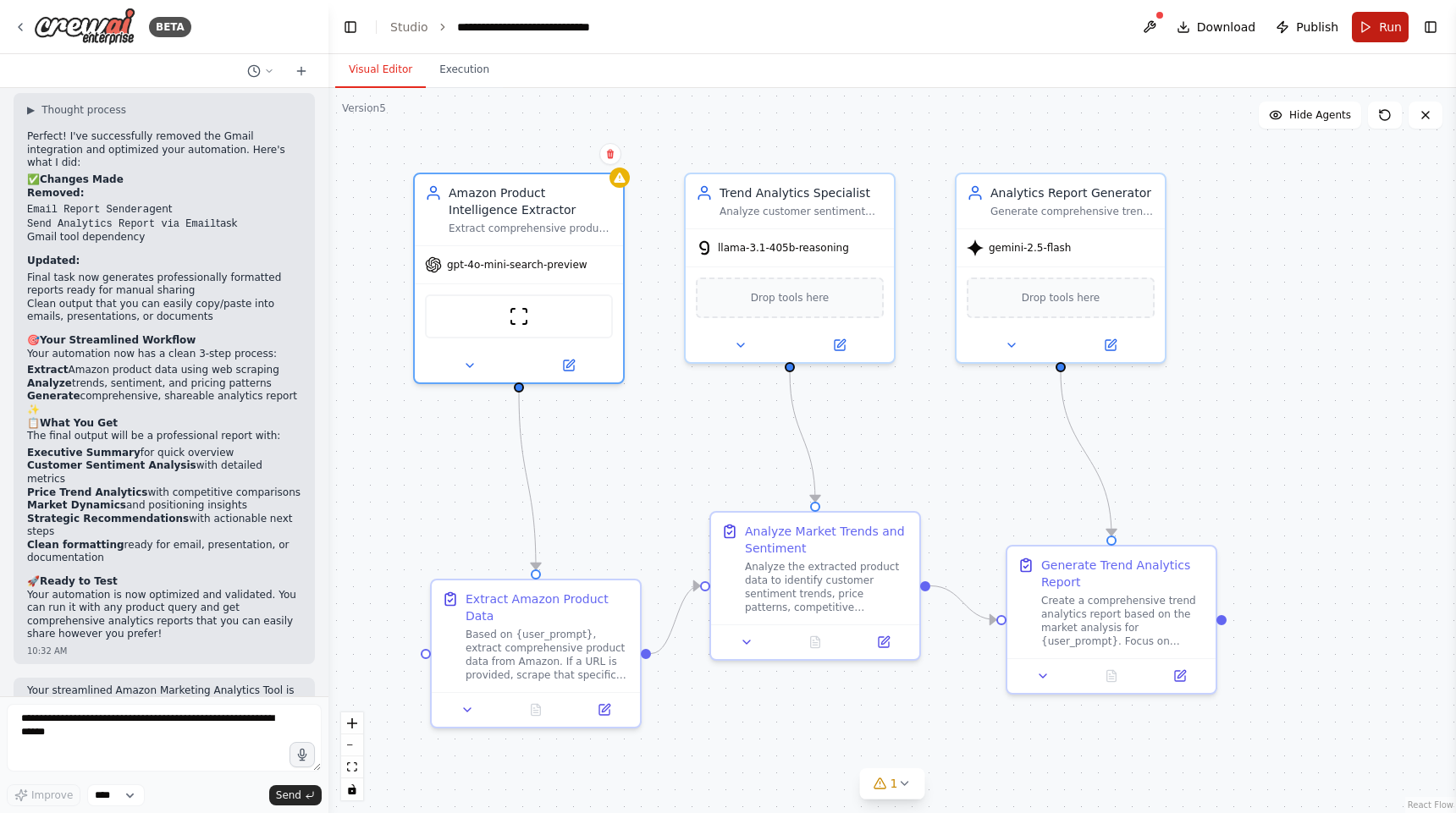
click at [1392, 35] on span "Run" at bounding box center [1389, 27] width 23 height 17
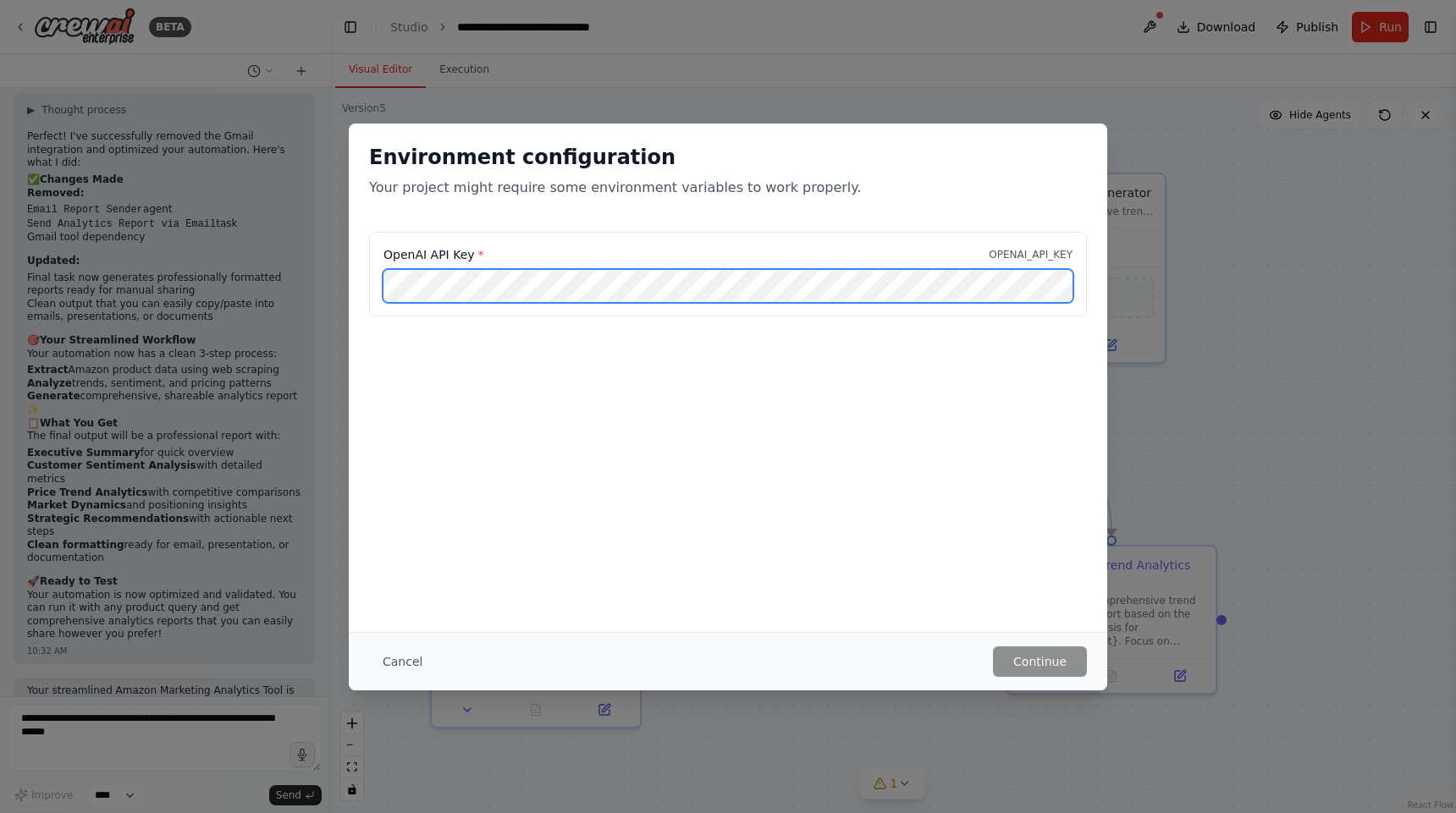
scroll to position [0, 249]
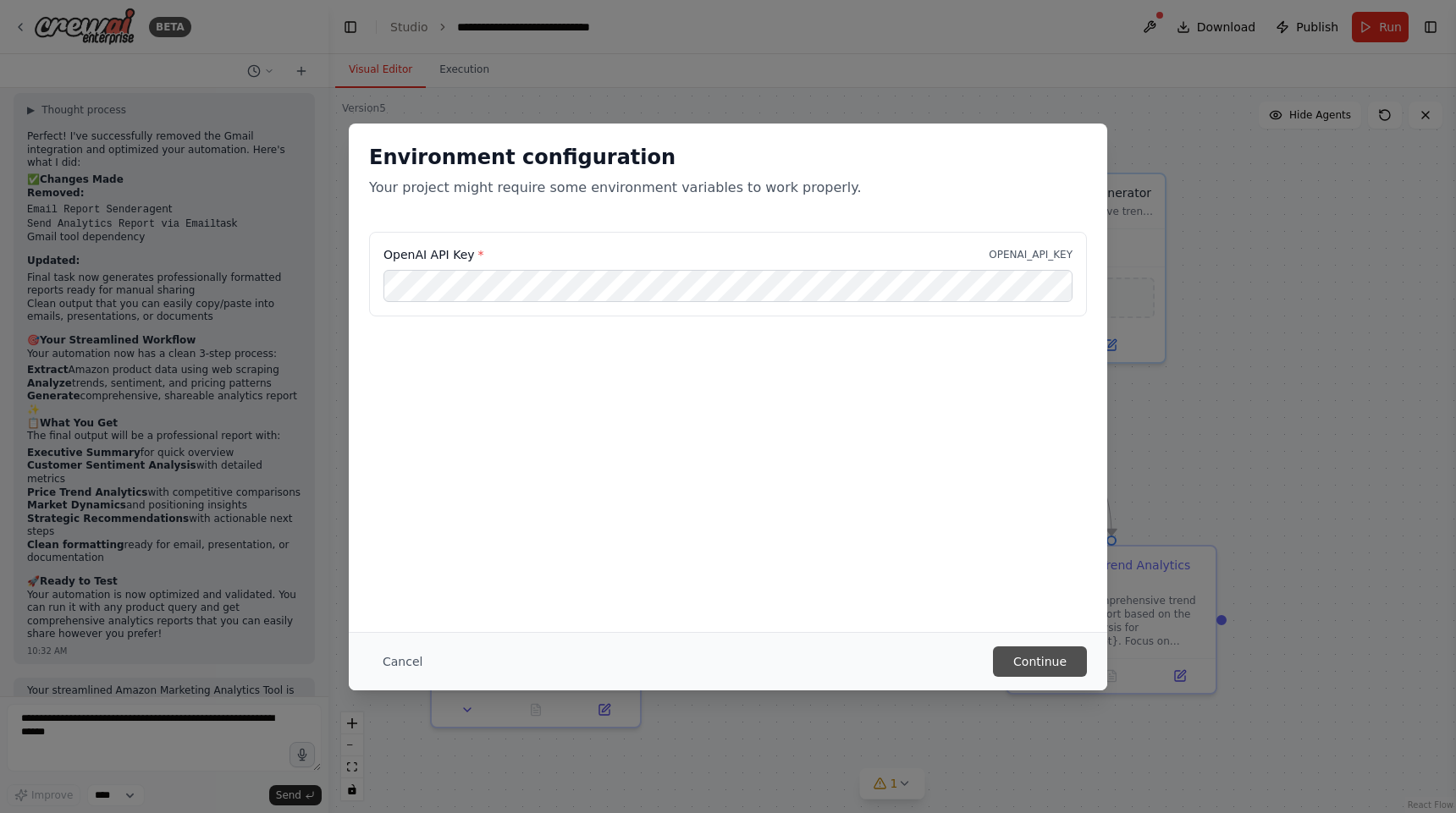
click at [1054, 660] on button "Continue" at bounding box center [1040, 661] width 94 height 31
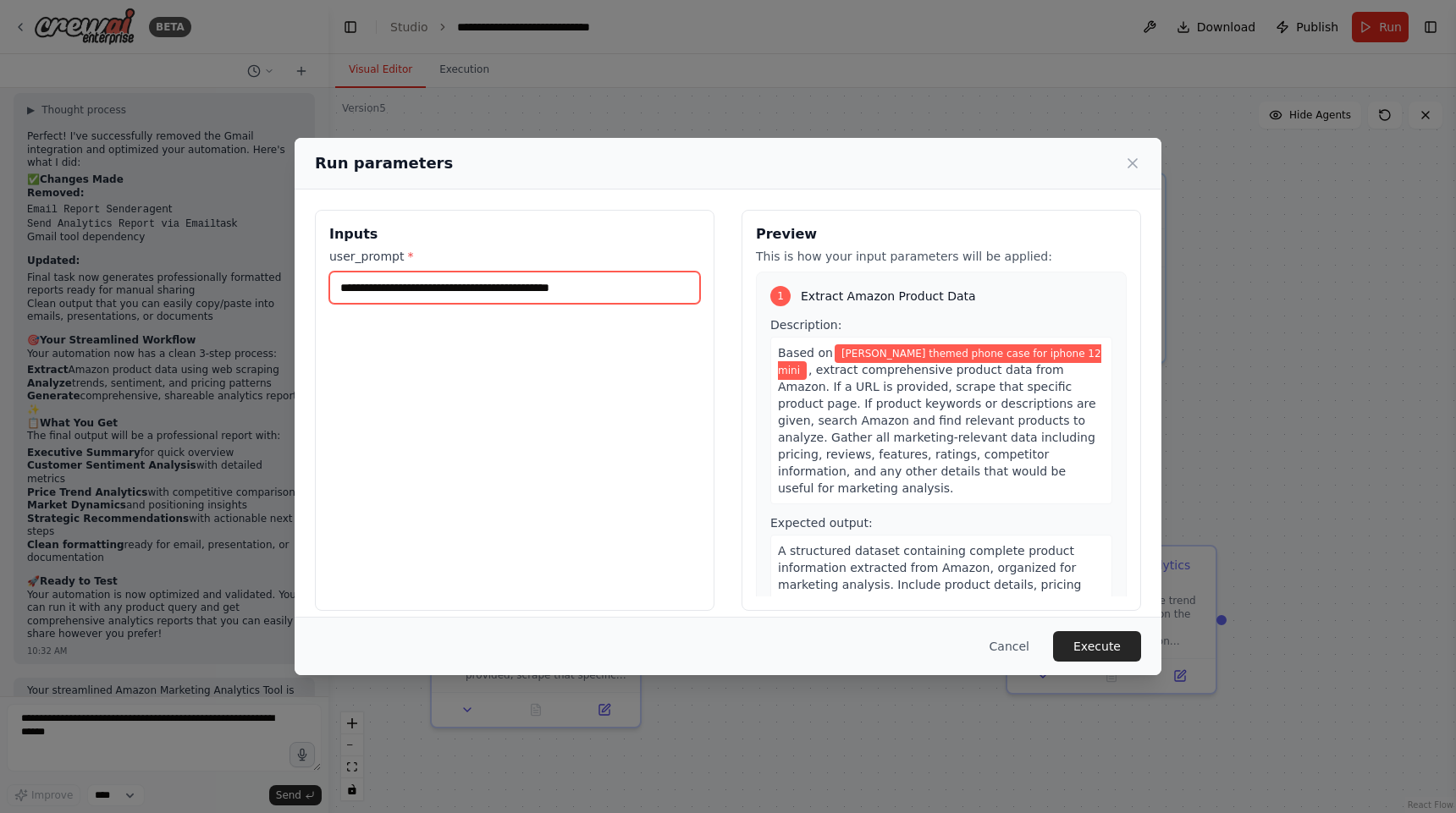
drag, startPoint x: 683, startPoint y: 280, endPoint x: 308, endPoint y: 255, distance: 375.8
click at [308, 255] on div "**********" at bounding box center [728, 410] width 867 height 442
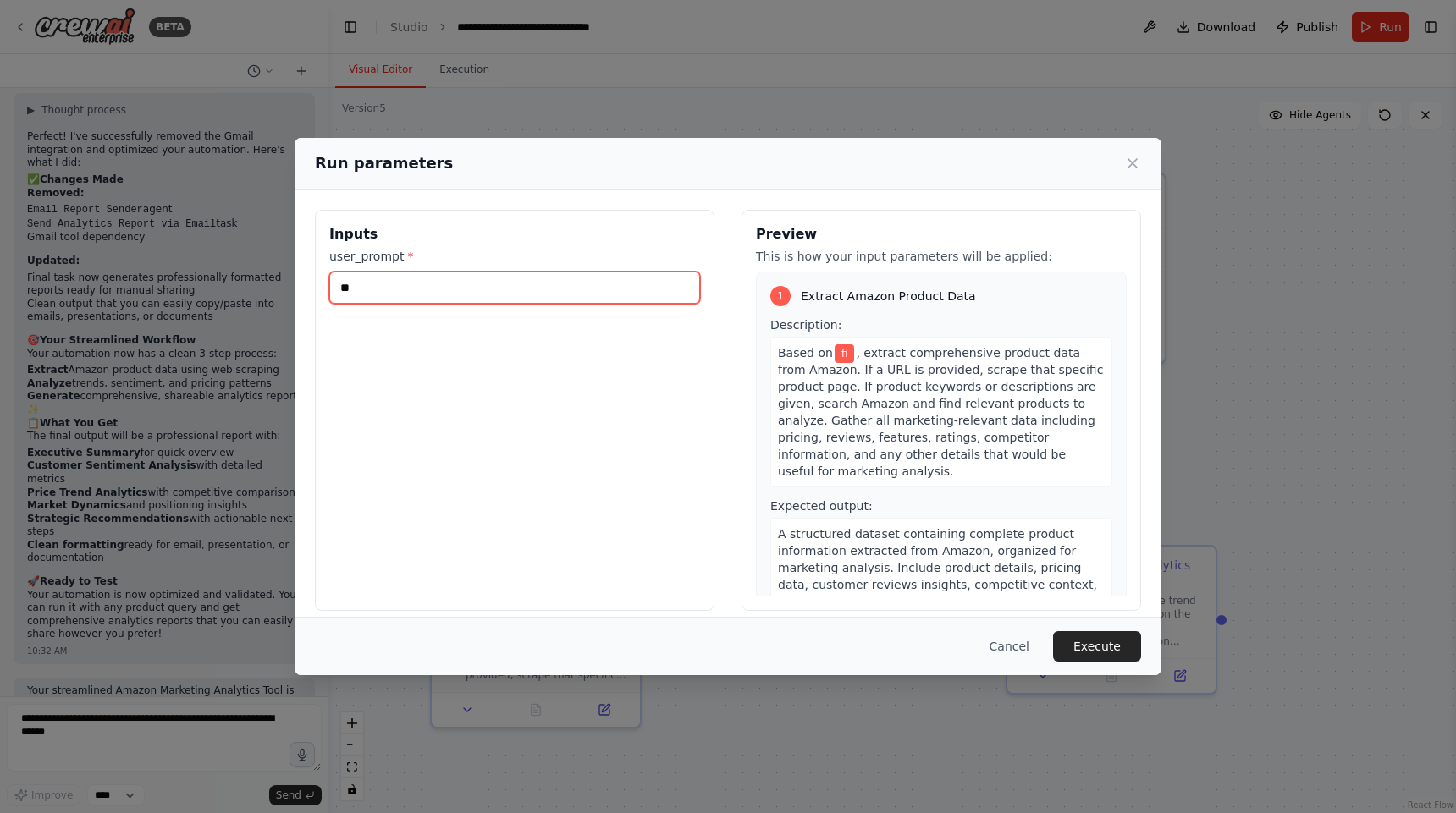
type input "*"
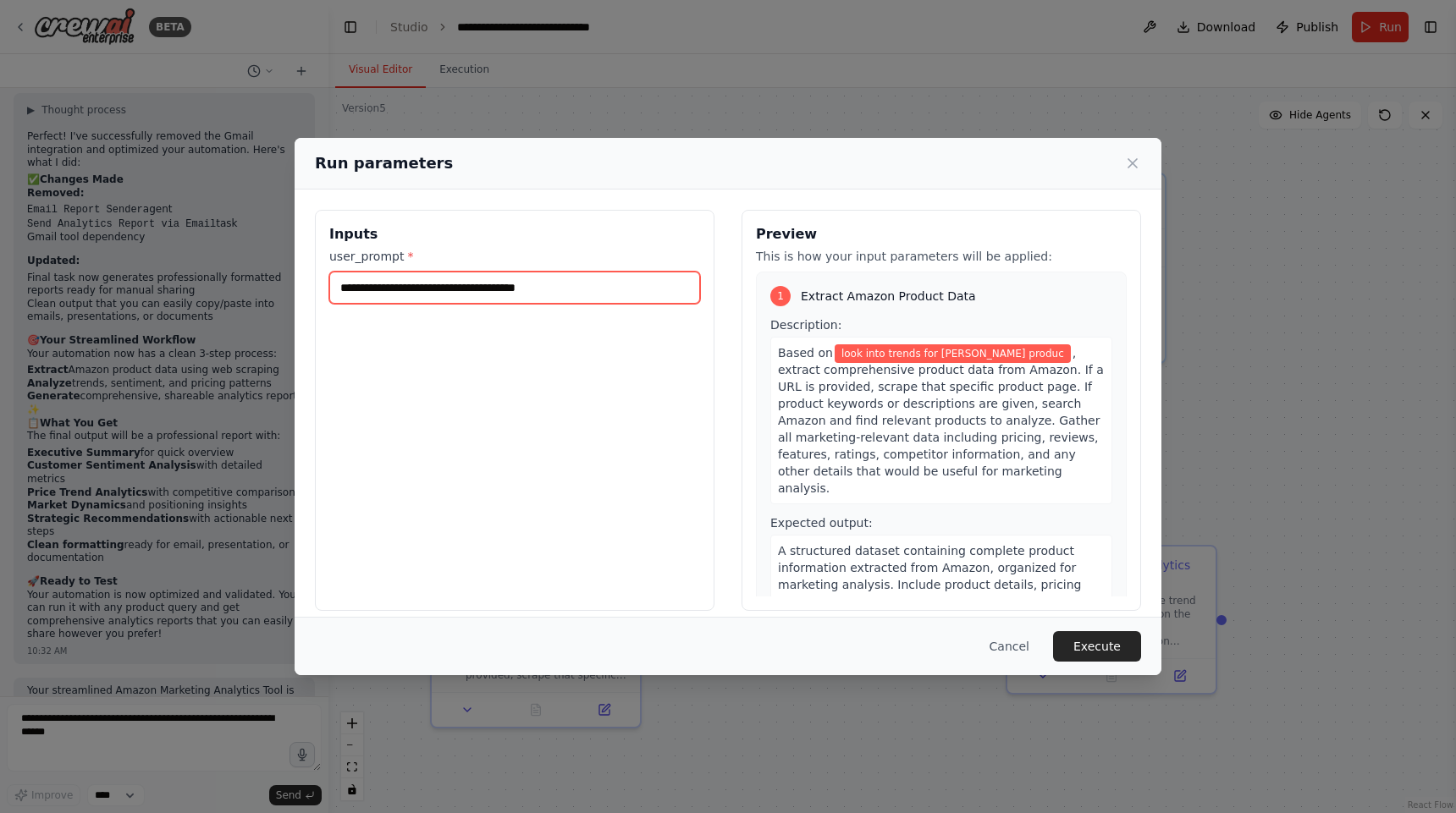
type input "**********"
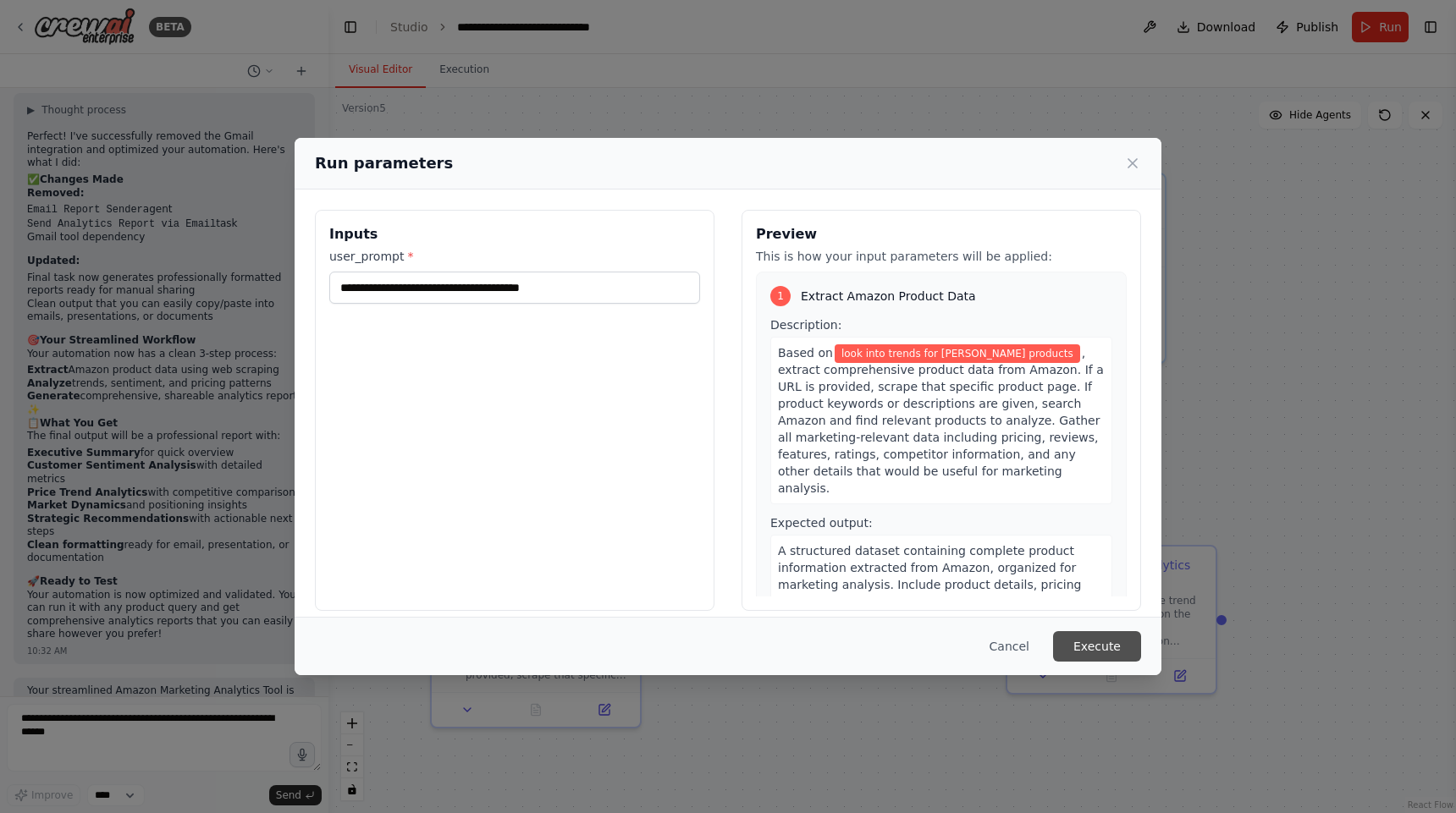
click at [1130, 645] on button "Execute" at bounding box center [1096, 646] width 88 height 31
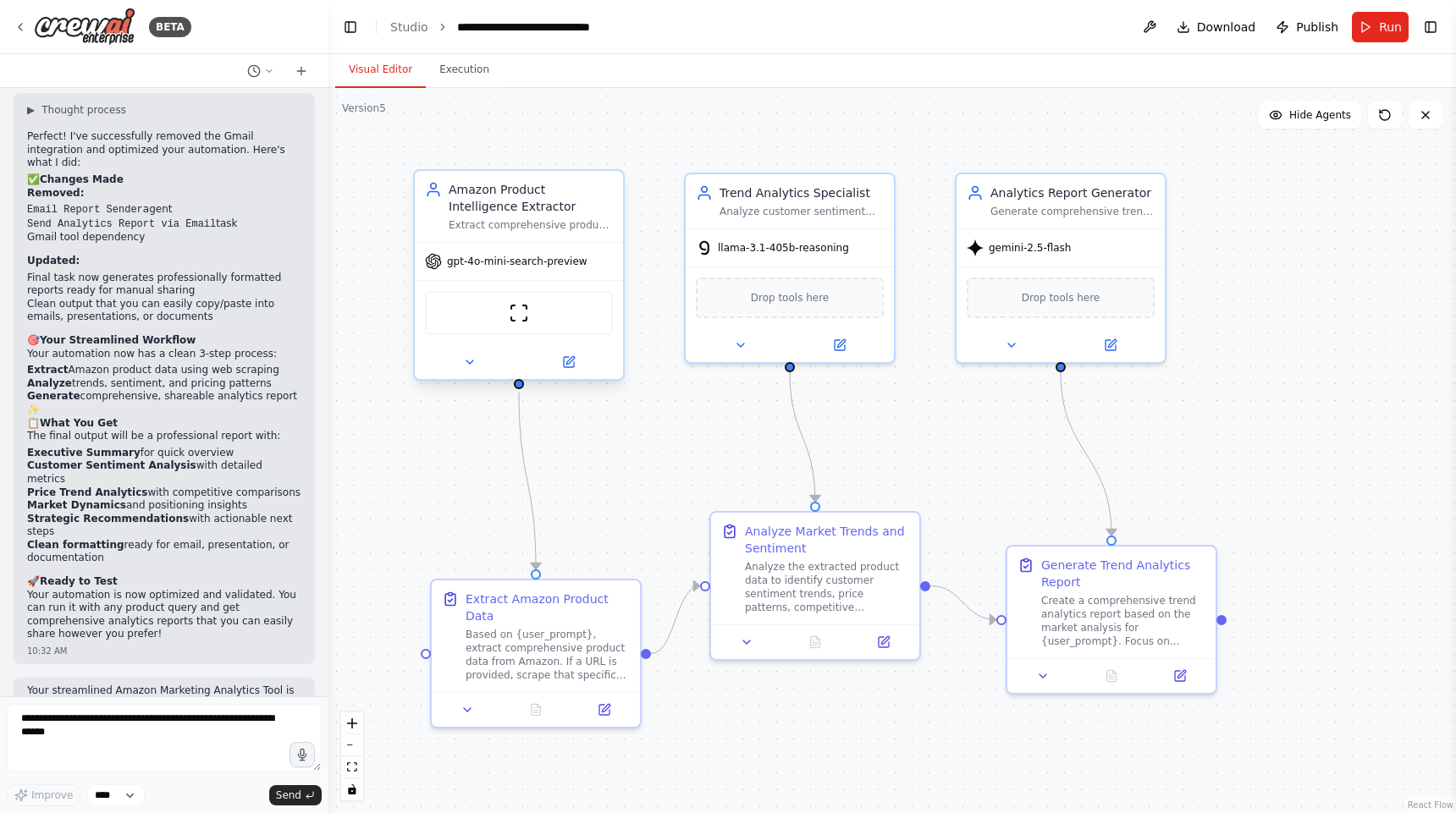
click at [535, 269] on div "gpt-4o-mini-search-preview" at bounding box center [507, 261] width 163 height 17
click at [573, 368] on icon at bounding box center [569, 362] width 14 height 14
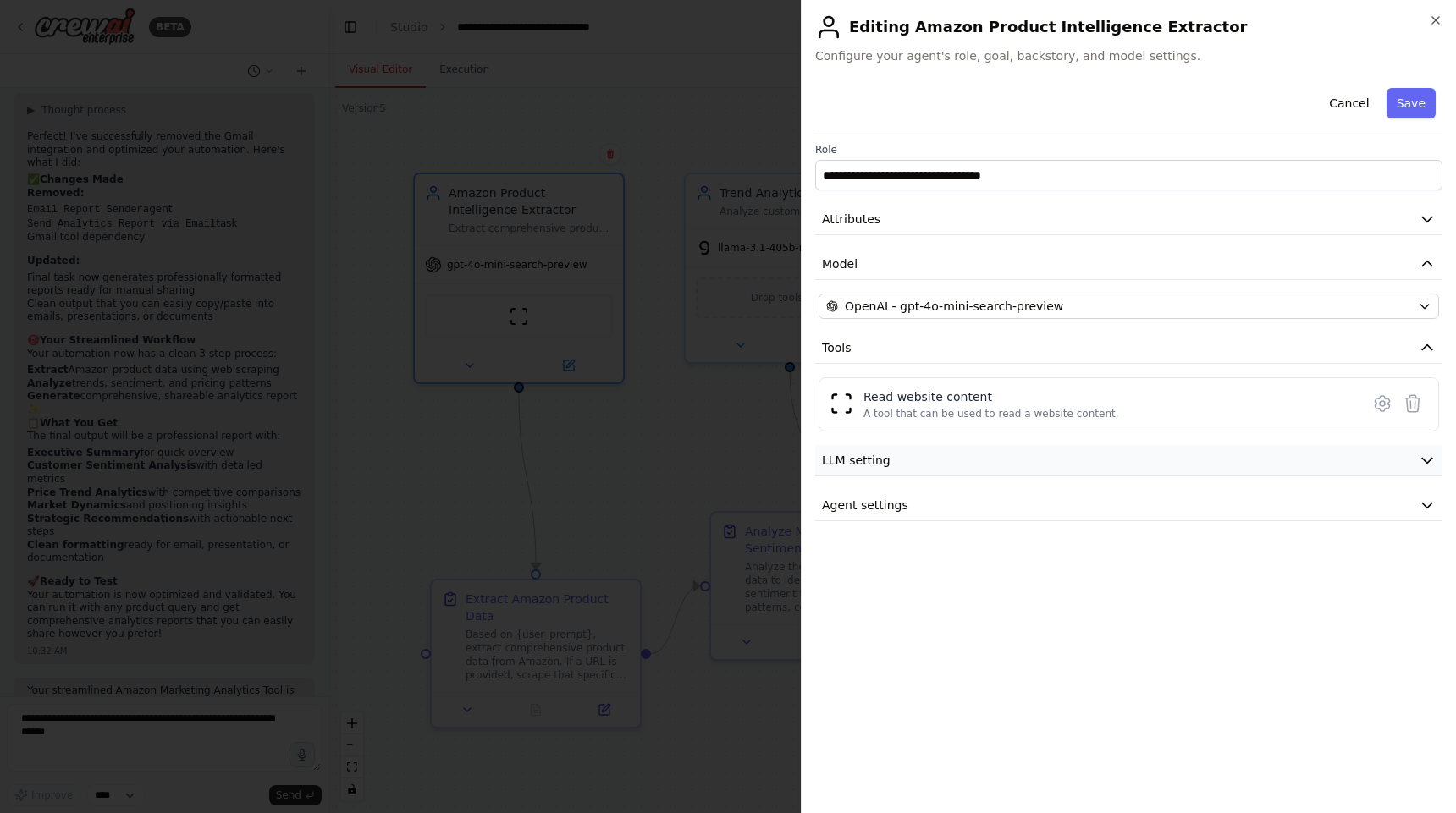
click at [1106, 456] on button "LLM setting" at bounding box center [1128, 461] width 627 height 32
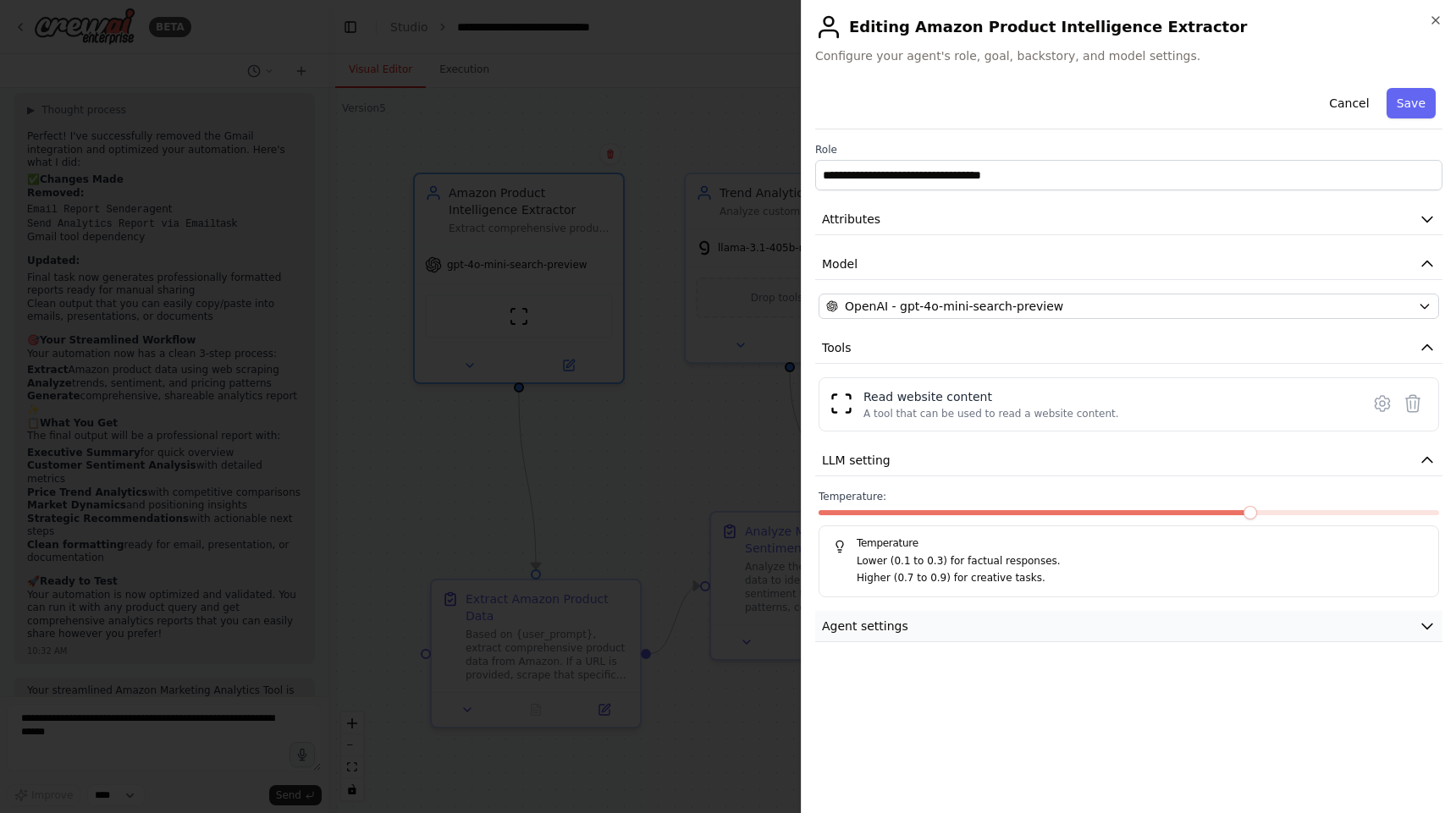
click at [1119, 610] on button "Agent settings" at bounding box center [1128, 626] width 627 height 32
click at [1160, 310] on div "OpenAI - gpt-4o-mini-search-preview" at bounding box center [1118, 306] width 585 height 17
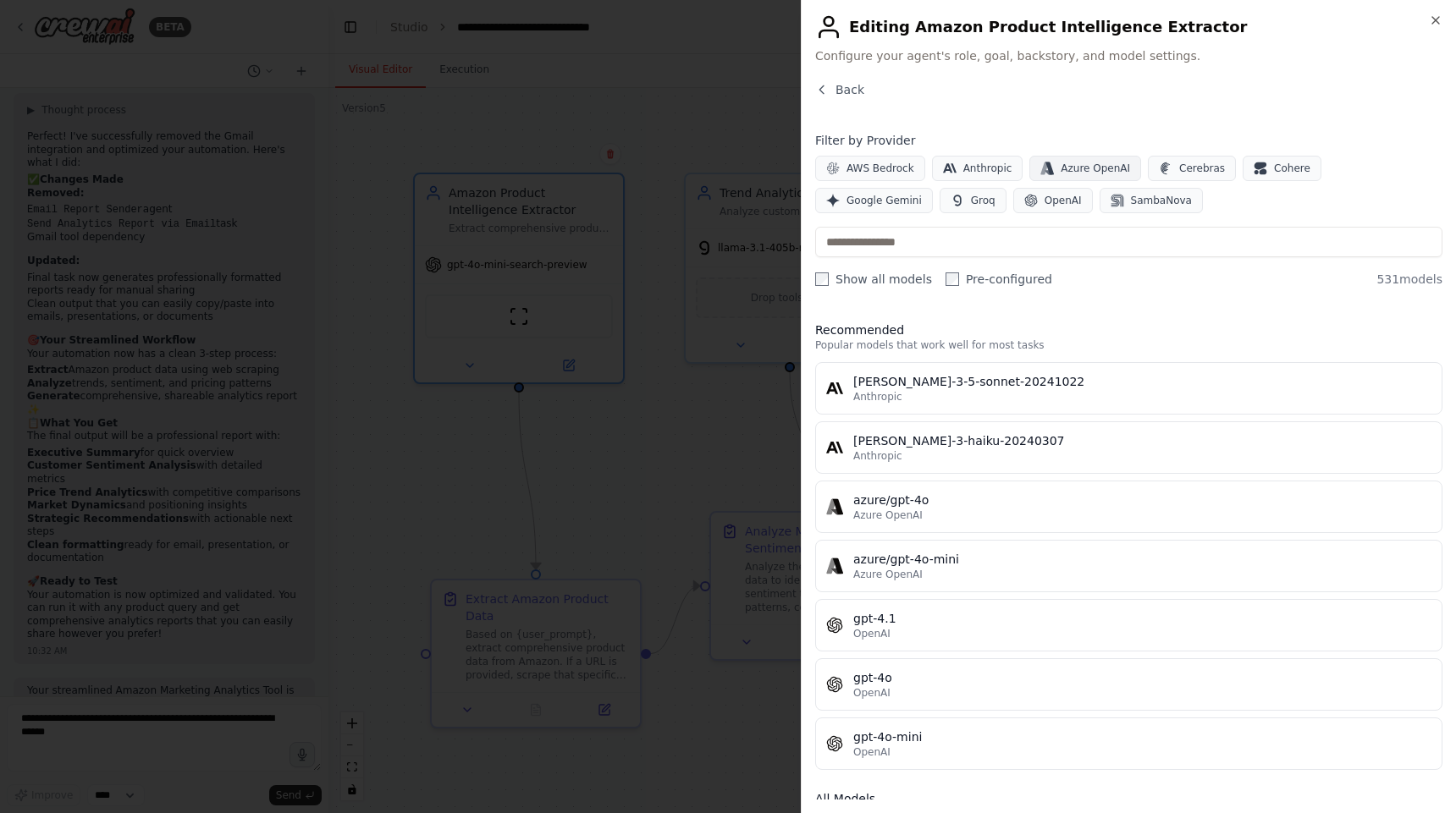
click at [1070, 166] on span "Azure OpenAI" at bounding box center [1095, 169] width 70 height 14
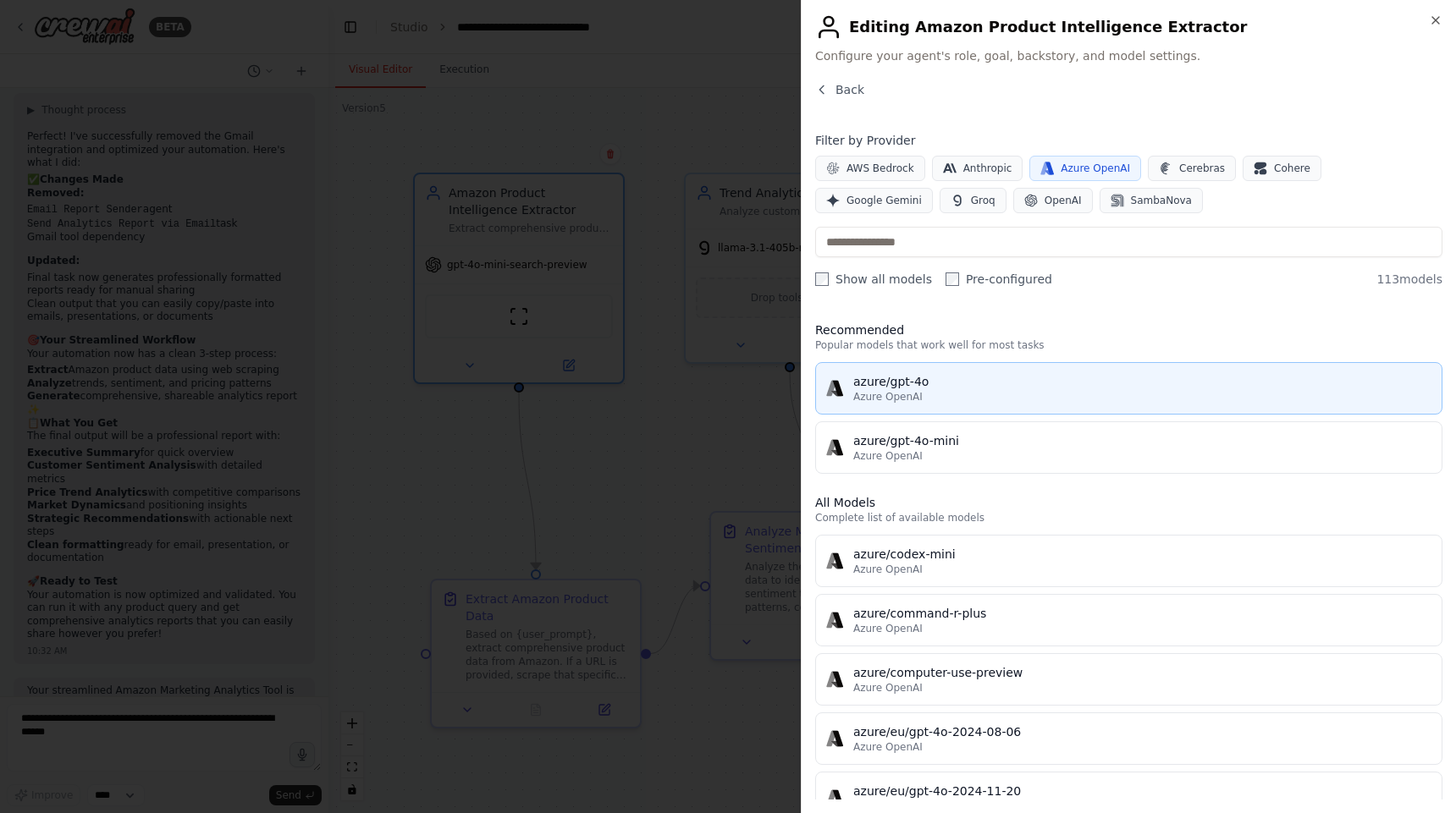
click at [1022, 388] on div "azure/gpt-4o" at bounding box center [1142, 381] width 578 height 17
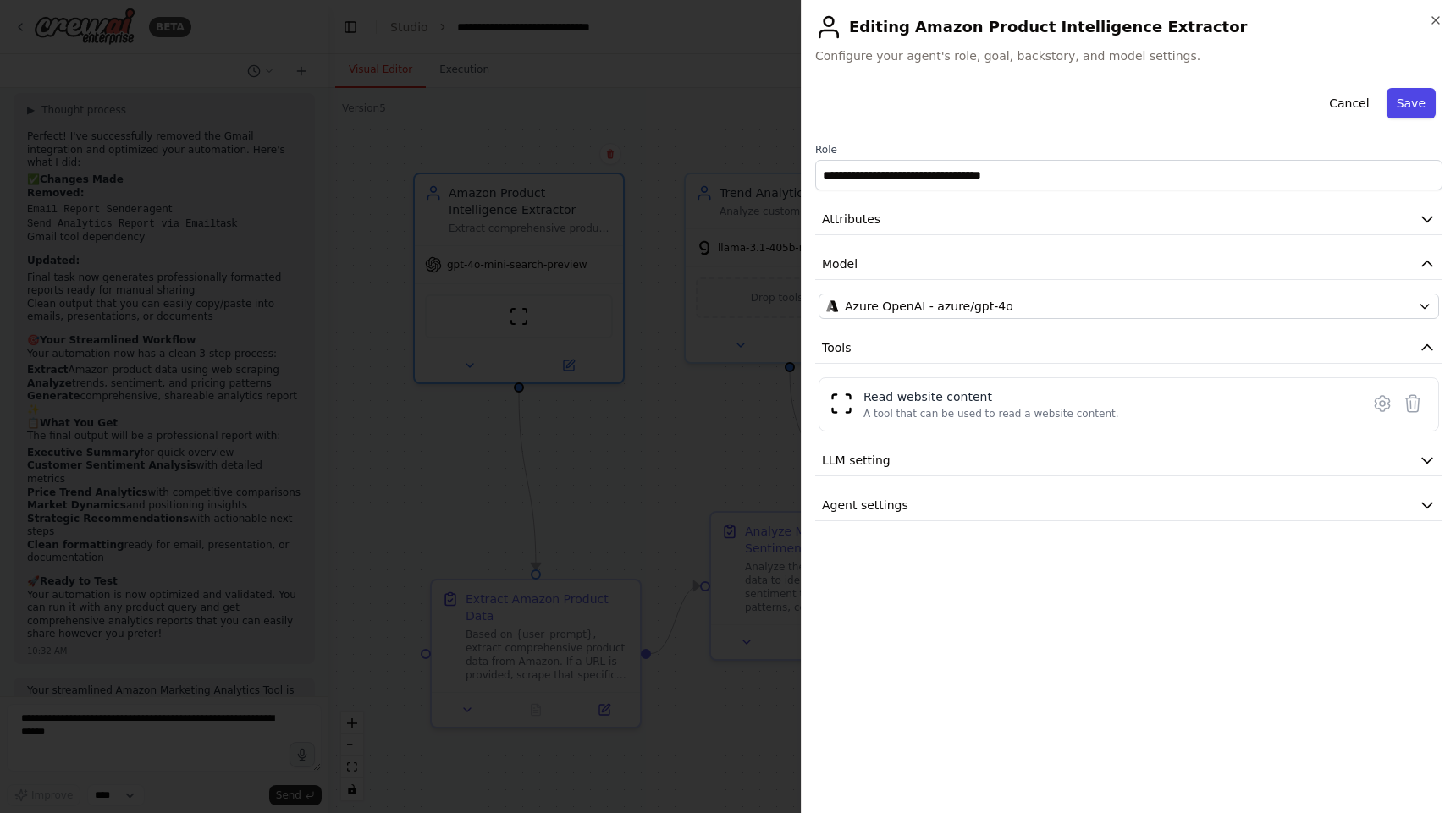
click at [1422, 106] on button "Save" at bounding box center [1410, 103] width 49 height 31
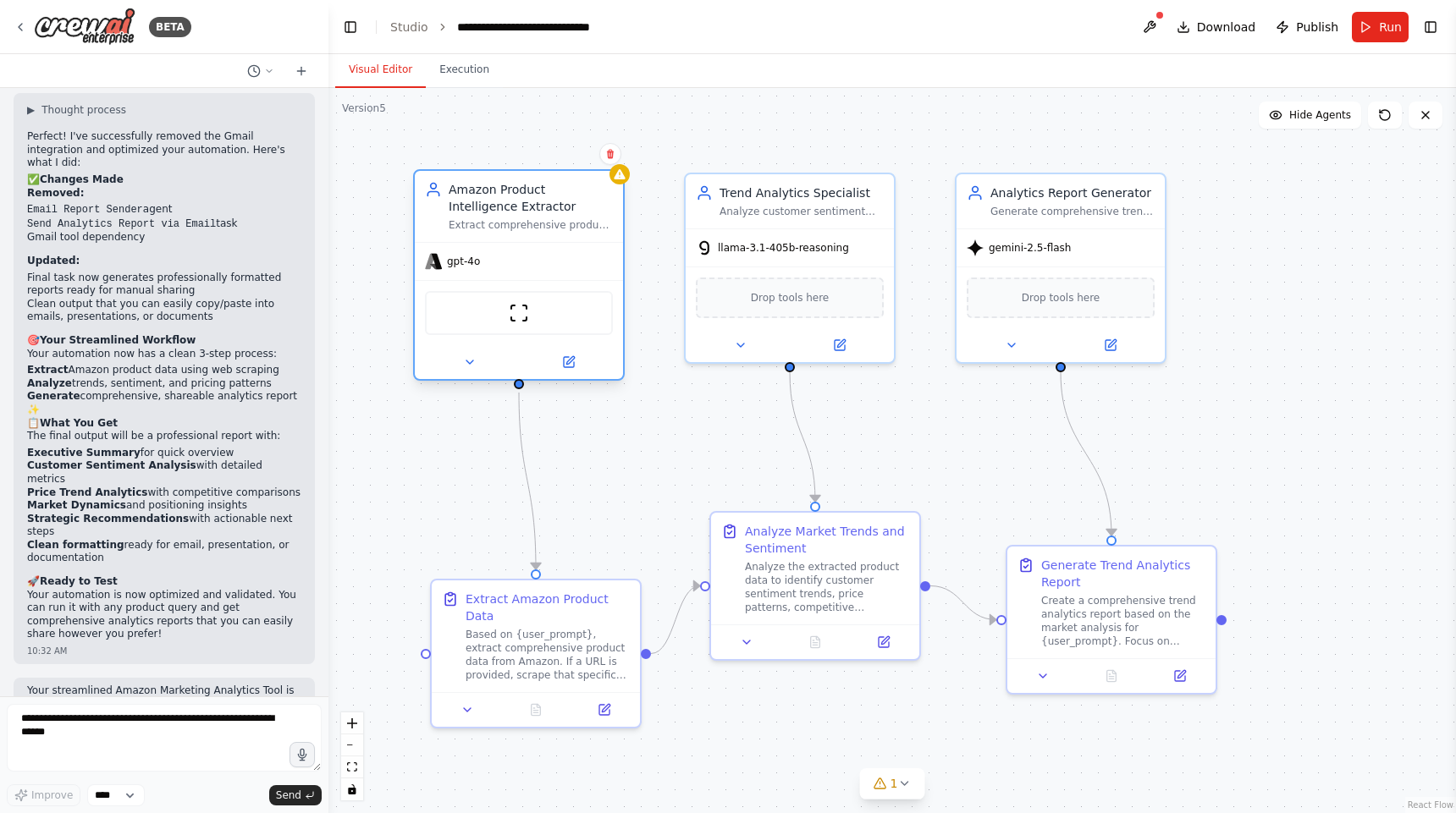
click at [618, 185] on div "Amazon Product Intelligence Extractor Extract comprehensive product data from A…" at bounding box center [519, 206] width 209 height 71
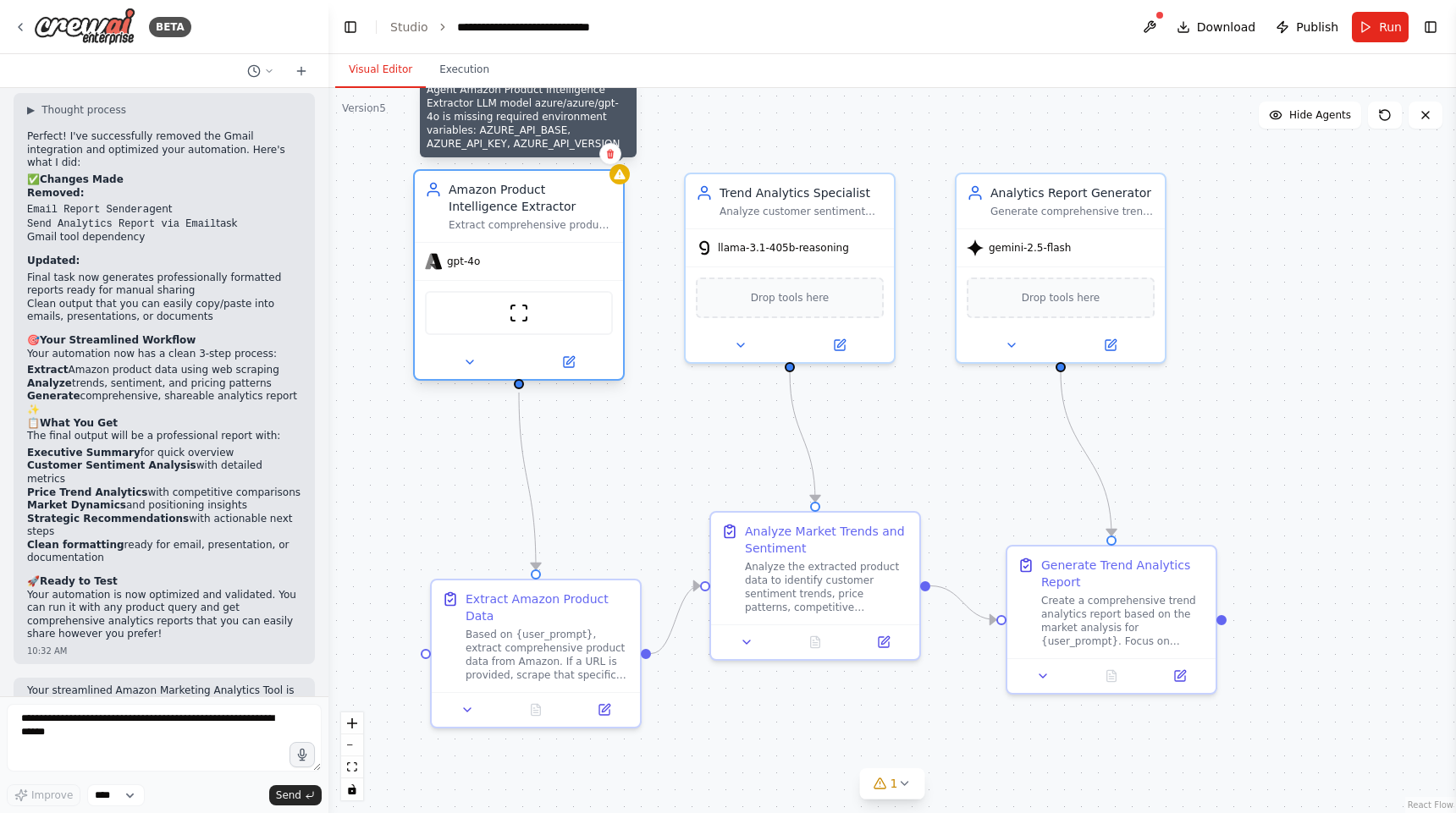
click at [626, 183] on div ".deletable-edge-delete-btn { width: 20px; height: 20px; border: 0px solid #ffff…" at bounding box center [892, 451] width 1127 height 725
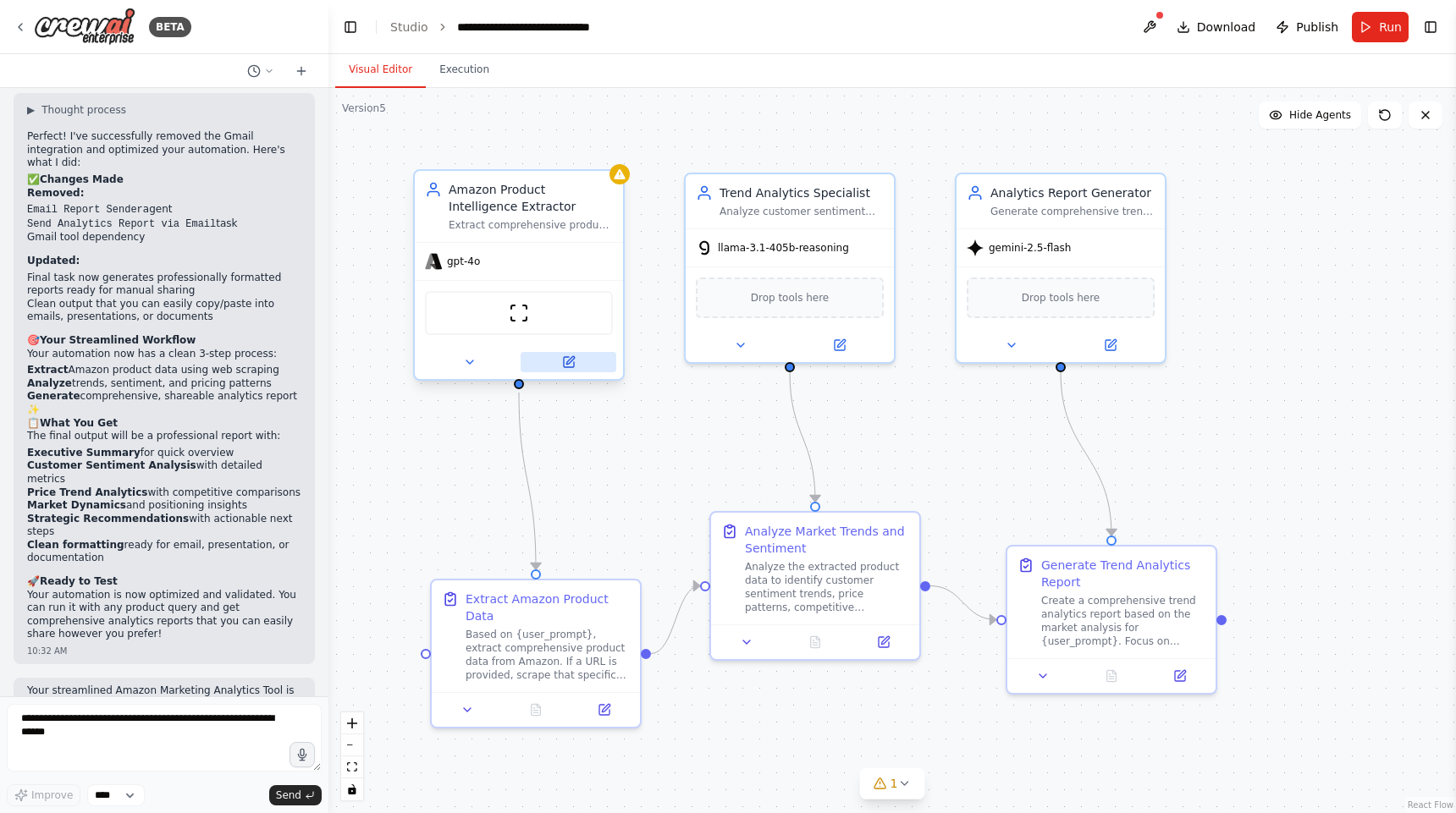
click at [564, 359] on icon at bounding box center [569, 362] width 10 height 10
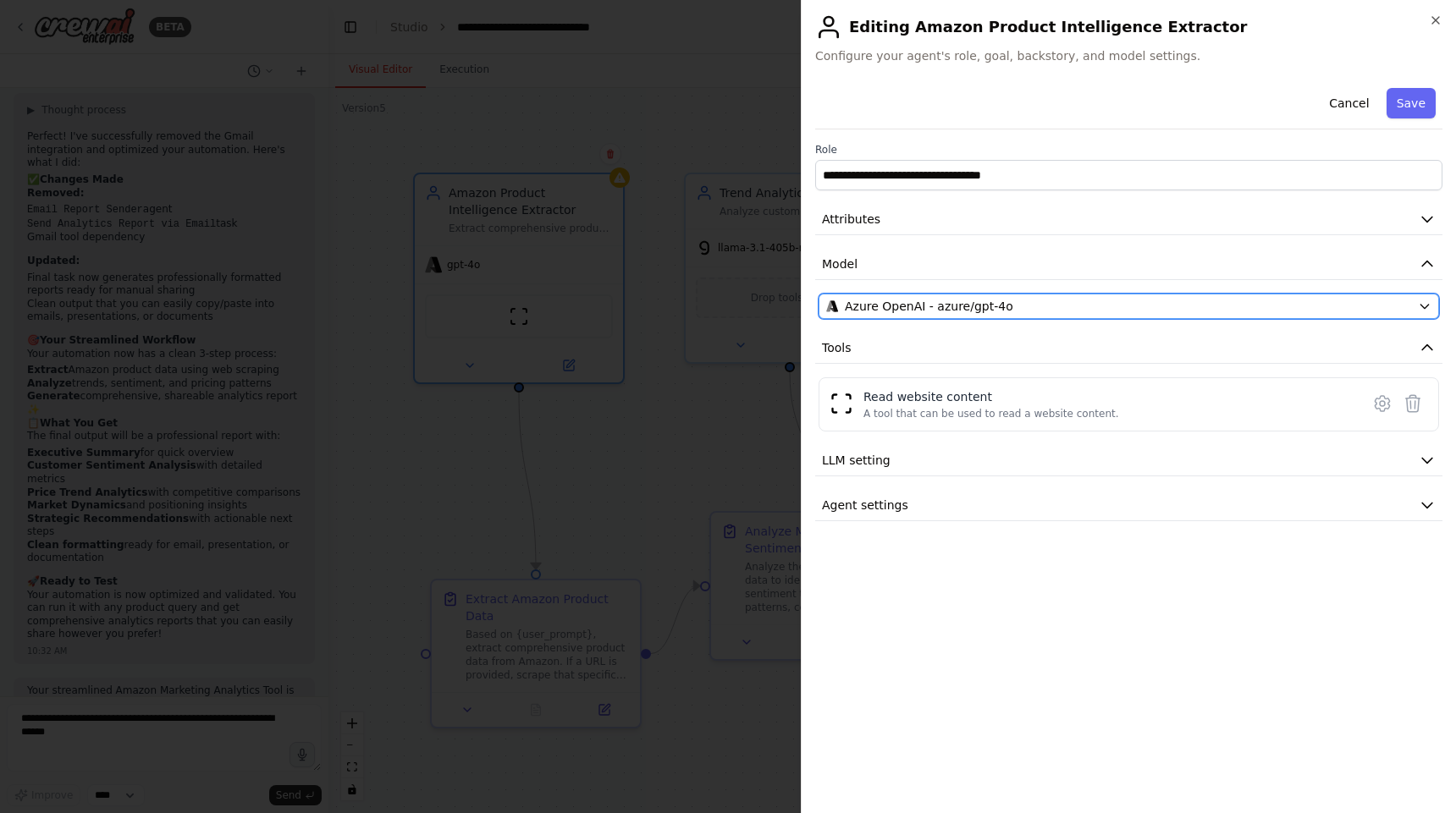
click at [1130, 304] on div "Azure OpenAI - azure/gpt-4o" at bounding box center [1118, 306] width 585 height 17
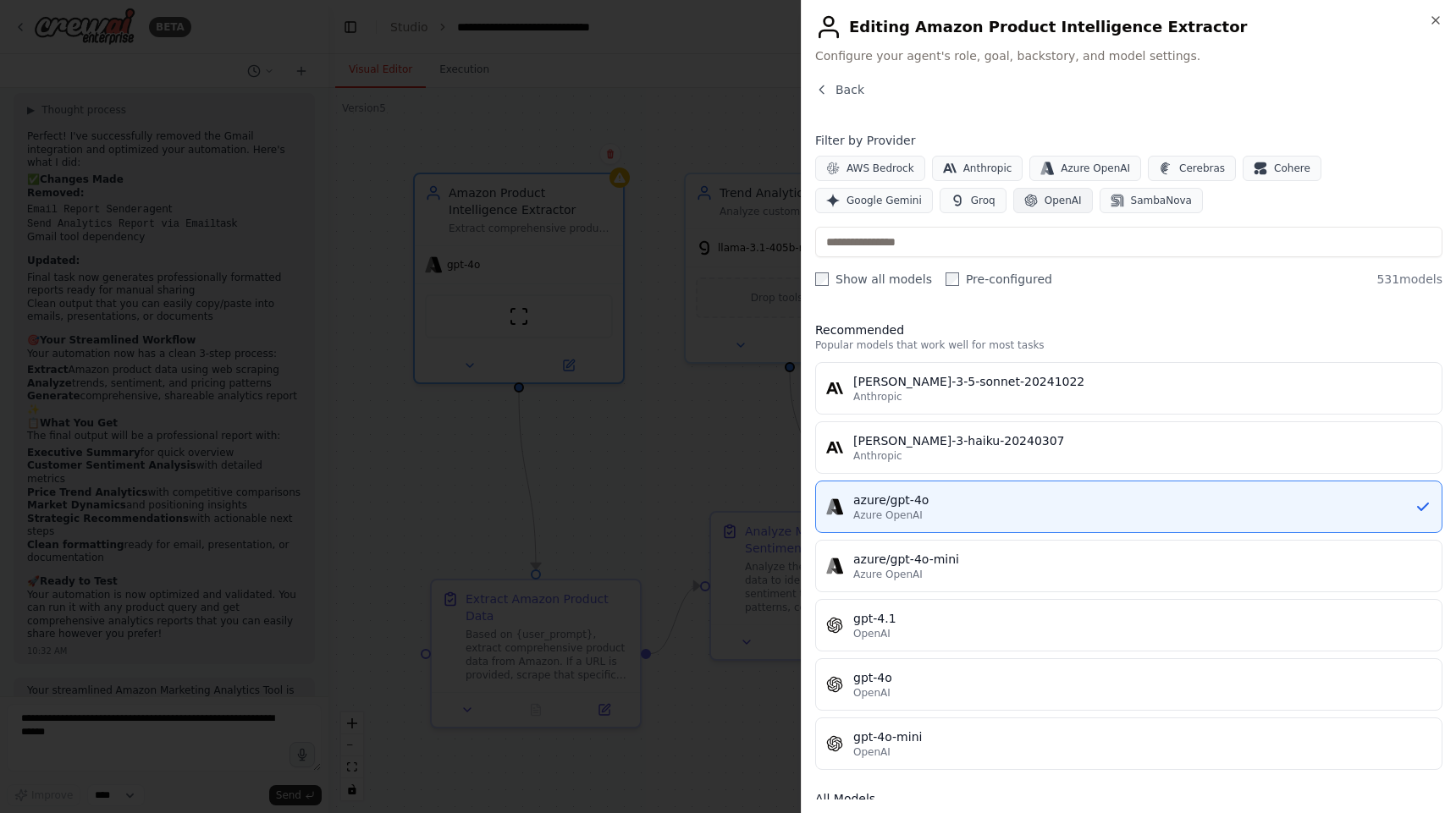
click at [1013, 208] on button "OpenAI" at bounding box center [1053, 201] width 79 height 26
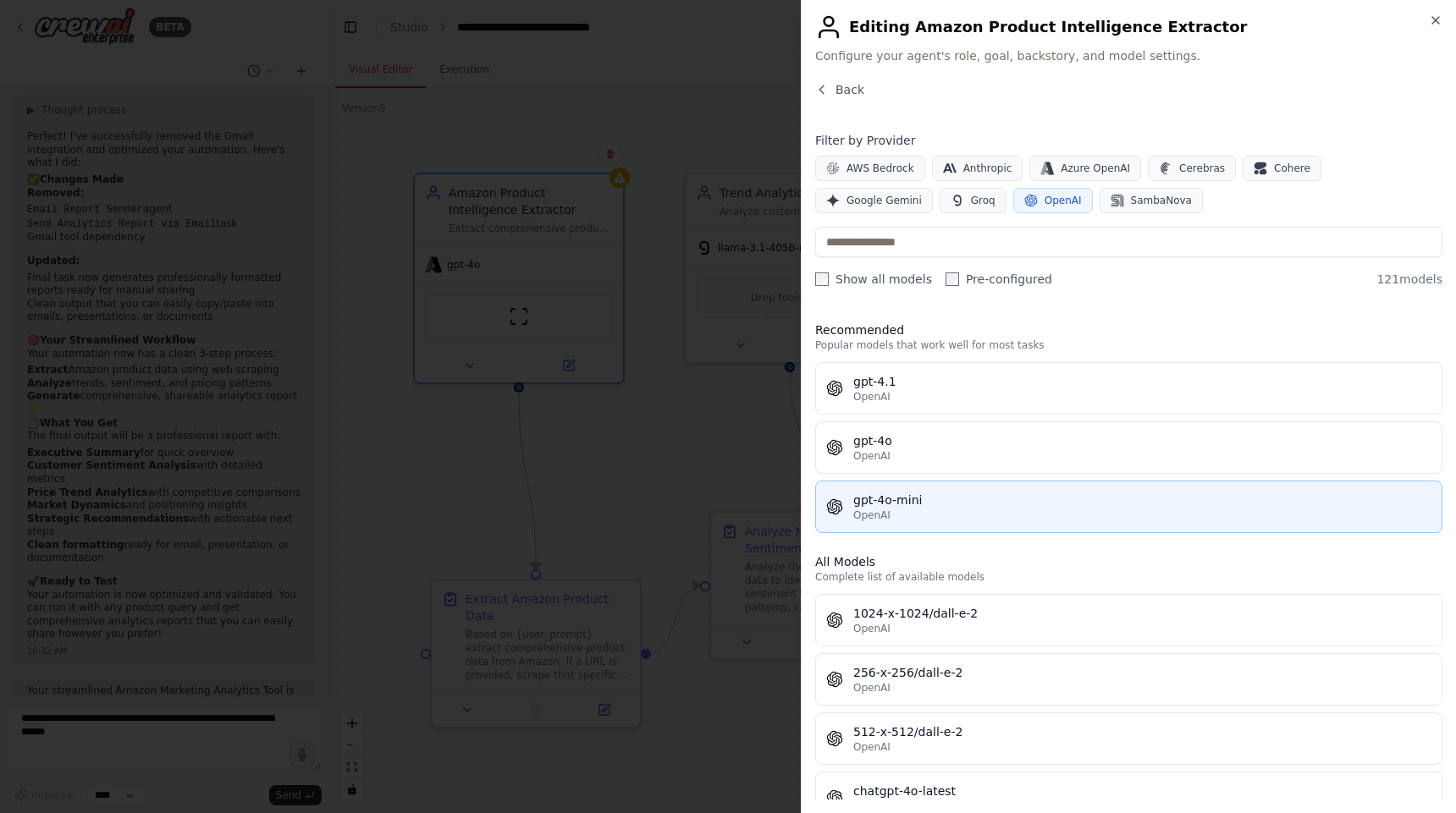
click at [978, 483] on button "gpt-4o-mini OpenAI" at bounding box center [1128, 506] width 627 height 53
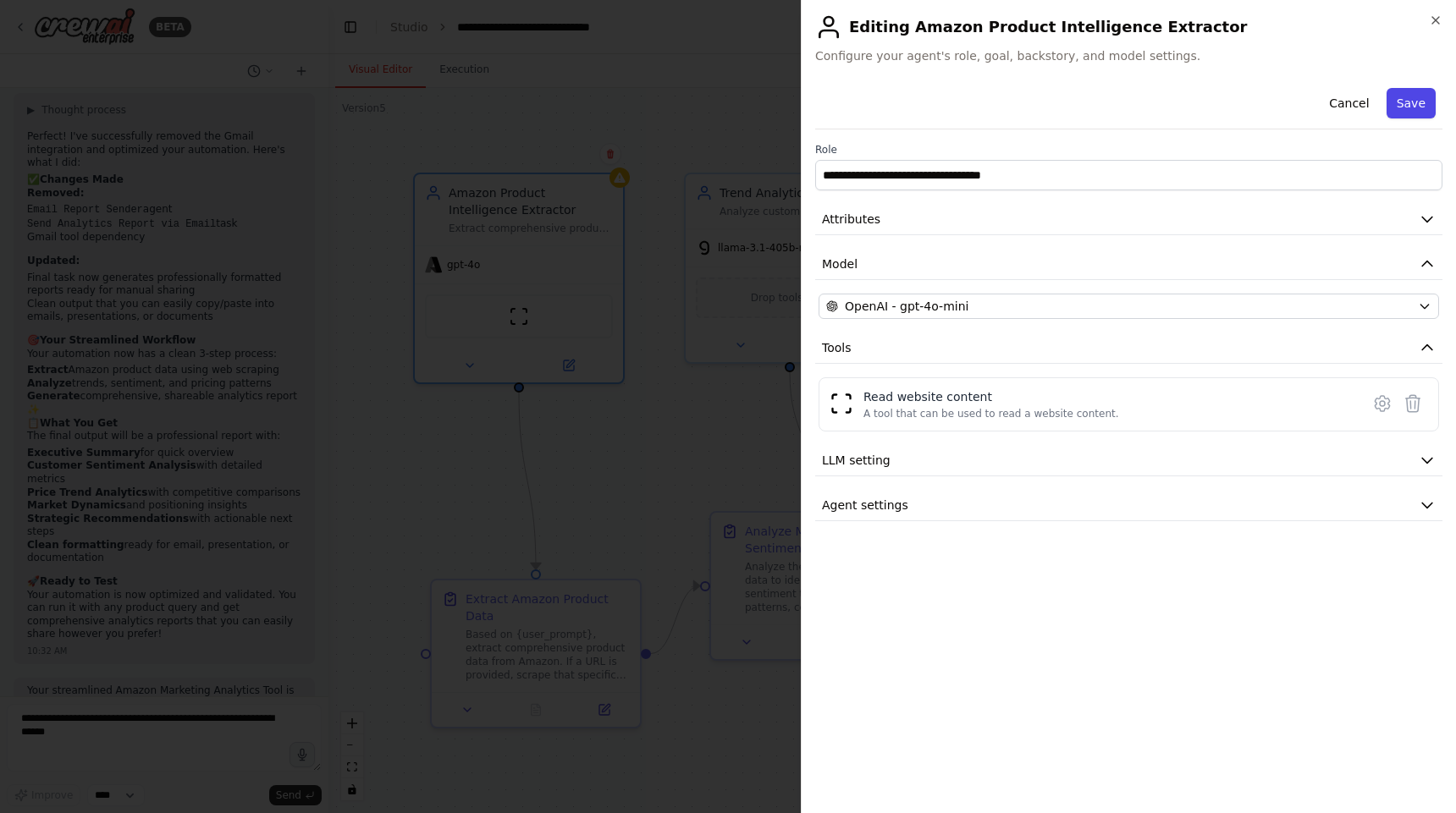
click at [1415, 100] on button "Save" at bounding box center [1410, 103] width 49 height 31
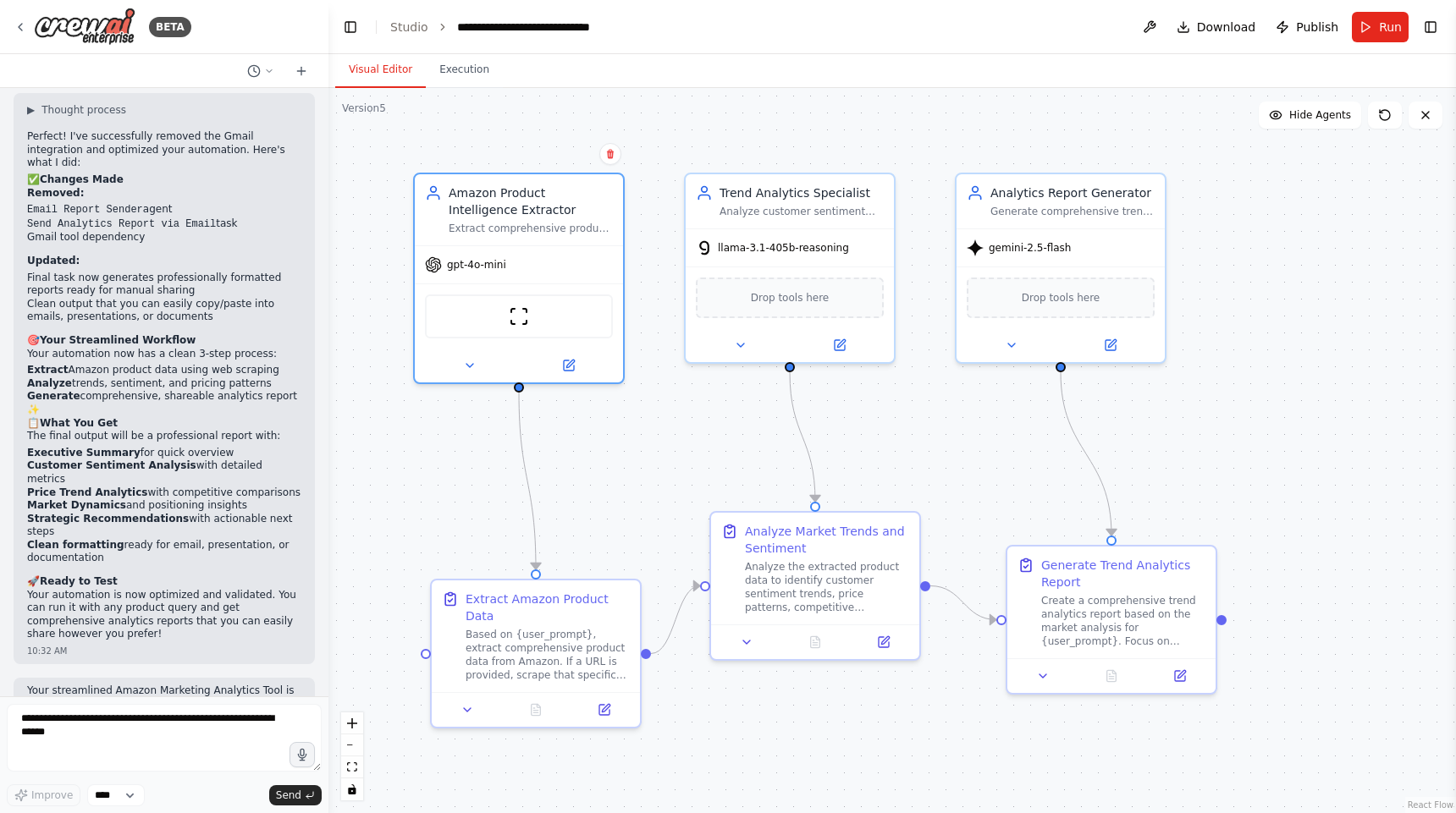
click at [684, 503] on div ".deletable-edge-delete-btn { width: 20px; height: 20px; border: 0px solid #ffff…" at bounding box center [892, 451] width 1127 height 725
click at [1377, 25] on button "Run" at bounding box center [1380, 27] width 57 height 31
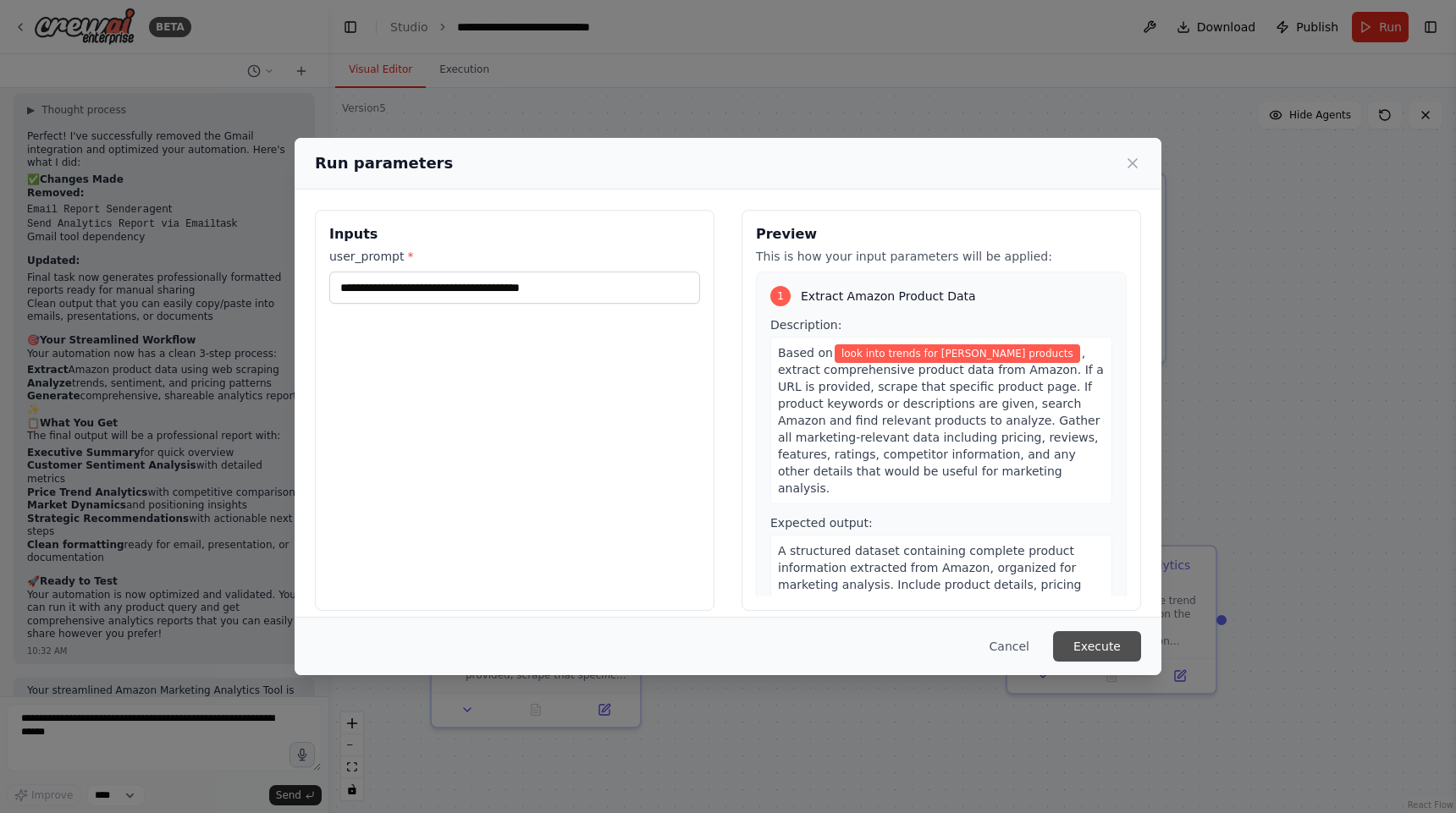
click at [1102, 638] on button "Execute" at bounding box center [1096, 646] width 88 height 31
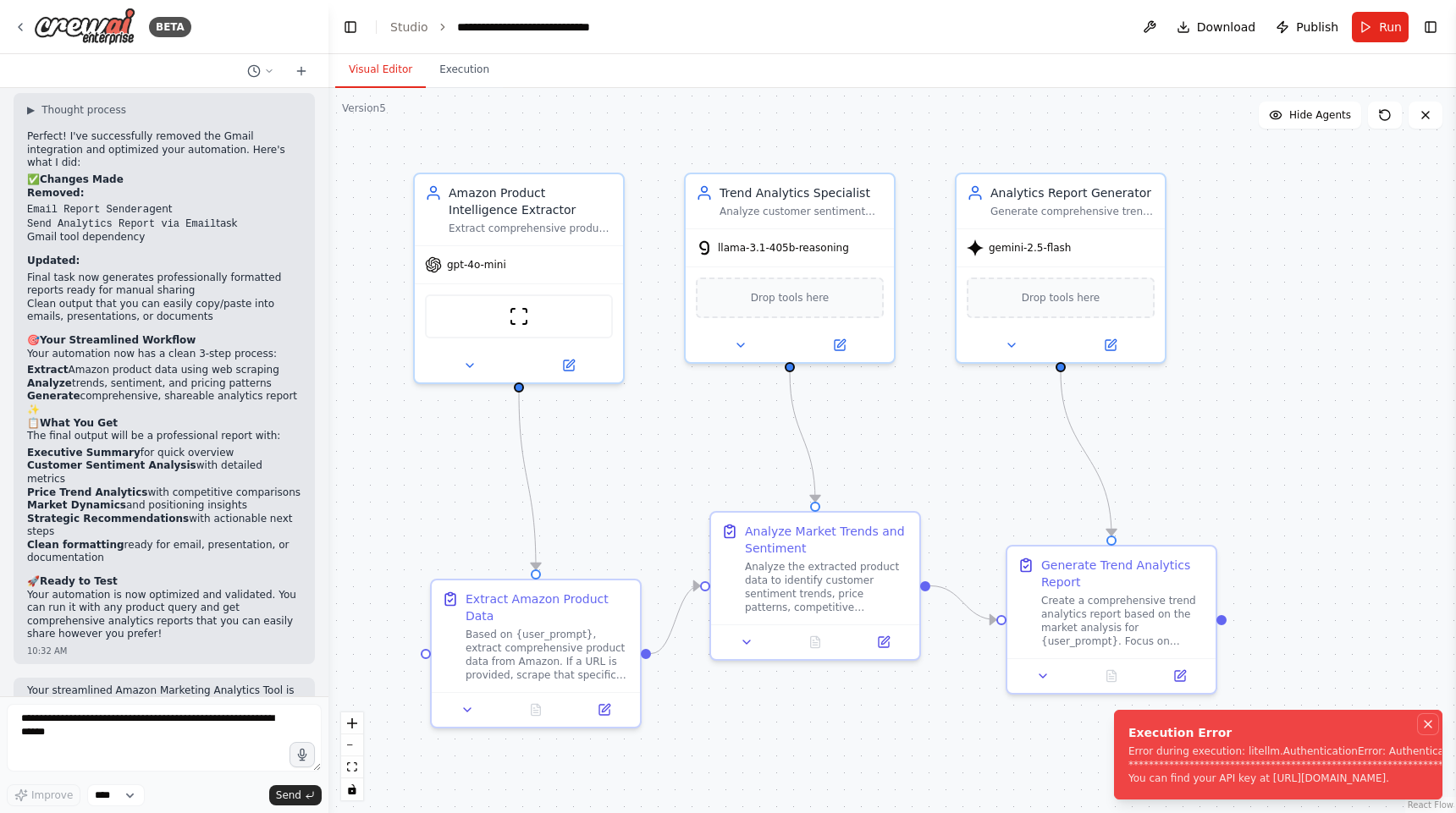
click at [1433, 732] on button "Notifications (F8)" at bounding box center [1427, 724] width 20 height 20
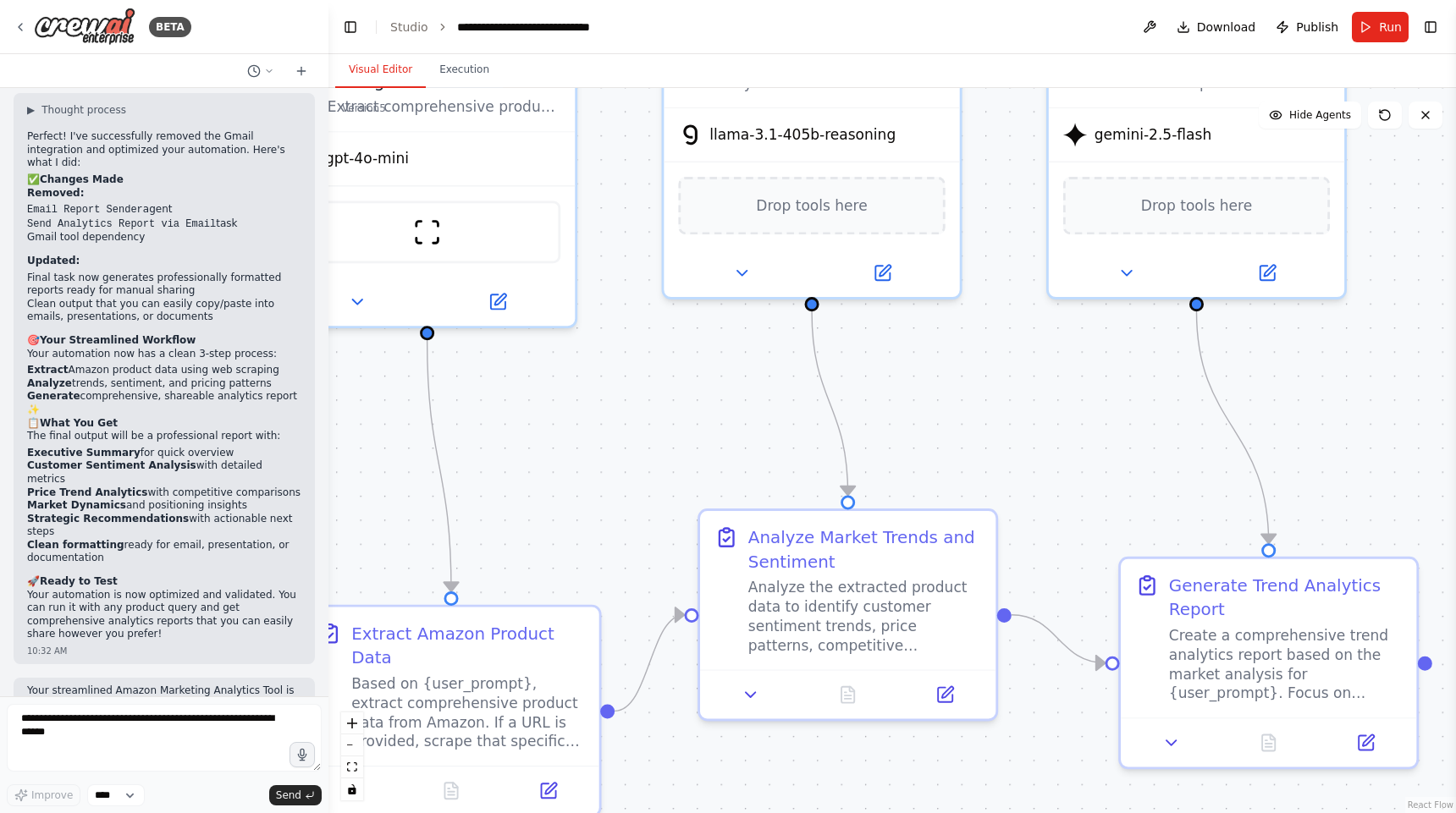
click at [637, 489] on div ".deletable-edge-delete-btn { width: 20px; height: 20px; border: 0px solid #ffff…" at bounding box center [892, 451] width 1127 height 725
